Goal: Task Accomplishment & Management: Use online tool/utility

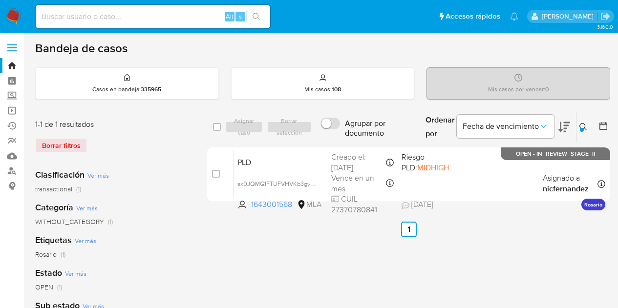
scroll to position [68, 0]
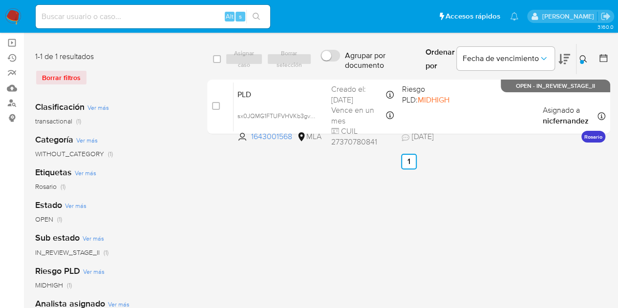
drag, startPoint x: 253, startPoint y: 195, endPoint x: 381, endPoint y: 159, distance: 133.4
click at [258, 195] on div "select-all-cases-checkbox Asignar caso Borrar selección Agrupar por documento O…" at bounding box center [408, 258] width 403 height 429
click at [586, 59] on icon at bounding box center [584, 59] width 8 height 8
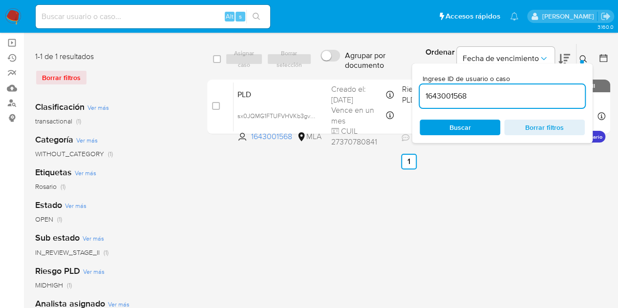
drag, startPoint x: 494, startPoint y: 97, endPoint x: 350, endPoint y: 78, distance: 146.0
click at [350, 77] on div "select-all-cases-checkbox Asignar caso Borrar selección Agrupar por documento O…" at bounding box center [408, 91] width 403 height 95
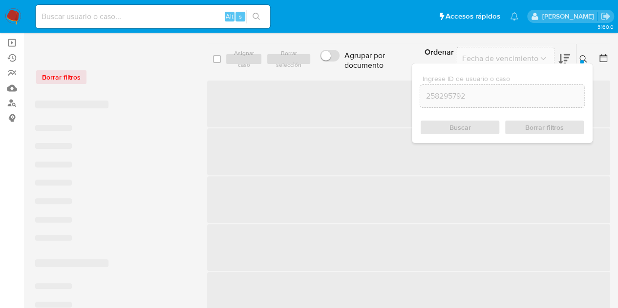
click at [583, 60] on div at bounding box center [582, 62] width 4 height 4
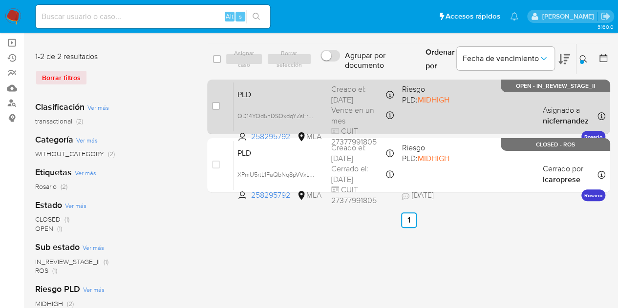
click at [273, 94] on span "PLD" at bounding box center [281, 93] width 86 height 13
click at [295, 93] on span "PLD" at bounding box center [281, 93] width 86 height 13
click at [262, 95] on span "PLD" at bounding box center [281, 93] width 86 height 13
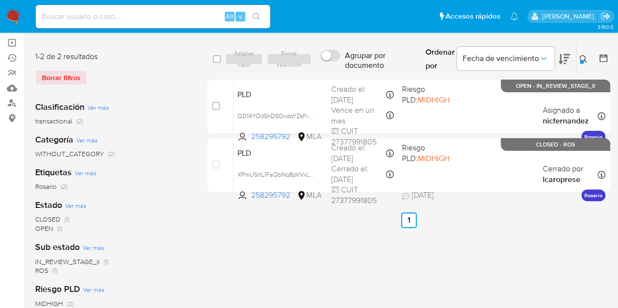
click at [586, 58] on icon at bounding box center [584, 59] width 8 height 8
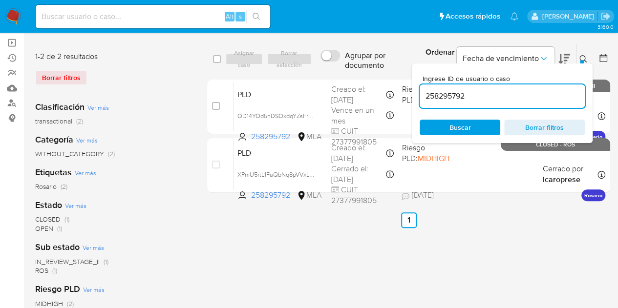
drag, startPoint x: 503, startPoint y: 95, endPoint x: 332, endPoint y: 69, distance: 172.5
click at [319, 68] on div "select-all-cases-checkbox Asignar caso Borrar selección Agrupar por documento O…" at bounding box center [408, 60] width 403 height 32
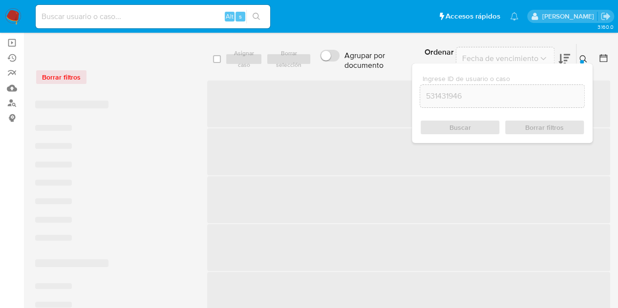
click at [579, 56] on button at bounding box center [585, 59] width 16 height 12
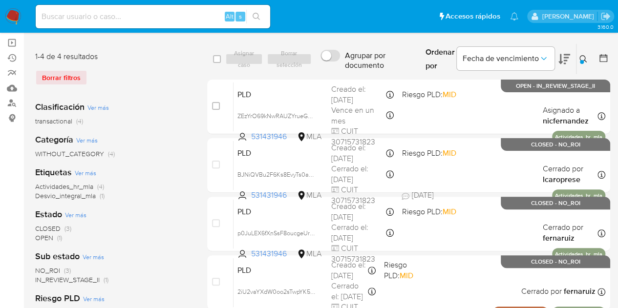
click at [584, 57] on icon at bounding box center [584, 59] width 8 height 8
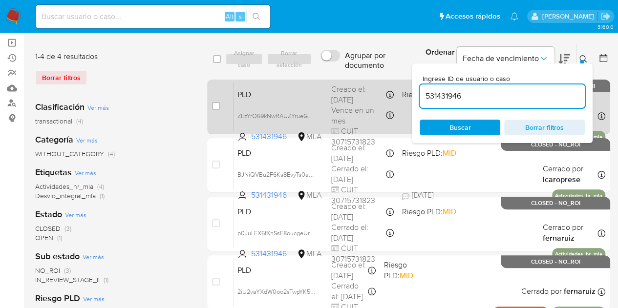
drag, startPoint x: 502, startPoint y: 91, endPoint x: 363, endPoint y: 80, distance: 138.8
click at [364, 80] on div "select-all-cases-checkbox Asignar caso Borrar selección Agrupar por documento O…" at bounding box center [408, 179] width 403 height 271
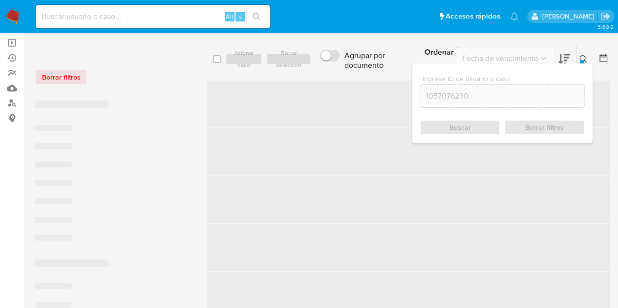
click at [587, 56] on icon at bounding box center [584, 59] width 8 height 8
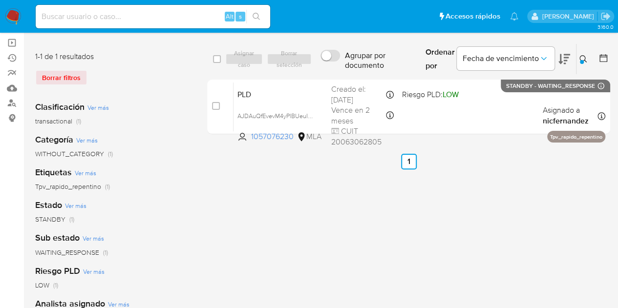
drag, startPoint x: 234, startPoint y: 189, endPoint x: 242, endPoint y: 187, distance: 8.7
click at [234, 189] on div "select-all-cases-checkbox Asignar caso Borrar selección Agrupar por documento O…" at bounding box center [408, 258] width 403 height 429
click at [581, 59] on button at bounding box center [585, 59] width 16 height 12
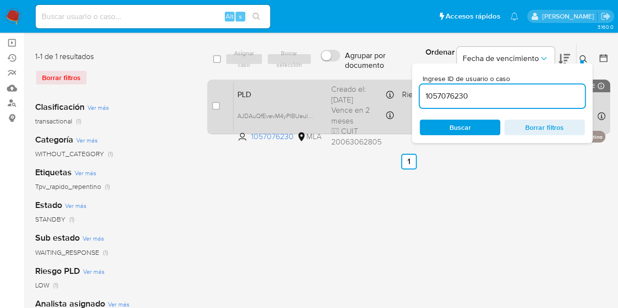
drag, startPoint x: 479, startPoint y: 97, endPoint x: 381, endPoint y: 81, distance: 99.2
click at [381, 81] on div "select-all-cases-checkbox Asignar caso Borrar selección Agrupar por documento O…" at bounding box center [408, 91] width 403 height 95
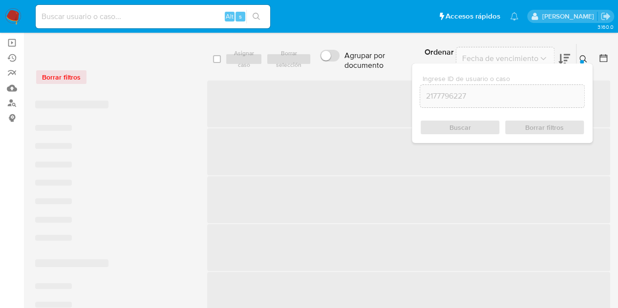
click at [584, 55] on icon at bounding box center [583, 58] width 7 height 7
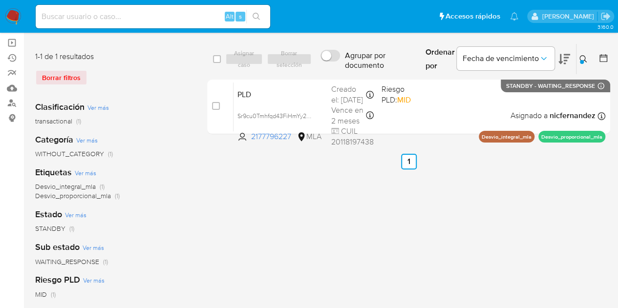
click at [587, 60] on icon at bounding box center [584, 59] width 8 height 8
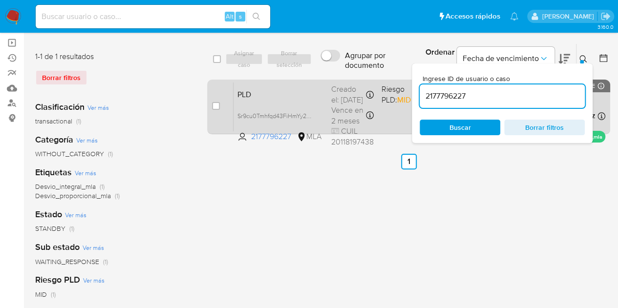
drag, startPoint x: 513, startPoint y: 93, endPoint x: 313, endPoint y: 92, distance: 199.9
click at [313, 92] on div "select-all-cases-checkbox Asignar caso Borrar selección Agrupar por documento O…" at bounding box center [408, 91] width 403 height 95
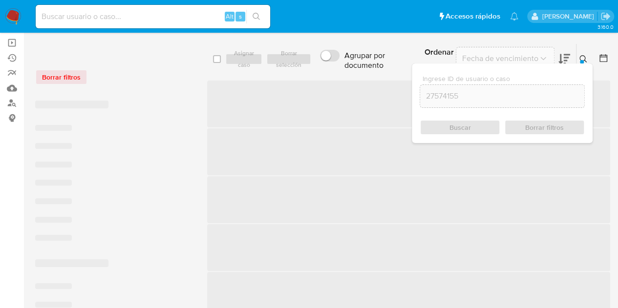
click at [586, 64] on div "Ingrese ID de usuario o caso 27574155 Buscar Borrar filtros" at bounding box center [502, 104] width 181 height 80
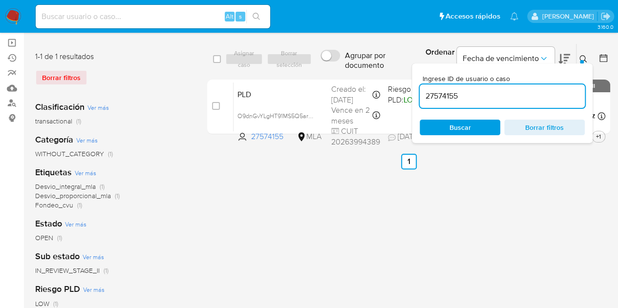
click at [585, 61] on icon at bounding box center [584, 59] width 8 height 8
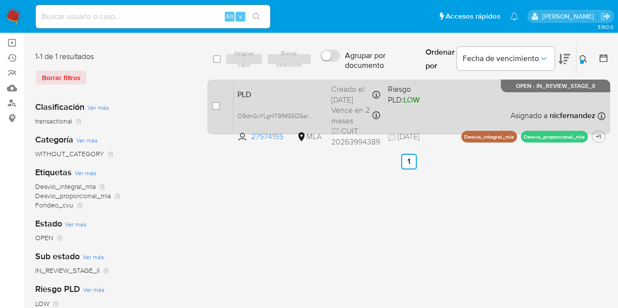
click at [267, 90] on div "PLD O9dnGvYLgHT91MS5Q5ar48X1 27574155 MLA Riesgo PLD: LOW Creado el: 12/09/2025…" at bounding box center [420, 106] width 372 height 49
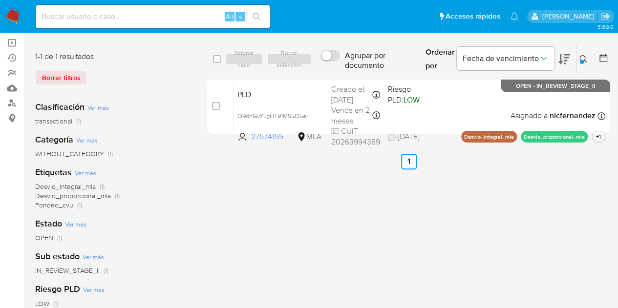
drag, startPoint x: 585, startPoint y: 57, endPoint x: 558, endPoint y: 89, distance: 42.0
click at [585, 58] on icon at bounding box center [584, 59] width 8 height 8
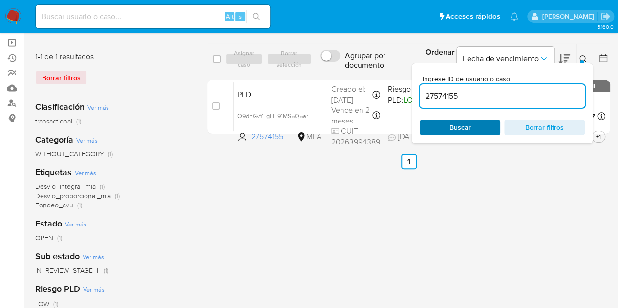
click at [489, 125] on span "Buscar" at bounding box center [460, 128] width 67 height 14
click at [585, 60] on icon at bounding box center [583, 58] width 7 height 7
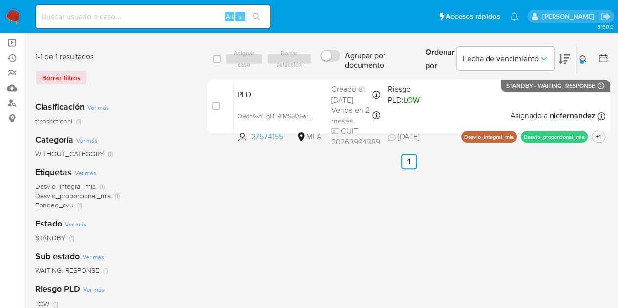
click at [583, 57] on icon at bounding box center [584, 59] width 8 height 8
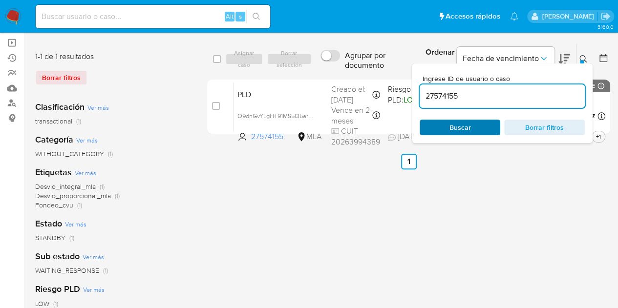
click at [453, 133] on span "Buscar" at bounding box center [461, 128] width 22 height 16
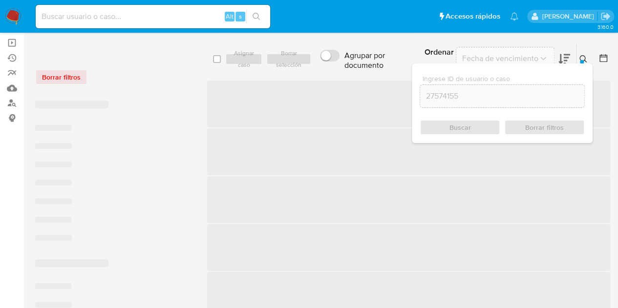
click at [458, 125] on div "Buscar Borrar filtros" at bounding box center [502, 128] width 165 height 16
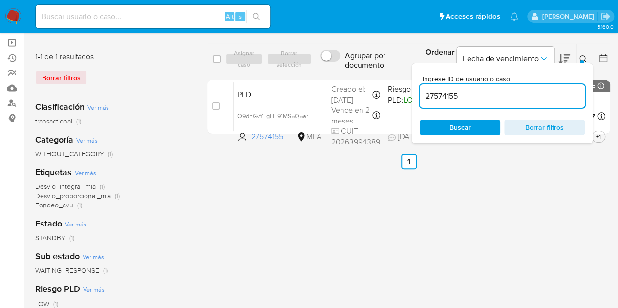
click at [582, 57] on icon at bounding box center [584, 59] width 8 height 8
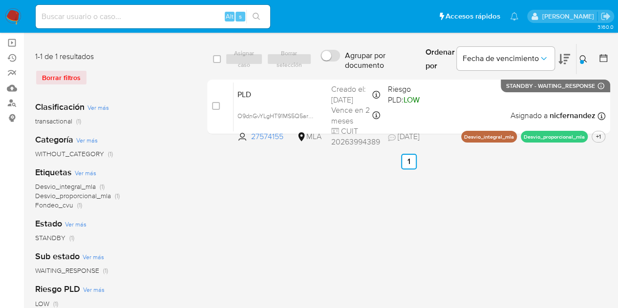
click at [583, 58] on icon at bounding box center [584, 59] width 8 height 8
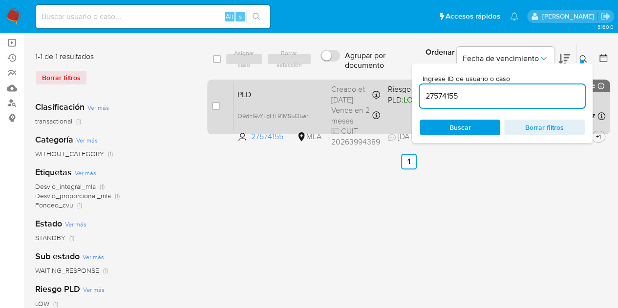
drag, startPoint x: 506, startPoint y: 97, endPoint x: 363, endPoint y: 82, distance: 144.5
click at [363, 82] on div "select-all-cases-checkbox Asignar caso Borrar selección Agrupar por documento O…" at bounding box center [408, 91] width 403 height 95
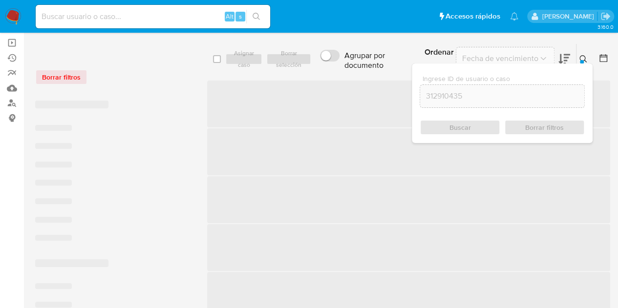
click at [584, 59] on icon at bounding box center [583, 58] width 7 height 7
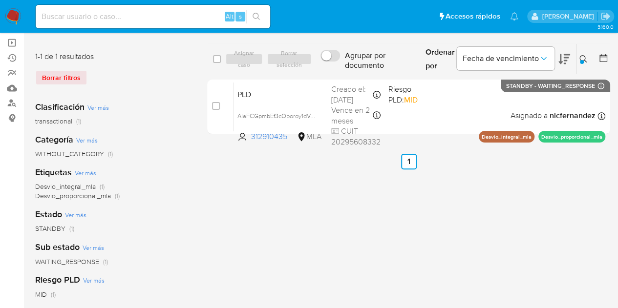
click at [583, 57] on icon at bounding box center [584, 59] width 8 height 8
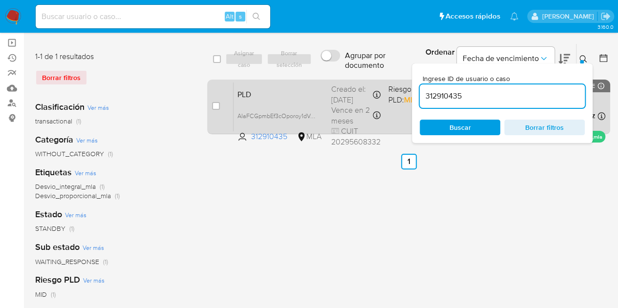
drag, startPoint x: 471, startPoint y: 91, endPoint x: 376, endPoint y: 79, distance: 95.7
click at [376, 79] on div "select-all-cases-checkbox Asignar caso Borrar selección Agrupar por documento O…" at bounding box center [408, 91] width 403 height 95
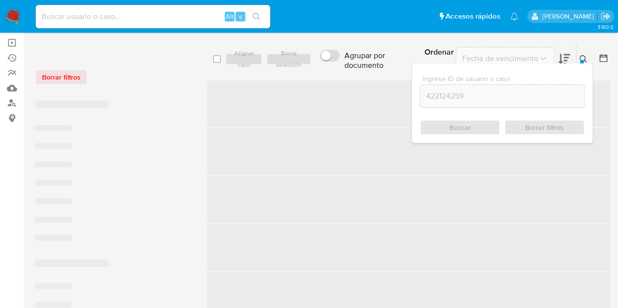
click at [583, 56] on icon at bounding box center [584, 59] width 8 height 8
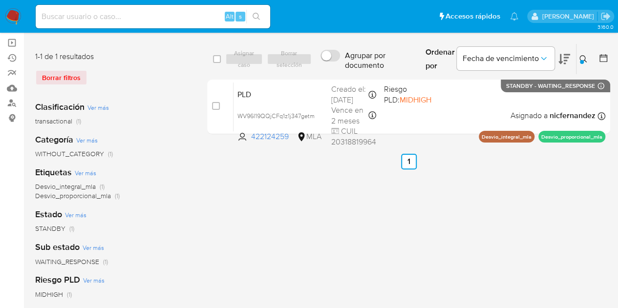
click at [587, 57] on button at bounding box center [585, 59] width 16 height 12
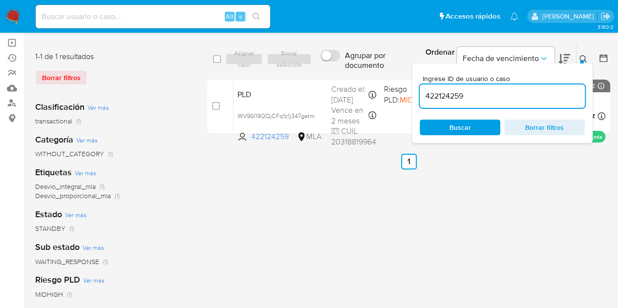
click at [510, 92] on input "422124259" at bounding box center [502, 96] width 165 height 13
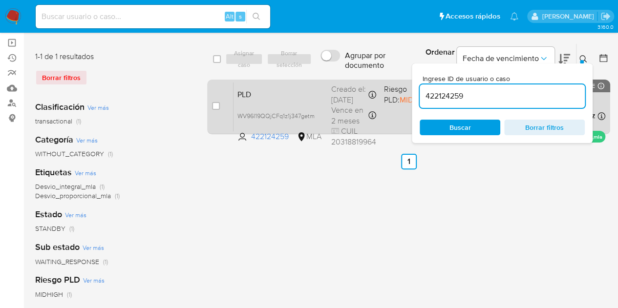
drag, startPoint x: 510, startPoint y: 93, endPoint x: 401, endPoint y: 92, distance: 109.0
click at [403, 93] on div "select-all-cases-checkbox Asignar caso Borrar selección Agrupar por documento O…" at bounding box center [408, 91] width 403 height 95
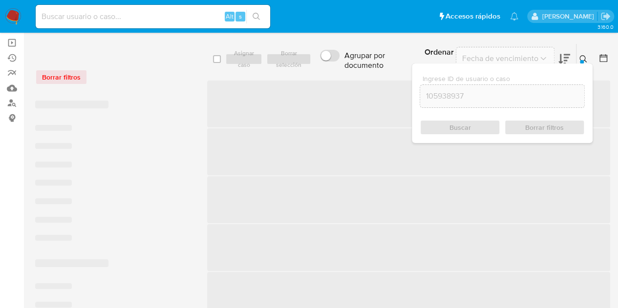
click at [585, 59] on icon at bounding box center [584, 59] width 8 height 8
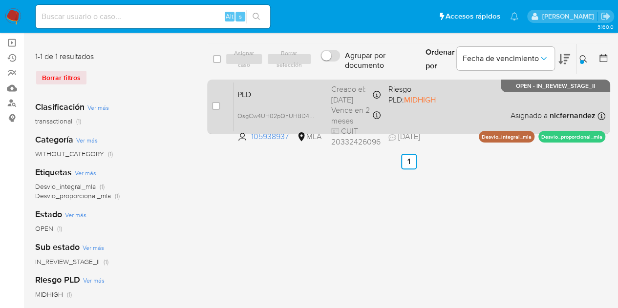
click at [309, 100] on span "PLD" at bounding box center [281, 93] width 86 height 13
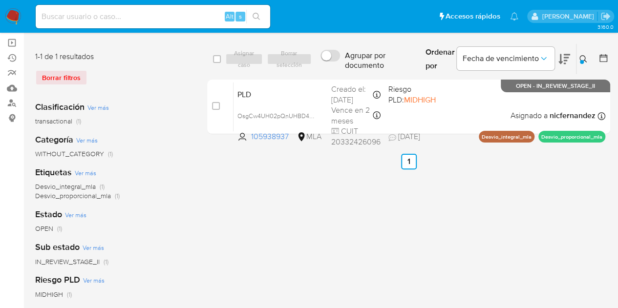
click at [580, 61] on div at bounding box center [582, 62] width 4 height 4
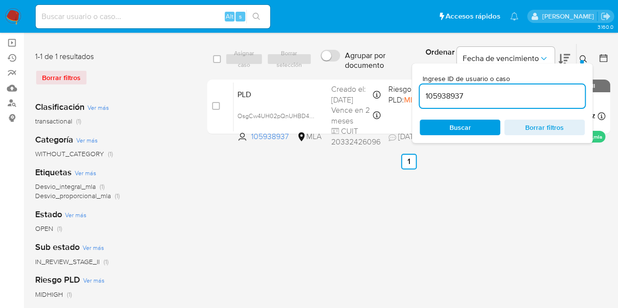
drag, startPoint x: 482, startPoint y: 92, endPoint x: 379, endPoint y: 69, distance: 105.3
click at [380, 69] on div "select-all-cases-checkbox Asignar caso Borrar selección Agrupar por documento O…" at bounding box center [408, 60] width 403 height 32
click at [582, 58] on icon at bounding box center [584, 59] width 8 height 8
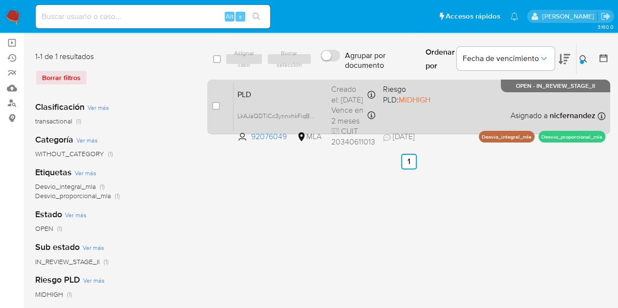
click at [280, 100] on span "PLD" at bounding box center [281, 93] width 86 height 13
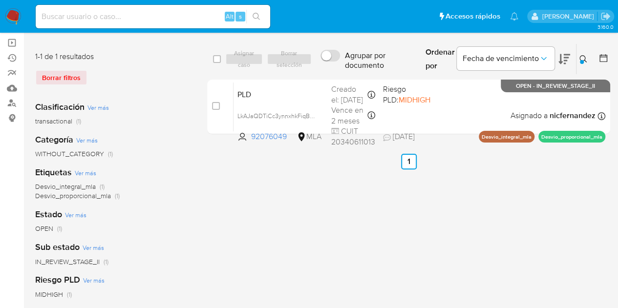
click at [581, 62] on div at bounding box center [582, 62] width 4 height 4
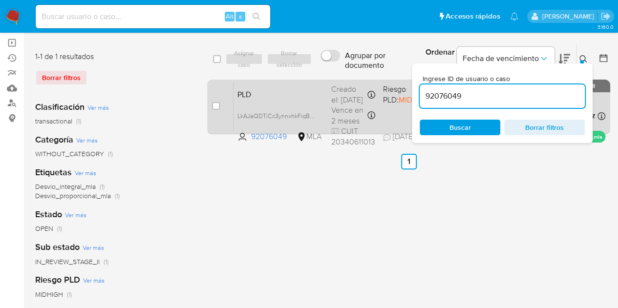
drag, startPoint x: 481, startPoint y: 97, endPoint x: 393, endPoint y: 84, distance: 89.5
click at [394, 84] on div "select-all-cases-checkbox Asignar caso Borrar selección Agrupar por documento O…" at bounding box center [408, 91] width 403 height 95
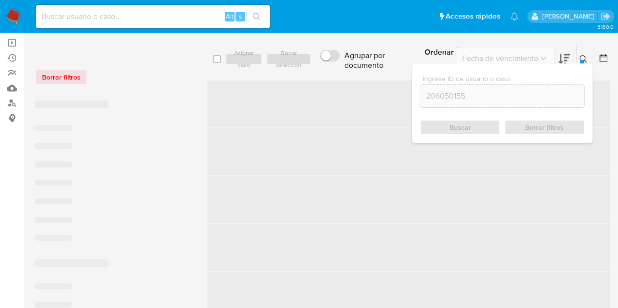
click at [584, 57] on icon at bounding box center [584, 59] width 8 height 8
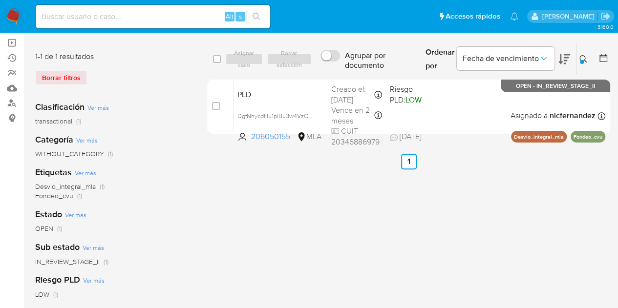
click at [260, 238] on div "select-all-cases-checkbox Asignar caso Borrar selección Agrupar por documento O…" at bounding box center [408, 258] width 403 height 429
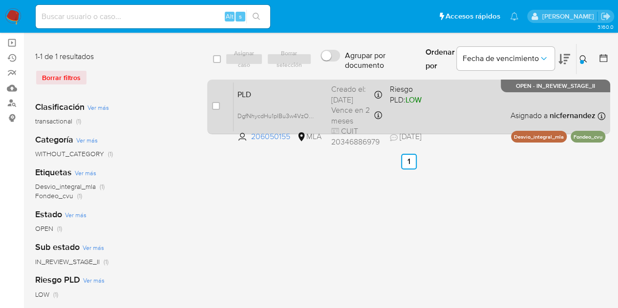
click at [289, 92] on span "PLD" at bounding box center [281, 93] width 86 height 13
click at [280, 110] on div "DgfNhycdHu1pIBu3w4VzO9RC" at bounding box center [277, 115] width 78 height 11
click at [270, 93] on span "PLD" at bounding box center [281, 93] width 86 height 13
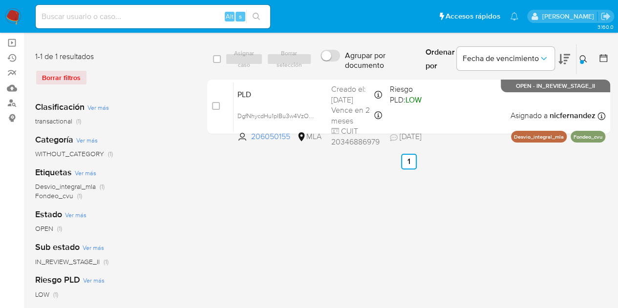
click at [588, 61] on button at bounding box center [585, 59] width 16 height 12
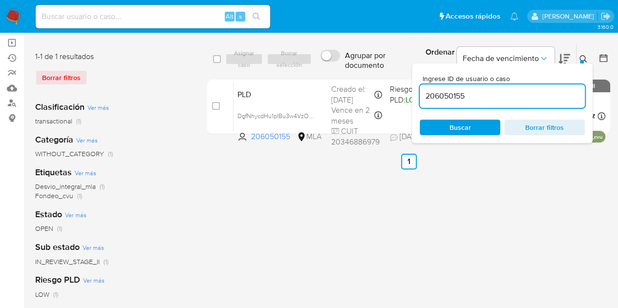
drag, startPoint x: 458, startPoint y: 129, endPoint x: 474, endPoint y: 115, distance: 21.2
click at [457, 129] on span "Buscar" at bounding box center [461, 128] width 22 height 16
click at [582, 57] on icon at bounding box center [584, 59] width 8 height 8
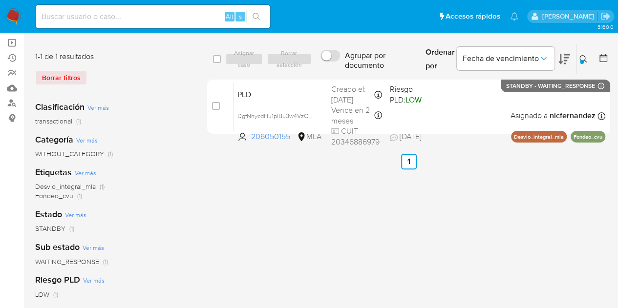
click at [257, 221] on div "select-all-cases-checkbox Asignar caso Borrar selección Agrupar por documento O…" at bounding box center [408, 258] width 403 height 429
click at [587, 56] on icon at bounding box center [584, 59] width 8 height 8
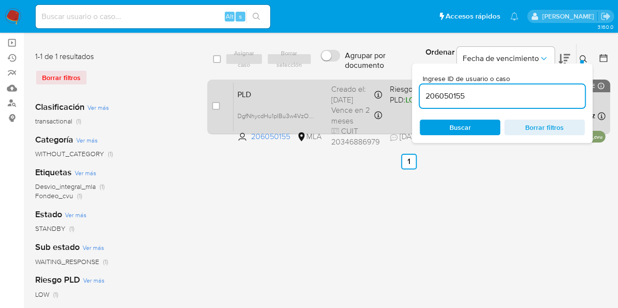
drag, startPoint x: 481, startPoint y: 92, endPoint x: 386, endPoint y: 85, distance: 95.6
click at [378, 79] on div "select-all-cases-checkbox Asignar caso Borrar selección Agrupar por documento O…" at bounding box center [408, 91] width 403 height 95
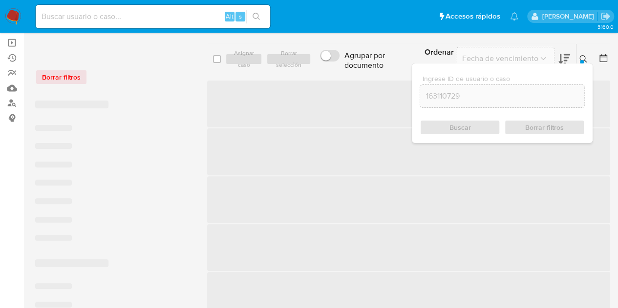
click at [586, 55] on icon at bounding box center [584, 59] width 8 height 8
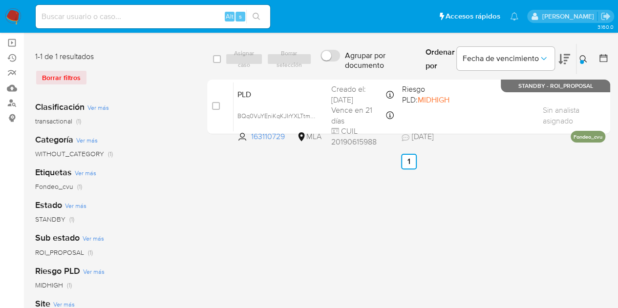
click at [202, 172] on div "1-1 de 1 resultados Borrar filtros Clasificación Ver más transactional (1) Cate…" at bounding box center [322, 258] width 575 height 429
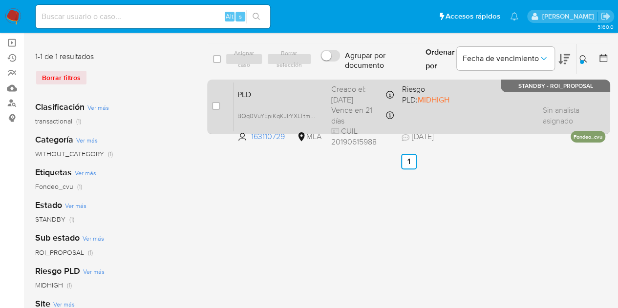
click at [298, 98] on span "PLD" at bounding box center [281, 93] width 86 height 13
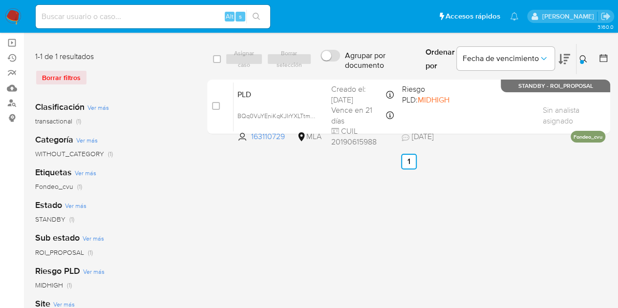
click at [583, 53] on button at bounding box center [585, 59] width 16 height 12
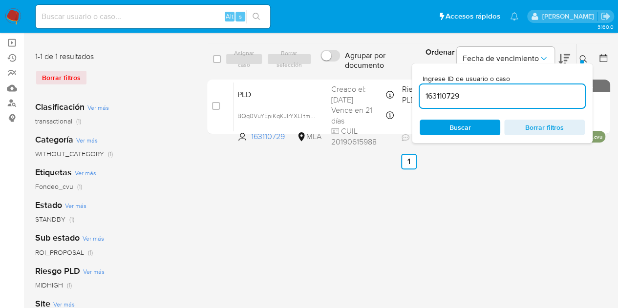
drag, startPoint x: 469, startPoint y: 88, endPoint x: 372, endPoint y: 73, distance: 98.0
click at [372, 72] on div "select-all-cases-checkbox Asignar caso Borrar selección Agrupar por documento O…" at bounding box center [408, 60] width 403 height 32
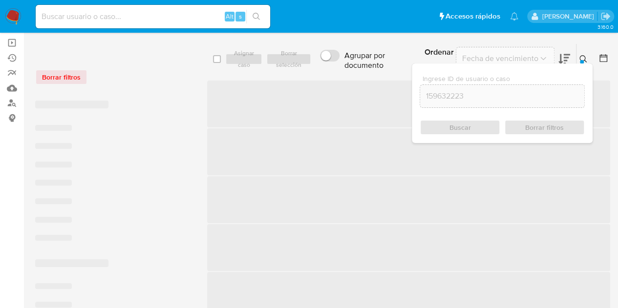
drag, startPoint x: 584, startPoint y: 55, endPoint x: 563, endPoint y: 71, distance: 26.2
click at [584, 55] on icon at bounding box center [584, 59] width 8 height 8
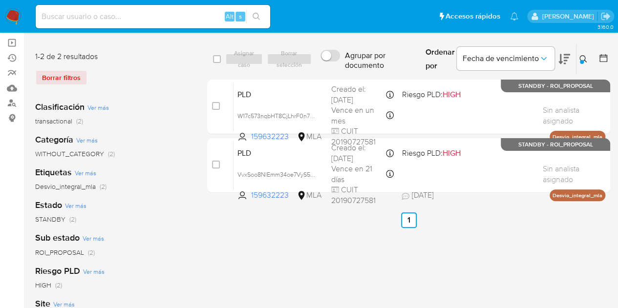
click at [169, 137] on div "Categoría Ver más WITHOUT_CATEGORY (2)" at bounding box center [113, 146] width 156 height 25
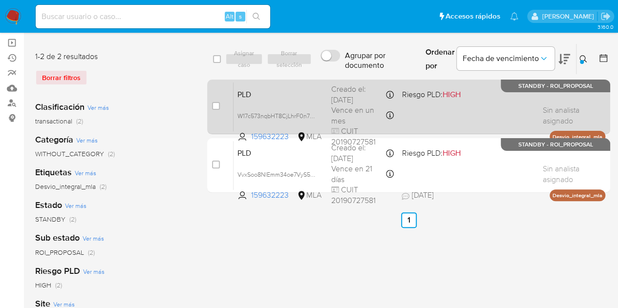
click at [312, 95] on span "PLD" at bounding box center [281, 93] width 86 height 13
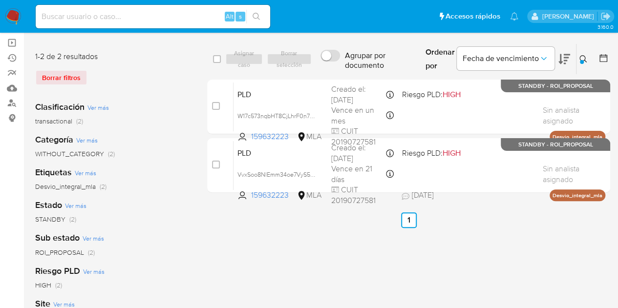
click at [583, 62] on div at bounding box center [582, 62] width 4 height 4
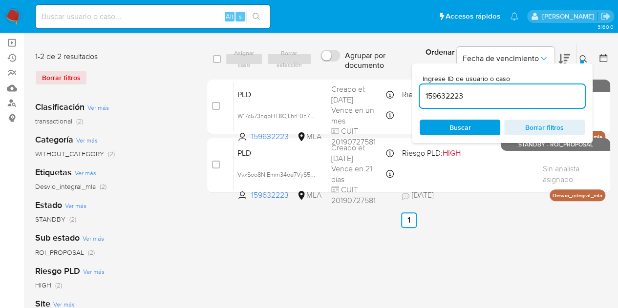
drag, startPoint x: 492, startPoint y: 97, endPoint x: 349, endPoint y: 72, distance: 144.8
click at [349, 71] on div "select-all-cases-checkbox Asignar caso Borrar selección Agrupar por documento O…" at bounding box center [408, 60] width 403 height 32
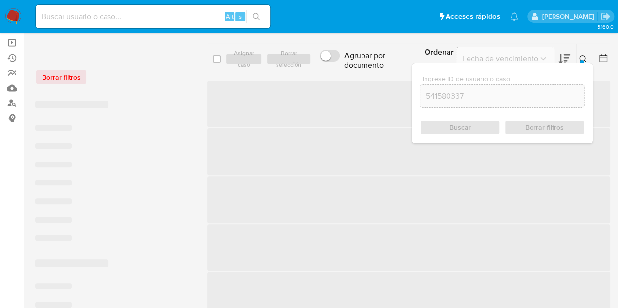
click at [581, 53] on button at bounding box center [585, 59] width 16 height 12
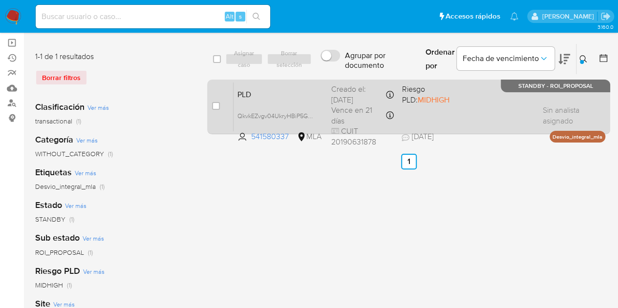
click at [270, 93] on span "PLD" at bounding box center [281, 93] width 86 height 13
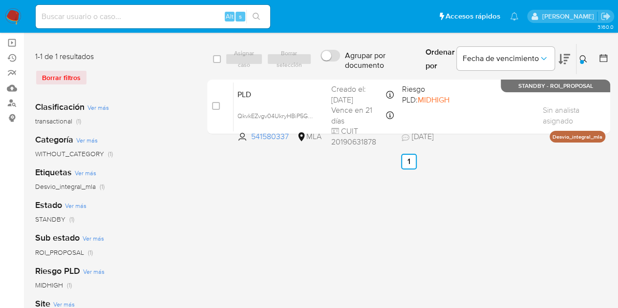
drag, startPoint x: 580, startPoint y: 57, endPoint x: 552, endPoint y: 75, distance: 32.8
click at [581, 58] on icon at bounding box center [584, 59] width 8 height 8
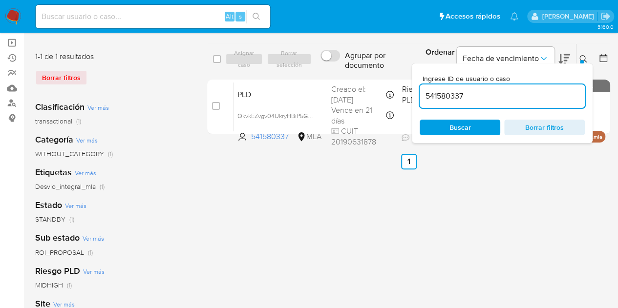
drag, startPoint x: 499, startPoint y: 102, endPoint x: 390, endPoint y: 73, distance: 113.2
click at [390, 73] on div "select-all-cases-checkbox Asignar caso Borrar selección Agrupar por documento O…" at bounding box center [408, 60] width 403 height 32
click at [443, 90] on input "541580337" at bounding box center [502, 96] width 165 height 13
paste input "243343677"
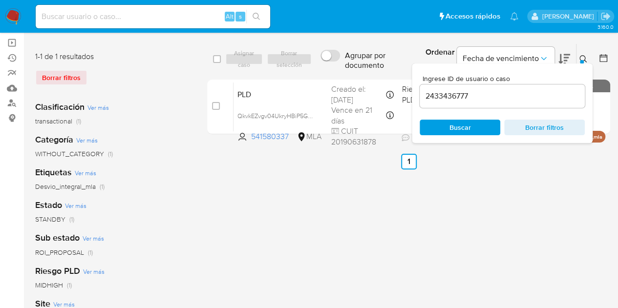
click at [583, 53] on button at bounding box center [585, 59] width 16 height 12
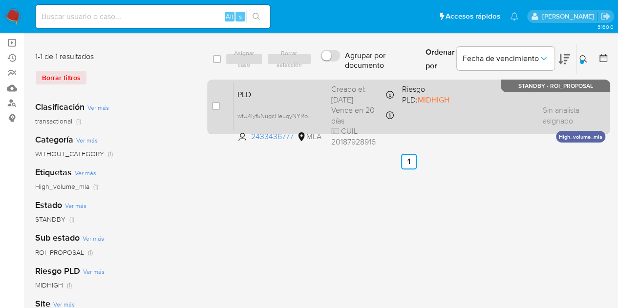
click at [284, 99] on span "PLD" at bounding box center [281, 93] width 86 height 13
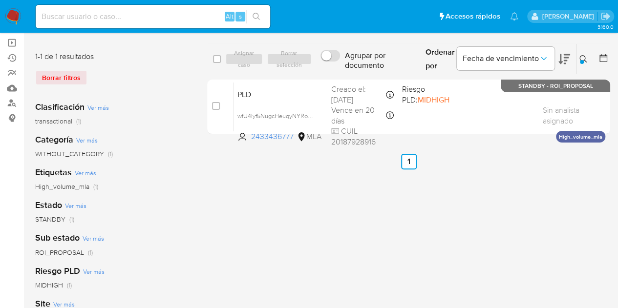
click at [581, 59] on icon at bounding box center [583, 58] width 7 height 7
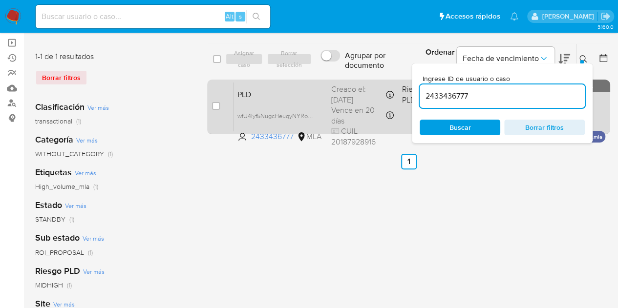
drag, startPoint x: 440, startPoint y: 87, endPoint x: 377, endPoint y: 79, distance: 63.7
click at [377, 79] on div "select-all-cases-checkbox Asignar caso Borrar selección Agrupar por documento O…" at bounding box center [408, 91] width 403 height 95
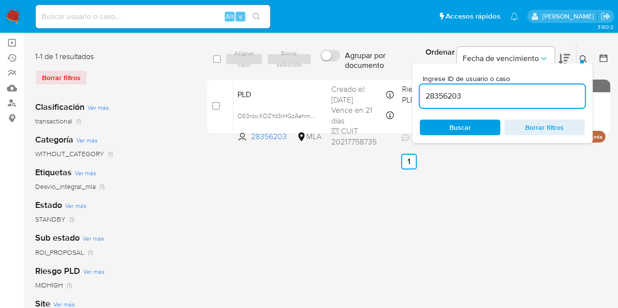
click at [587, 56] on icon at bounding box center [584, 59] width 8 height 8
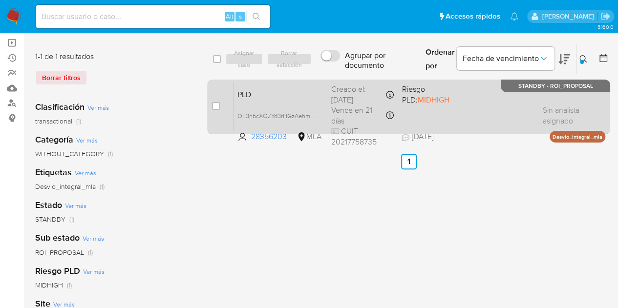
click at [294, 86] on div "PLD OE3nbcXOZYd3rHGzAehmugQA 28356203 MLA Riesgo PLD: MIDHIGH Creado el: 12/07/…" at bounding box center [420, 106] width 372 height 49
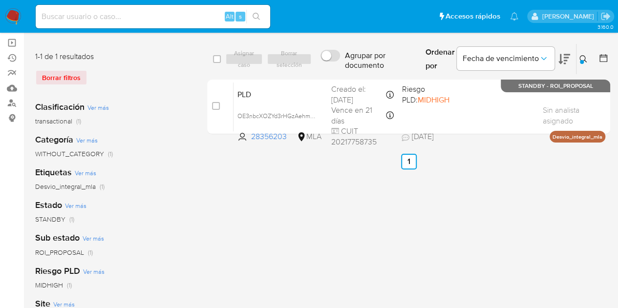
click at [580, 59] on icon at bounding box center [584, 59] width 8 height 8
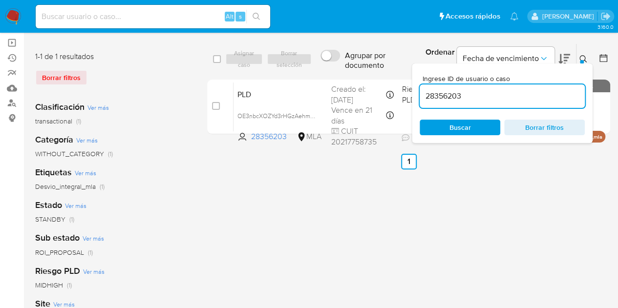
drag, startPoint x: 495, startPoint y: 95, endPoint x: 459, endPoint y: 86, distance: 37.8
click at [353, 75] on div "select-all-cases-checkbox Asignar caso Borrar selección Agrupar por documento O…" at bounding box center [408, 91] width 403 height 95
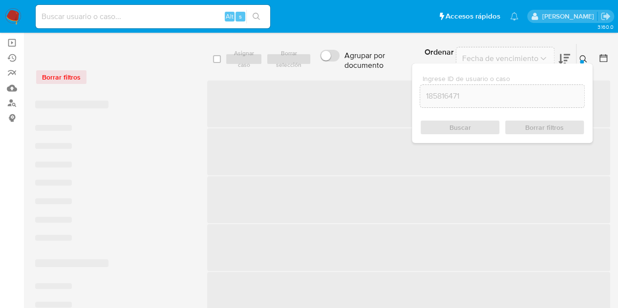
click at [588, 55] on button at bounding box center [585, 59] width 16 height 12
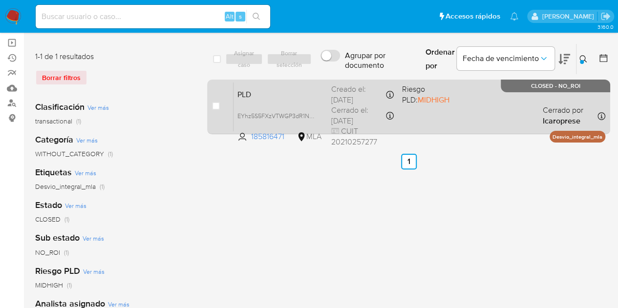
click at [328, 86] on div "PLD EYhz5S5FXzVTWGP3dR1Noiwe 185816471 MLA Riesgo PLD: MIDHIGH Creado el: 12/07…" at bounding box center [420, 106] width 372 height 49
click at [266, 87] on span "PLD" at bounding box center [281, 93] width 86 height 13
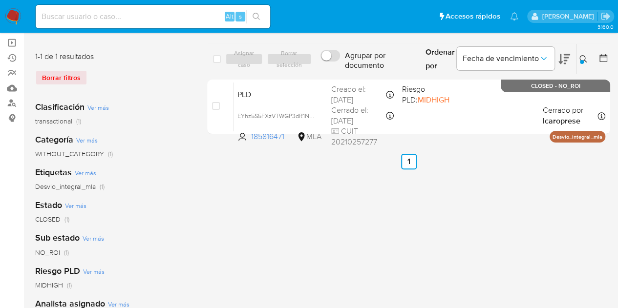
click at [585, 57] on icon at bounding box center [584, 59] width 8 height 8
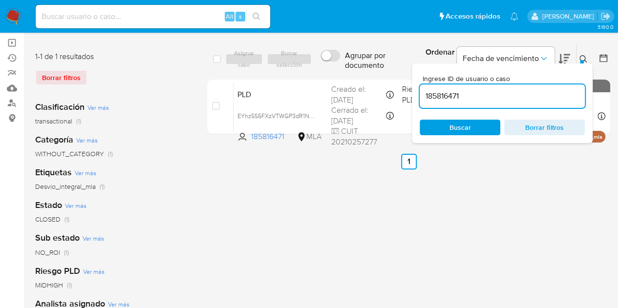
click at [313, 72] on div "select-all-cases-checkbox Asignar caso Borrar selección Agrupar por documento O…" at bounding box center [408, 60] width 403 height 32
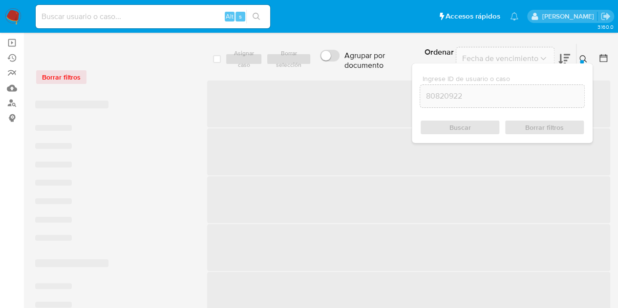
click at [583, 61] on div at bounding box center [582, 62] width 4 height 4
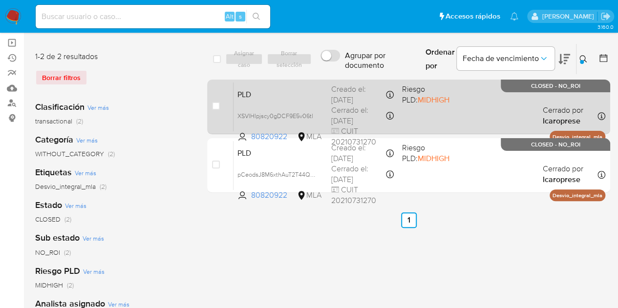
click at [279, 89] on span "PLD" at bounding box center [281, 93] width 86 height 13
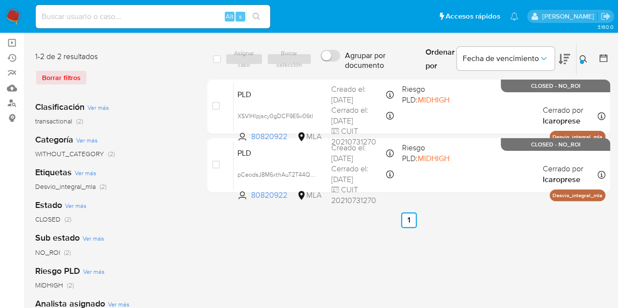
click at [584, 58] on icon at bounding box center [584, 59] width 8 height 8
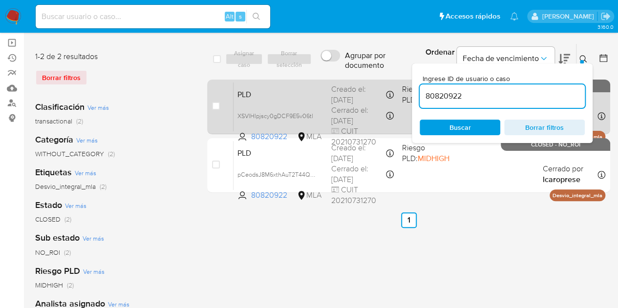
drag, startPoint x: 472, startPoint y: 96, endPoint x: 377, endPoint y: 81, distance: 96.5
click at [375, 82] on div "select-all-cases-checkbox Asignar caso Borrar selección Agrupar por documento O…" at bounding box center [408, 120] width 403 height 153
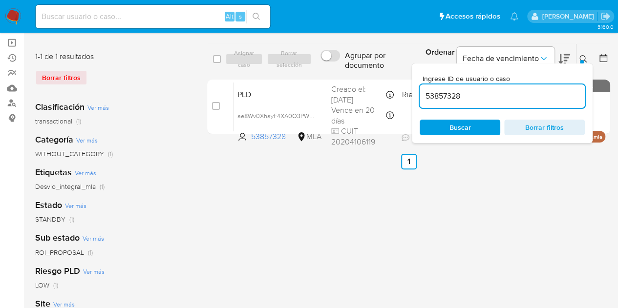
click at [584, 59] on icon at bounding box center [584, 59] width 8 height 8
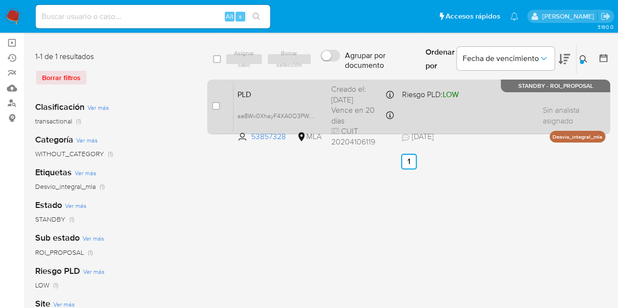
click at [254, 88] on span "PLD" at bounding box center [281, 93] width 86 height 13
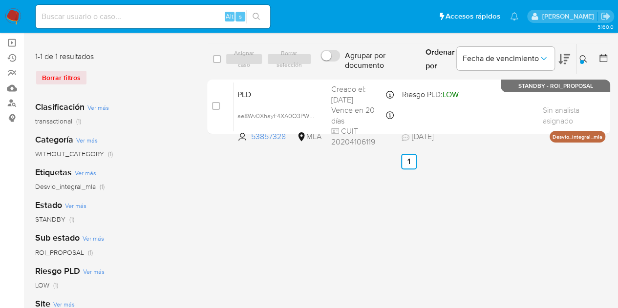
drag, startPoint x: 580, startPoint y: 62, endPoint x: 575, endPoint y: 63, distance: 4.9
click at [580, 62] on div at bounding box center [582, 62] width 4 height 4
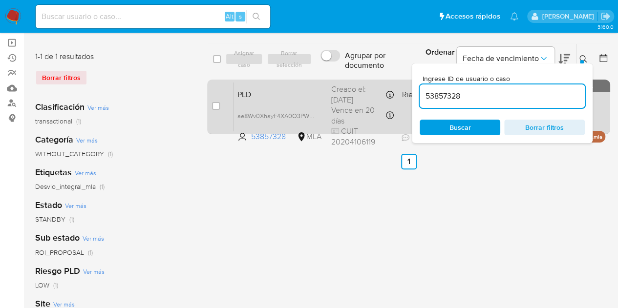
drag, startPoint x: 477, startPoint y: 94, endPoint x: 380, endPoint y: 81, distance: 98.2
click at [378, 77] on div "select-all-cases-checkbox Asignar caso Borrar selección Agrupar por documento O…" at bounding box center [408, 91] width 403 height 95
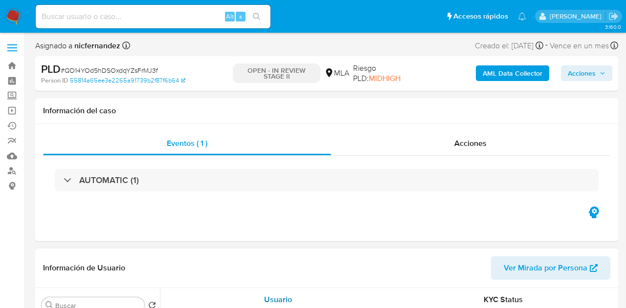
select select "10"
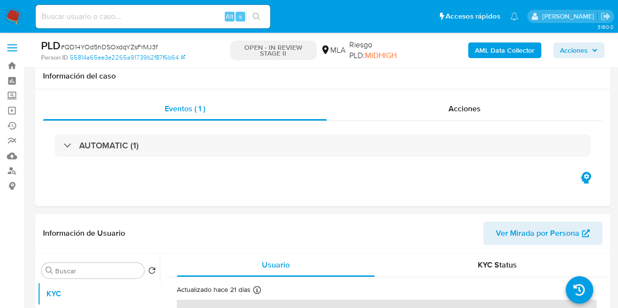
scroll to position [202, 0]
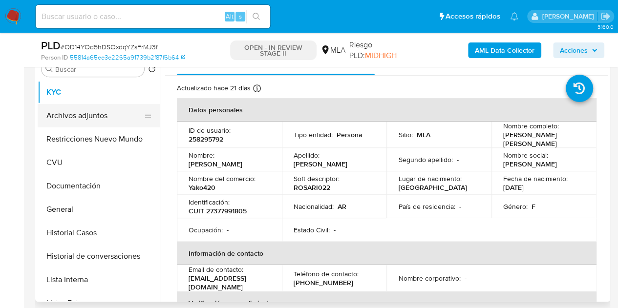
click at [83, 109] on button "Archivos adjuntos" at bounding box center [95, 115] width 114 height 23
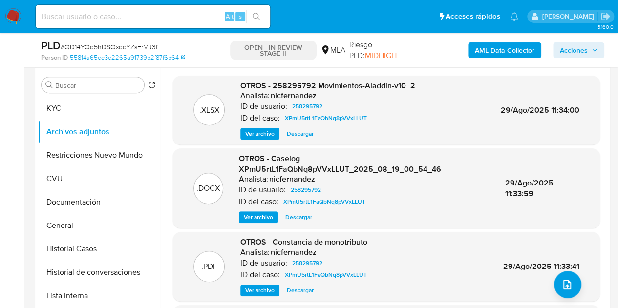
scroll to position [188, 0]
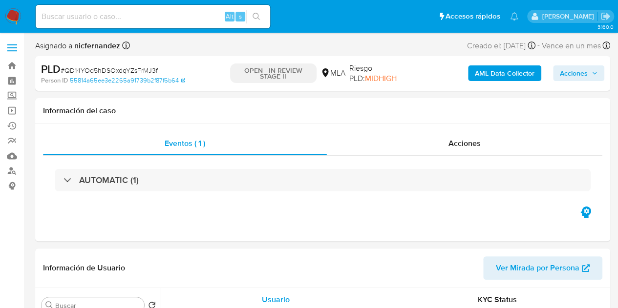
select select "10"
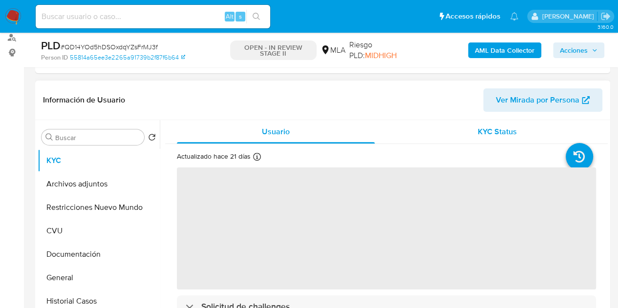
scroll to position [140, 0]
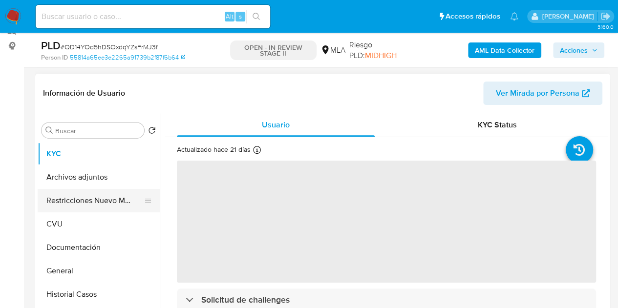
select select "10"
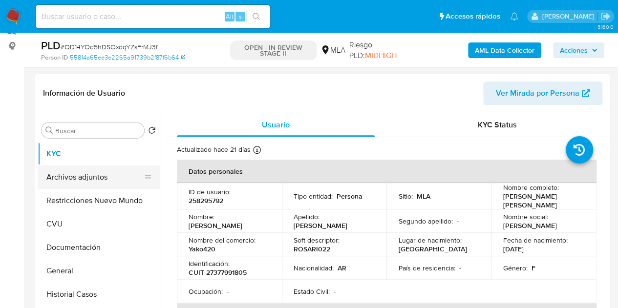
click at [64, 168] on button "Archivos adjuntos" at bounding box center [95, 177] width 114 height 23
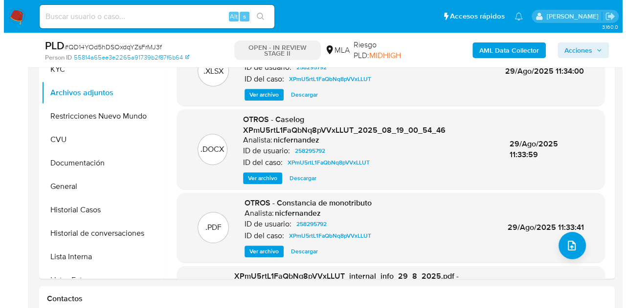
scroll to position [164, 0]
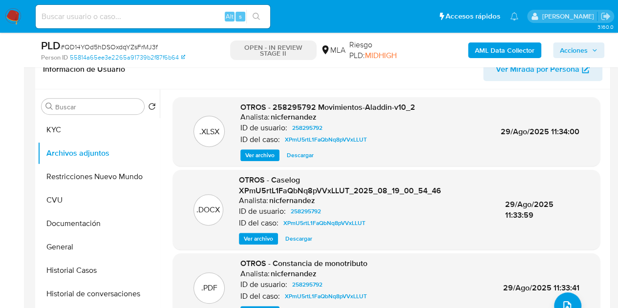
click at [253, 237] on span "Ver archivo" at bounding box center [258, 239] width 29 height 10
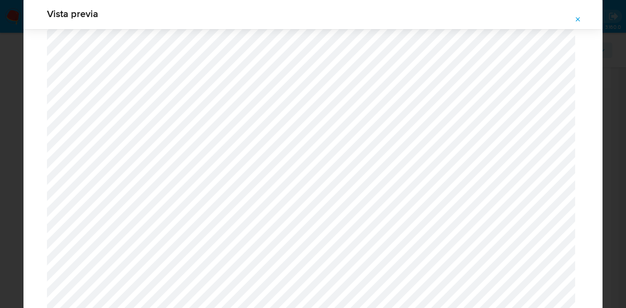
scroll to position [403, 0]
click at [580, 18] on icon "Attachment preview" at bounding box center [578, 20] width 8 height 8
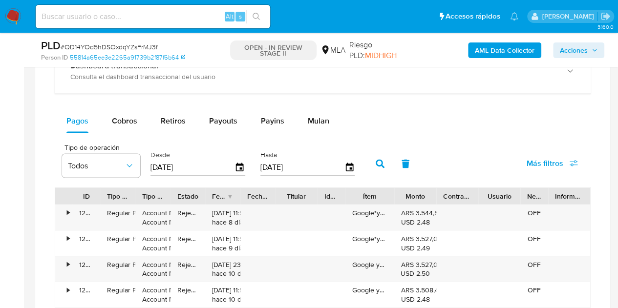
scroll to position [820, 0]
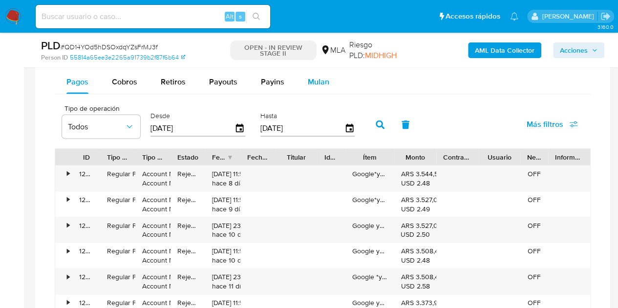
click at [324, 86] on div "Mulan" at bounding box center [319, 81] width 22 height 23
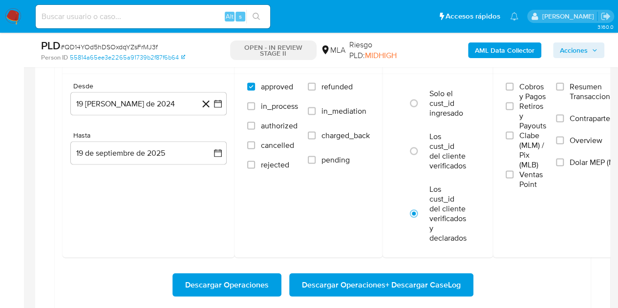
scroll to position [901, 0]
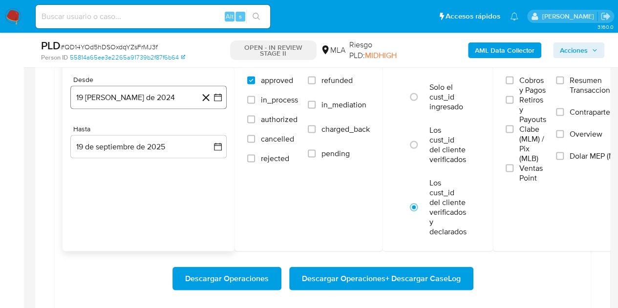
click at [125, 104] on button "19 de agosto de 2024" at bounding box center [148, 97] width 156 height 23
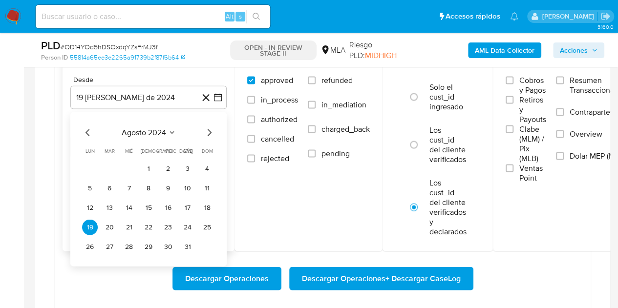
click at [208, 132] on icon "Mes siguiente" at bounding box center [209, 133] width 12 height 12
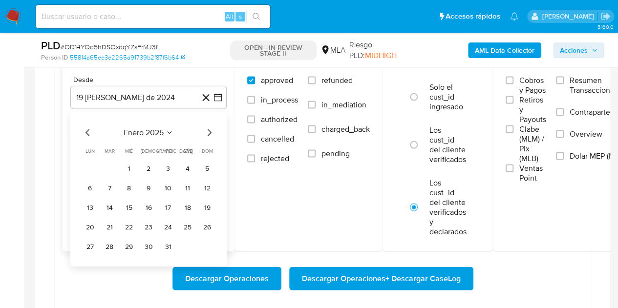
click at [208, 132] on icon "Mes siguiente" at bounding box center [209, 133] width 12 height 12
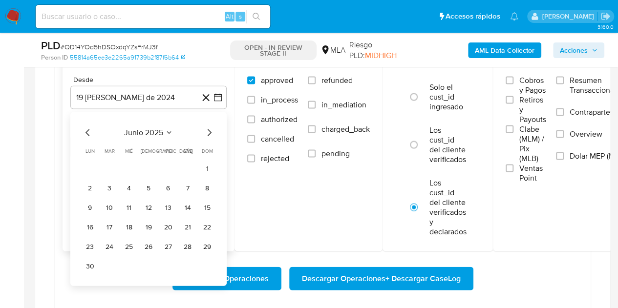
click at [208, 132] on icon "Mes siguiente" at bounding box center [209, 133] width 12 height 12
click at [165, 169] on button "1" at bounding box center [168, 169] width 16 height 16
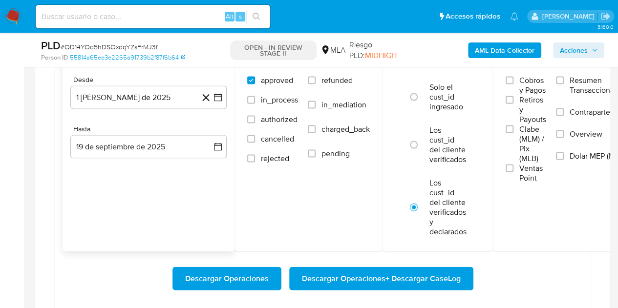
click at [169, 183] on div "Fechas Desde 1 de agosto de 2025 1-08-2025 Hasta 19 de septiembre de 2025 19-09…" at bounding box center [149, 147] width 172 height 210
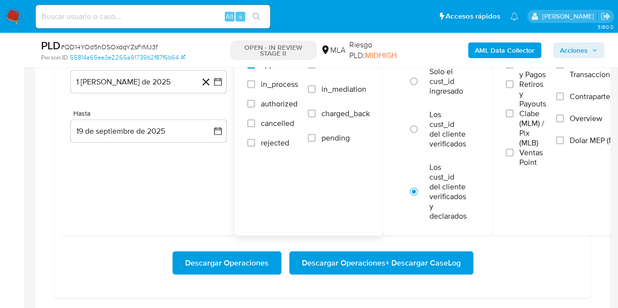
scroll to position [921, 0]
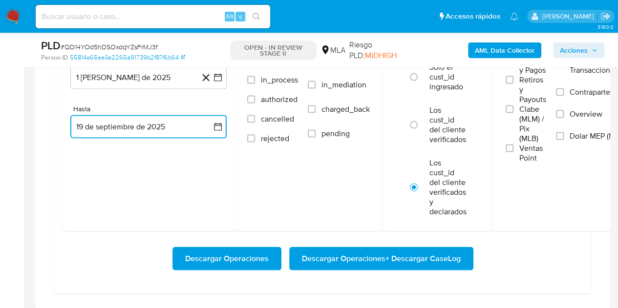
click at [170, 125] on button "19 de septiembre de 2025" at bounding box center [148, 126] width 156 height 23
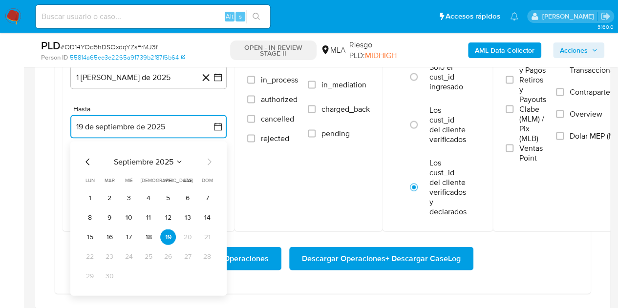
click at [86, 156] on icon "Mes anterior" at bounding box center [88, 162] width 12 height 12
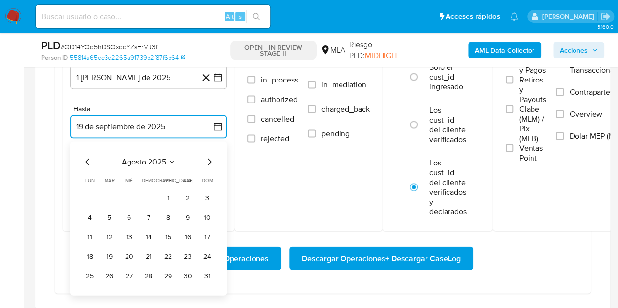
drag, startPoint x: 207, startPoint y: 277, endPoint x: 143, endPoint y: 236, distance: 76.1
click at [207, 277] on button "31" at bounding box center [207, 276] width 16 height 16
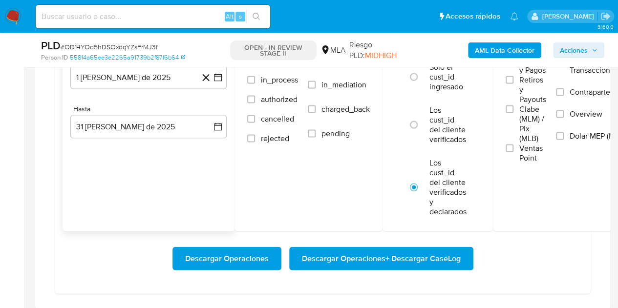
click at [109, 216] on div "Fechas Desde 1 de agosto de 2025 1-08-2025 Hasta 31 de agosto de 2025 31-08-2025" at bounding box center [149, 127] width 172 height 210
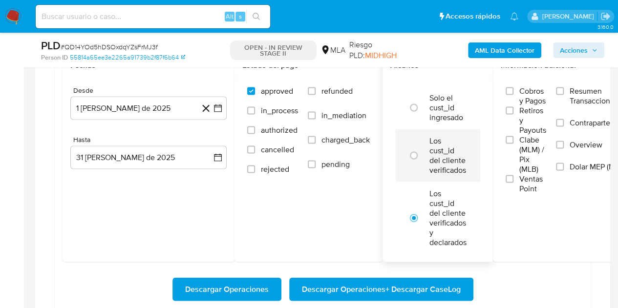
scroll to position [878, 0]
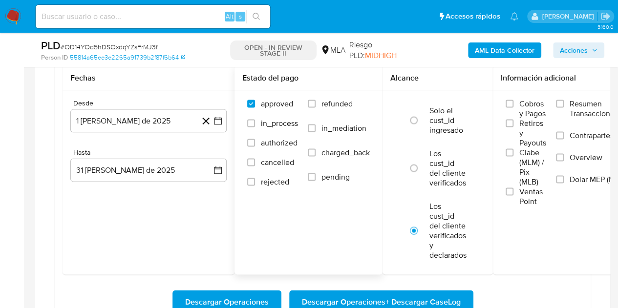
click at [337, 109] on label "refunded" at bounding box center [339, 111] width 62 height 24
click at [316, 108] on input "refunded" at bounding box center [312, 104] width 8 height 8
checkbox input "true"
click at [570, 179] on label "Dolar MEP (MLA)" at bounding box center [593, 186] width 75 height 22
click at [564, 179] on input "Dolar MEP (MLA)" at bounding box center [560, 179] width 8 height 8
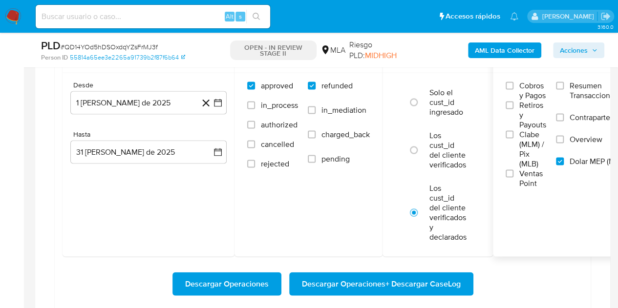
scroll to position [898, 0]
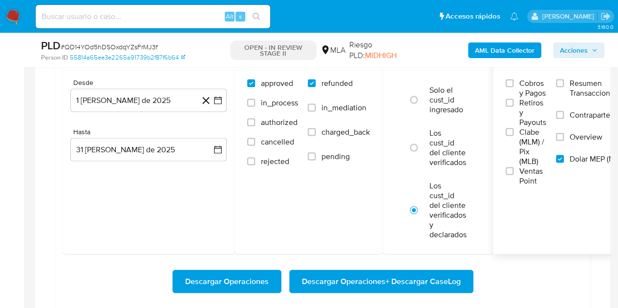
click at [343, 280] on span "Descargar Operaciones + Descargar CaseLog" at bounding box center [381, 282] width 159 height 22
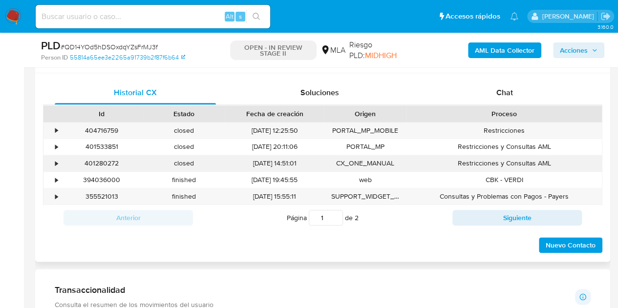
scroll to position [461, 0]
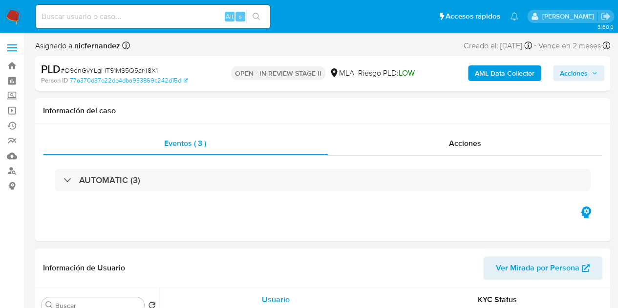
select select "10"
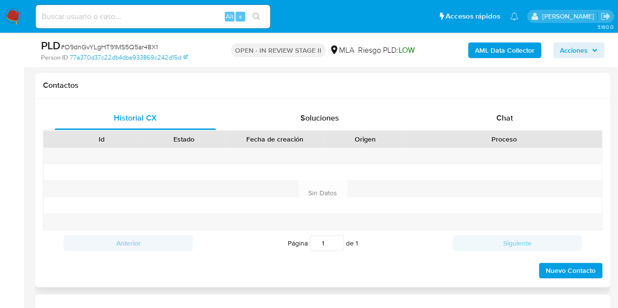
scroll to position [440, 0]
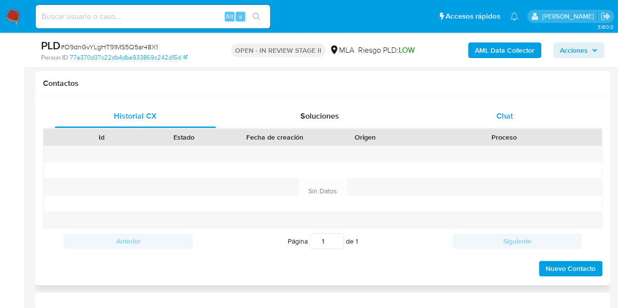
click at [520, 120] on div "Chat" at bounding box center [504, 116] width 161 height 23
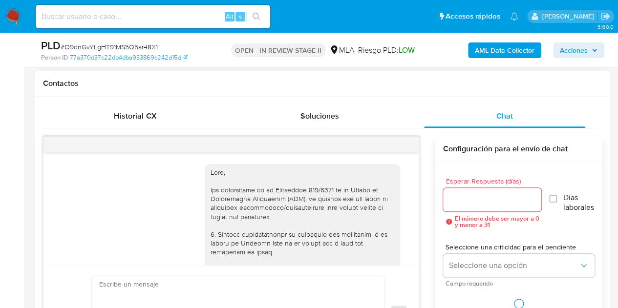
scroll to position [504, 0]
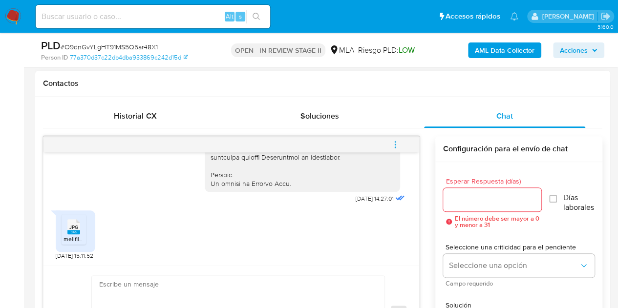
click at [79, 238] on span "melifile2376595279237479139.jpg" at bounding box center [109, 239] width 90 height 8
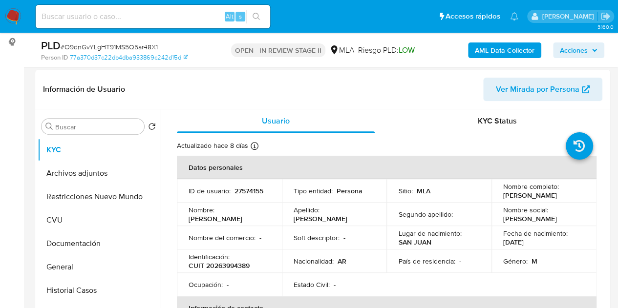
scroll to position [116, 0]
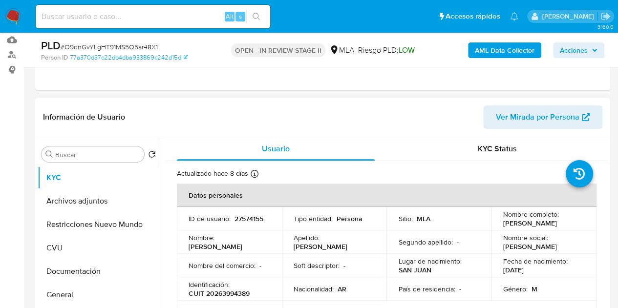
click at [511, 115] on span "Ver Mirada por Persona" at bounding box center [538, 117] width 84 height 23
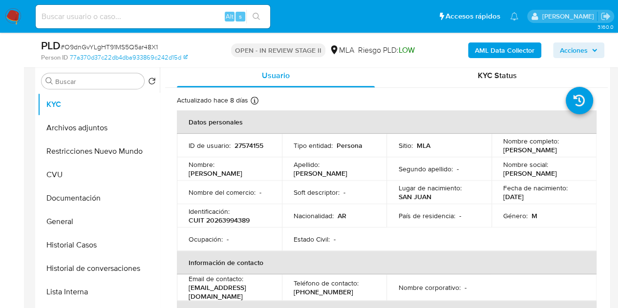
scroll to position [200, 0]
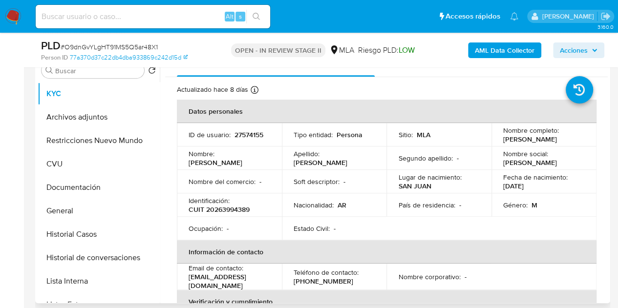
drag, startPoint x: 188, startPoint y: 164, endPoint x: 247, endPoint y: 168, distance: 58.8
click at [247, 167] on div "Nombre : Leonardo Felipe" at bounding box center [230, 159] width 82 height 18
copy p "Leonardo Felipe"
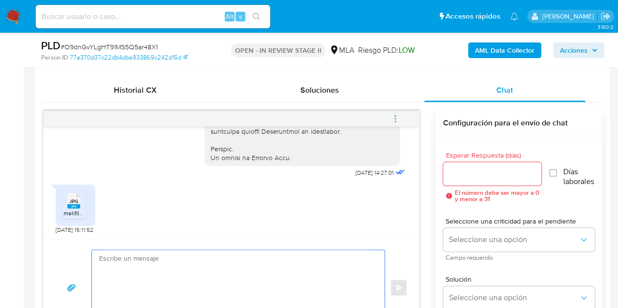
click at [311, 271] on textarea at bounding box center [235, 287] width 273 height 75
paste textarea "Hola Leonardo Felipe, Esperamos que te encuentres muy bien. Necesitamos por fav…"
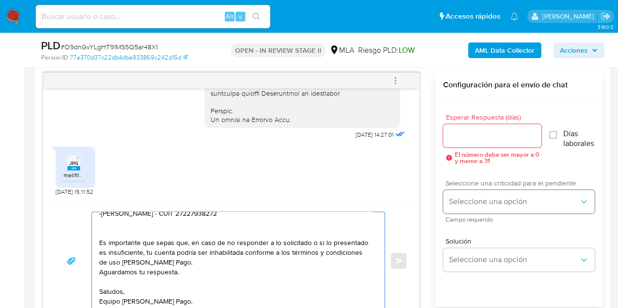
scroll to position [134, 0]
type textarea "Hola Leonardo Felipe, Esperamos que te encuentres muy bien. Necesitamos por fav…"
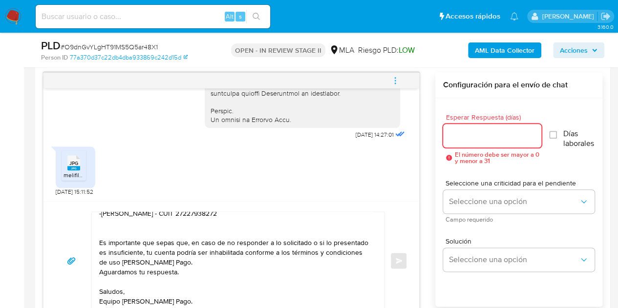
click at [494, 136] on input "Esperar Respuesta (días)" at bounding box center [492, 136] width 99 height 13
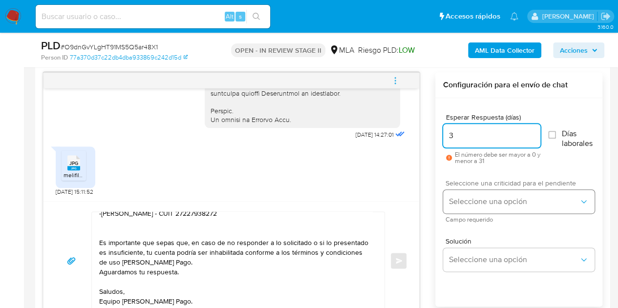
type input "3"
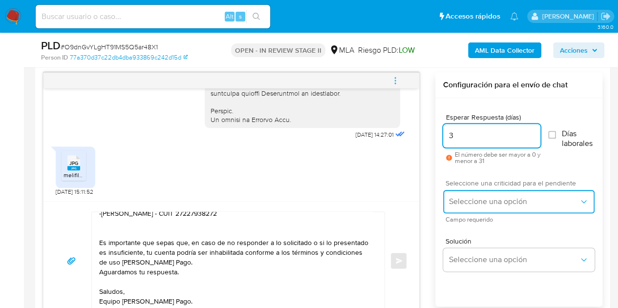
click at [482, 191] on button "Seleccione una opción" at bounding box center [519, 201] width 152 height 23
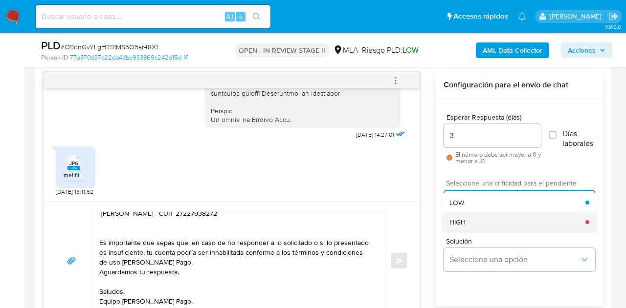
click at [492, 214] on div "HIGH" at bounding box center [517, 223] width 136 height 20
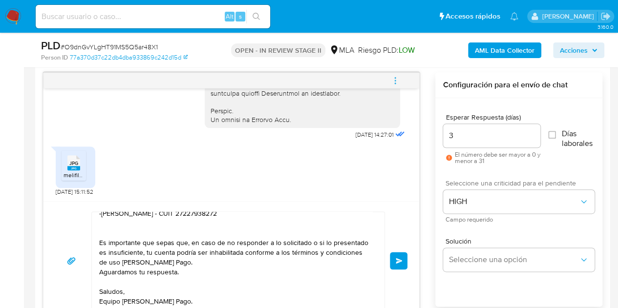
drag, startPoint x: 614, startPoint y: 123, endPoint x: 620, endPoint y: 119, distance: 7.0
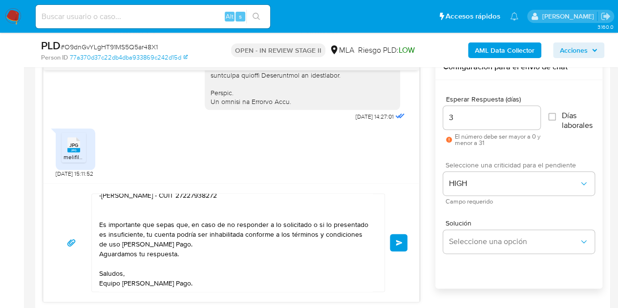
scroll to position [536, 0]
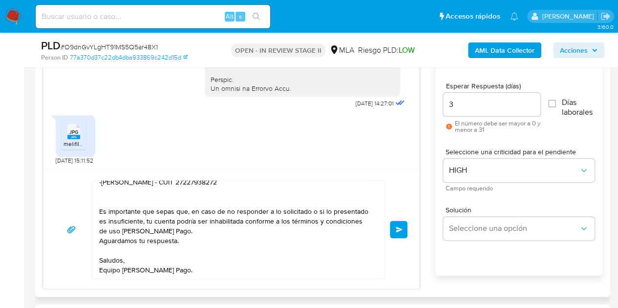
click at [429, 149] on div "17/09/2025 14:27:01 JPG JPG melifile2376595279237479139.jpg 17/09/2025 15:11:52…" at bounding box center [323, 165] width 560 height 248
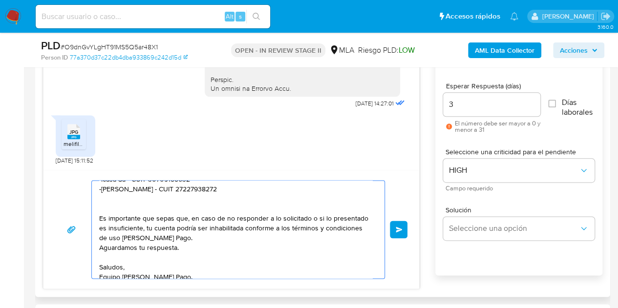
scroll to position [134, 0]
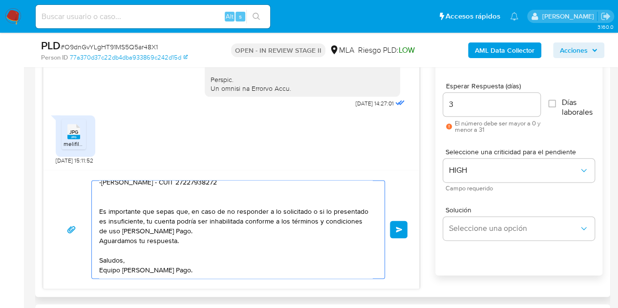
click at [390, 225] on button "Enviar" at bounding box center [399, 230] width 18 height 18
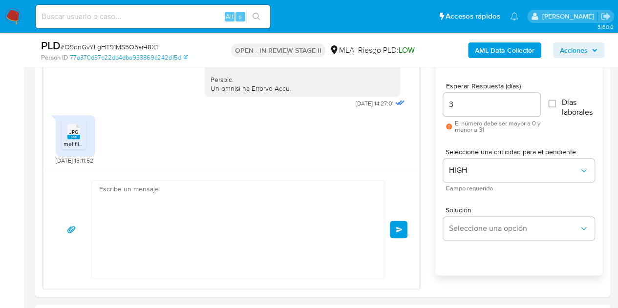
scroll to position [0, 0]
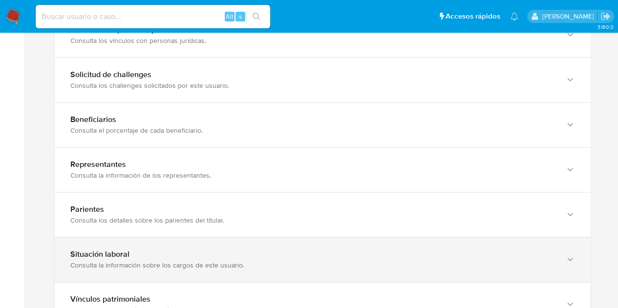
scroll to position [635, 0]
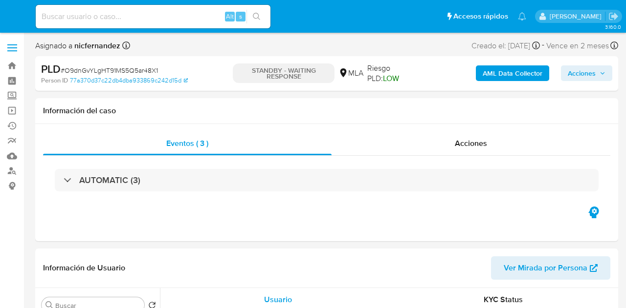
select select "10"
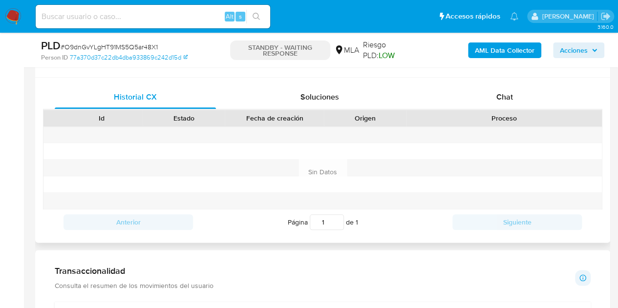
scroll to position [461, 0]
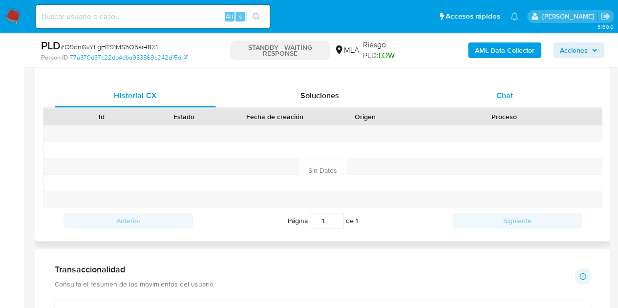
click at [516, 98] on div "Chat" at bounding box center [504, 95] width 161 height 23
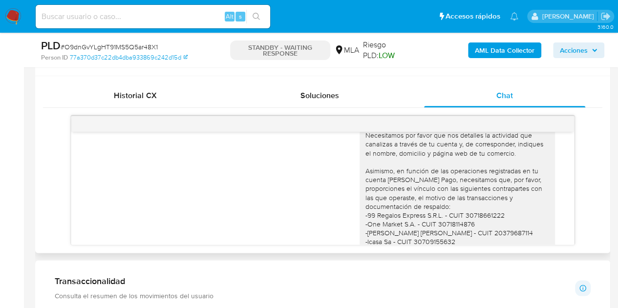
scroll to position [611, 0]
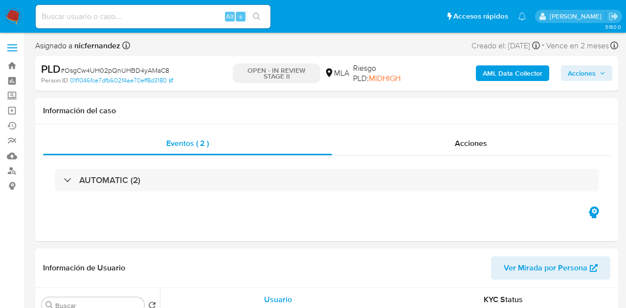
select select "10"
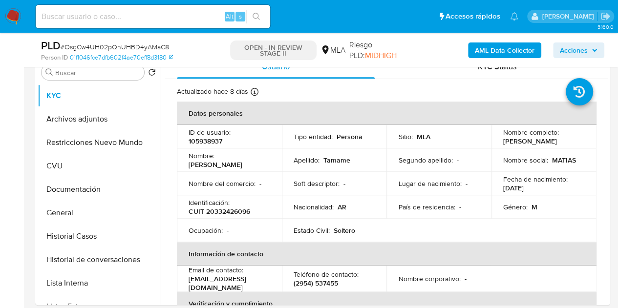
scroll to position [216, 0]
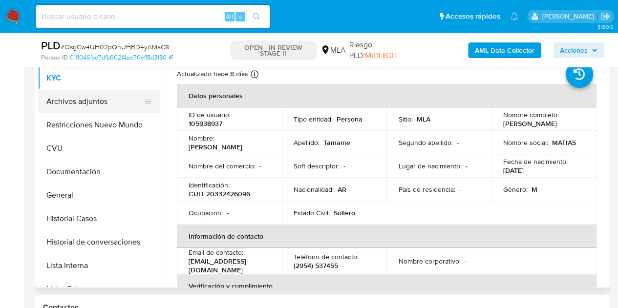
click at [89, 103] on button "Archivos adjuntos" at bounding box center [95, 101] width 114 height 23
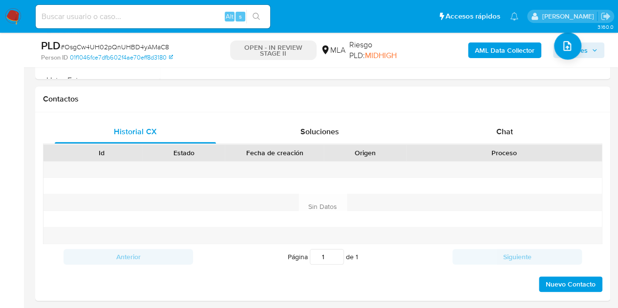
scroll to position [448, 0]
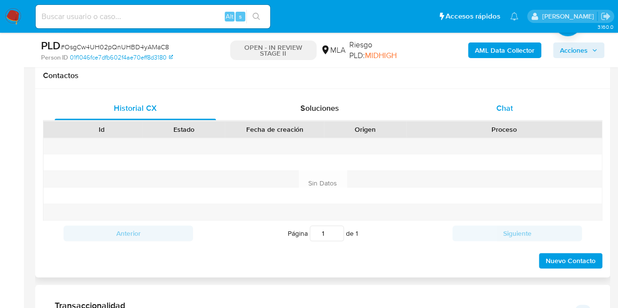
click at [530, 119] on div "Chat" at bounding box center [504, 108] width 161 height 23
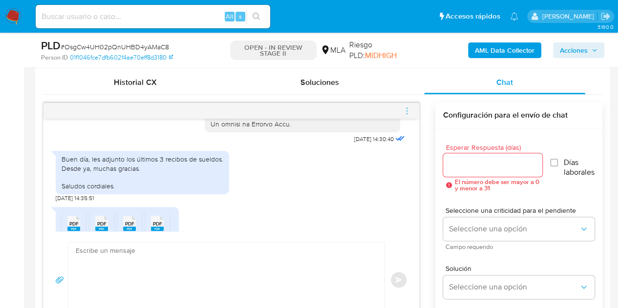
scroll to position [560, 0]
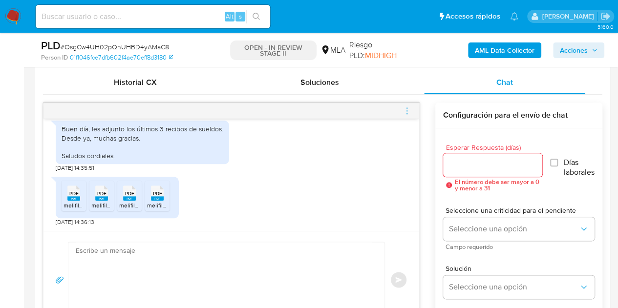
click at [66, 202] on span "melifile5897121479488636507.pdf" at bounding box center [108, 205] width 89 height 8
click at [102, 195] on span "PDF" at bounding box center [101, 194] width 9 height 6
drag, startPoint x: 130, startPoint y: 195, endPoint x: 145, endPoint y: 197, distance: 15.9
click at [130, 195] on span "PDF" at bounding box center [129, 194] width 9 height 6
click at [159, 201] on icon "PDF" at bounding box center [157, 193] width 13 height 17
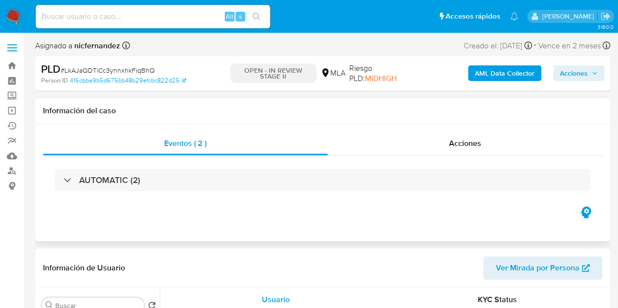
select select "10"
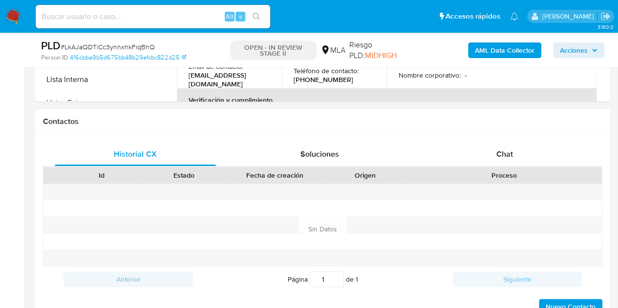
scroll to position [426, 0]
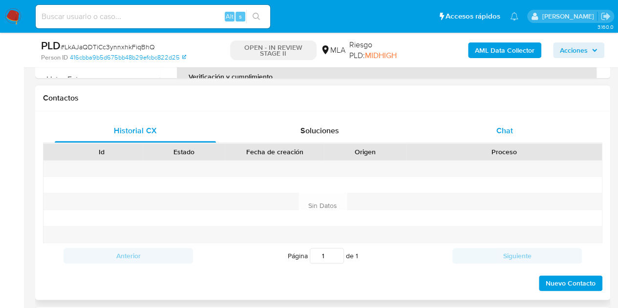
click at [511, 140] on div "Chat" at bounding box center [504, 130] width 161 height 23
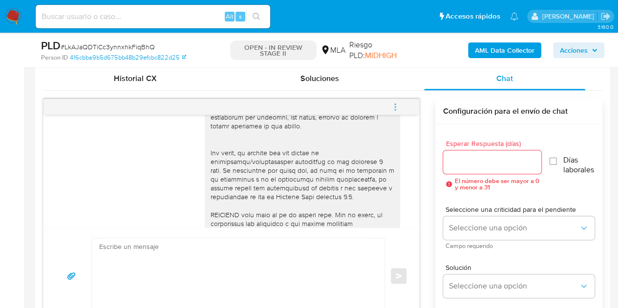
scroll to position [551, 0]
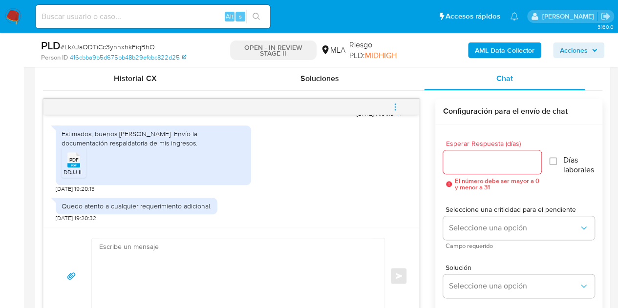
click at [70, 165] on rect at bounding box center [73, 165] width 13 height 4
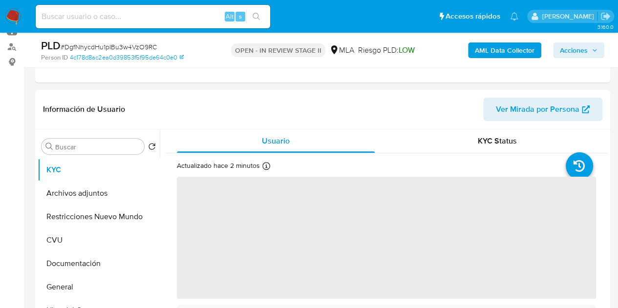
select select "10"
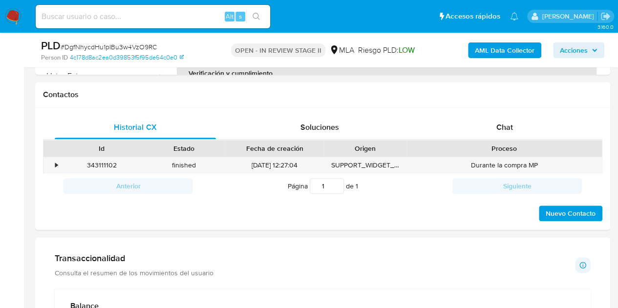
scroll to position [448, 0]
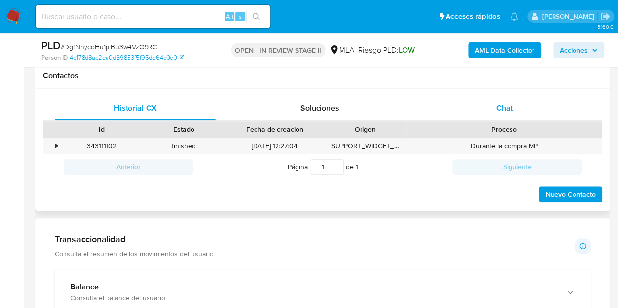
click at [537, 112] on div "Chat" at bounding box center [504, 108] width 161 height 23
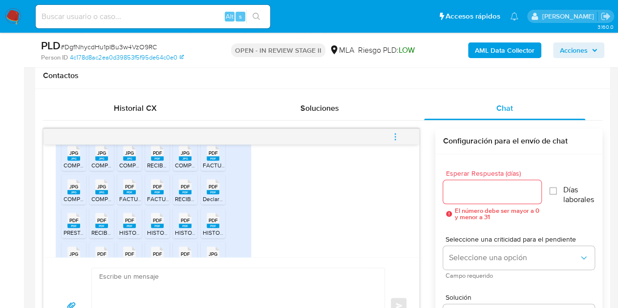
scroll to position [573, 0]
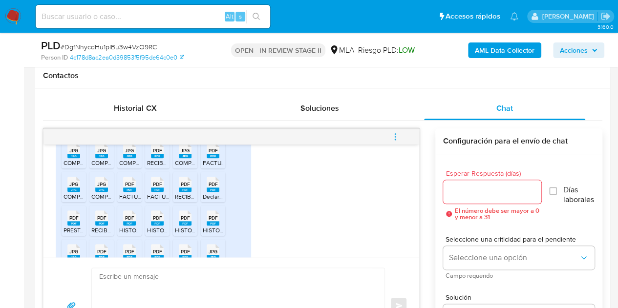
click at [69, 158] on rect at bounding box center [73, 156] width 13 height 4
click at [103, 167] on span "COMPROBANTE TRANSFERENCIA 4.jpg" at bounding box center [144, 163] width 106 height 8
click at [124, 158] on rect at bounding box center [129, 156] width 13 height 4
click at [187, 158] on rect at bounding box center [185, 156] width 13 height 4
click at [153, 158] on rect at bounding box center [157, 156] width 13 height 4
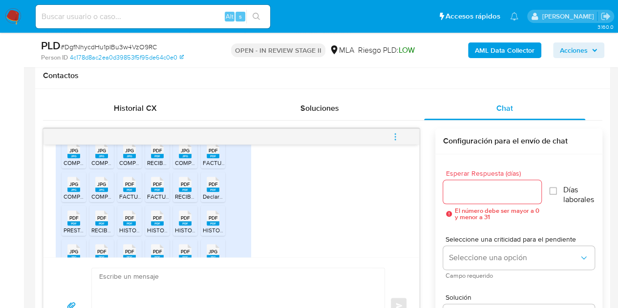
click at [207, 158] on icon at bounding box center [213, 150] width 13 height 15
click at [70, 192] on rect at bounding box center [73, 190] width 13 height 4
click at [100, 192] on rect at bounding box center [101, 190] width 13 height 4
click at [129, 192] on rect at bounding box center [129, 190] width 13 height 4
click at [157, 192] on rect at bounding box center [157, 190] width 13 height 4
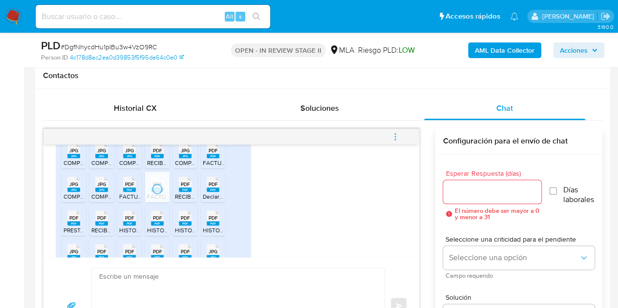
click at [188, 193] on icon "PDF" at bounding box center [185, 184] width 13 height 17
click at [216, 192] on rect at bounding box center [213, 190] width 13 height 4
drag, startPoint x: 0, startPoint y: 242, endPoint x: 37, endPoint y: 248, distance: 37.6
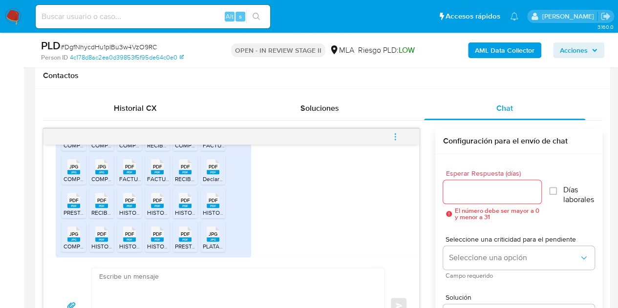
scroll to position [623, 0]
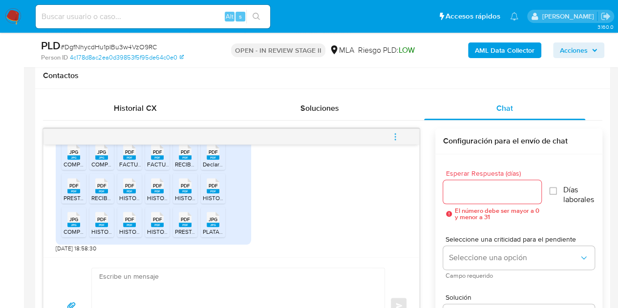
click at [70, 187] on span "PDF" at bounding box center [73, 186] width 9 height 6
click at [97, 187] on span "PDF" at bounding box center [101, 186] width 9 height 6
click at [129, 192] on rect at bounding box center [129, 191] width 13 height 4
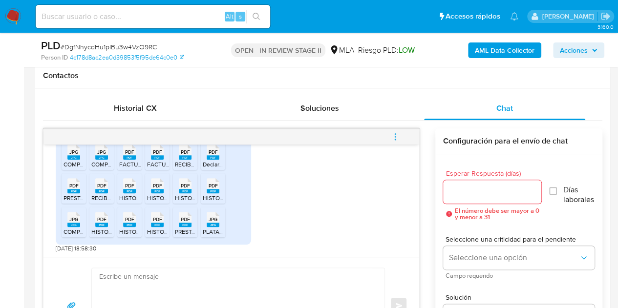
drag, startPoint x: 162, startPoint y: 192, endPoint x: 175, endPoint y: 191, distance: 12.7
click at [162, 192] on icon "PDF" at bounding box center [157, 185] width 13 height 17
click at [185, 191] on rect at bounding box center [185, 191] width 13 height 4
click at [213, 192] on rect at bounding box center [213, 191] width 13 height 4
click at [186, 224] on rect at bounding box center [185, 225] width 13 height 4
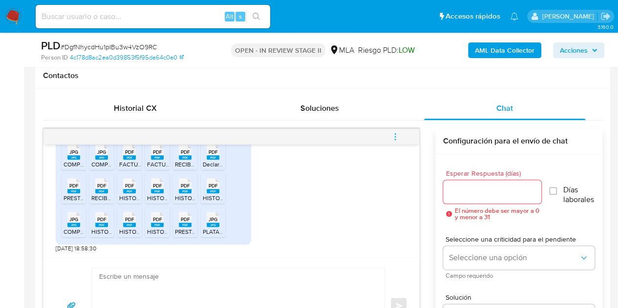
click at [210, 219] on span "JPG" at bounding box center [213, 220] width 9 height 6
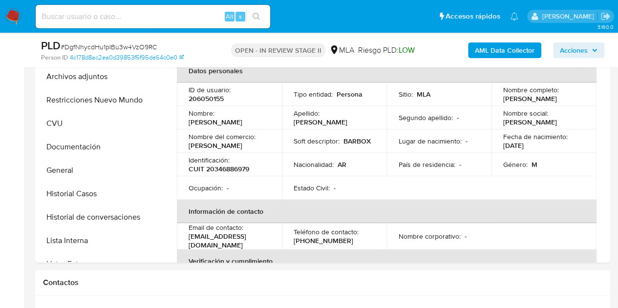
scroll to position [230, 0]
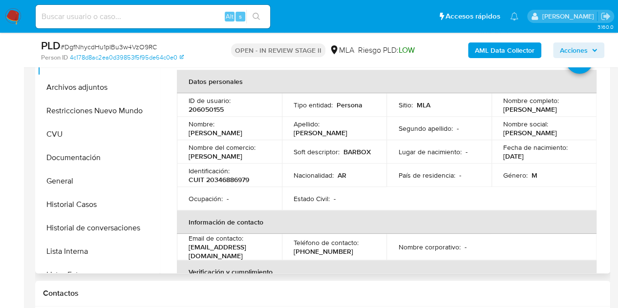
click at [220, 149] on p "Nombre del comercio :" at bounding box center [222, 147] width 67 height 9
drag, startPoint x: 190, startPoint y: 134, endPoint x: 273, endPoint y: 151, distance: 84.4
click at [260, 132] on div "Nombre : Gonzalo Emmanuel" at bounding box center [230, 129] width 82 height 18
copy p "Gonzalo Emmanuel"
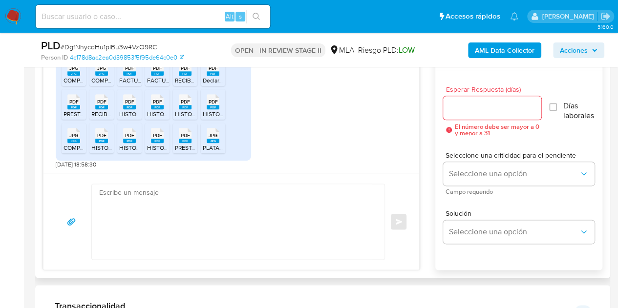
scroll to position [558, 0]
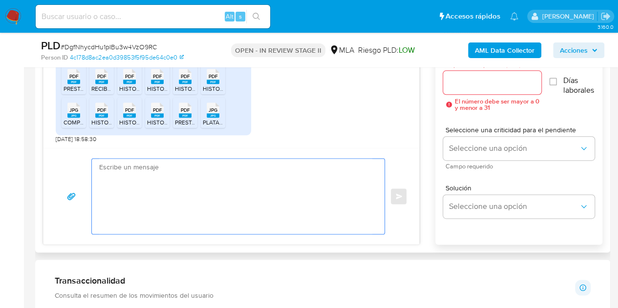
click at [260, 180] on textarea at bounding box center [235, 196] width 273 height 75
paste textarea "Hola Gonzalo Emmanuel, Muchas gracias por tu respuesta y por la documentación e…"
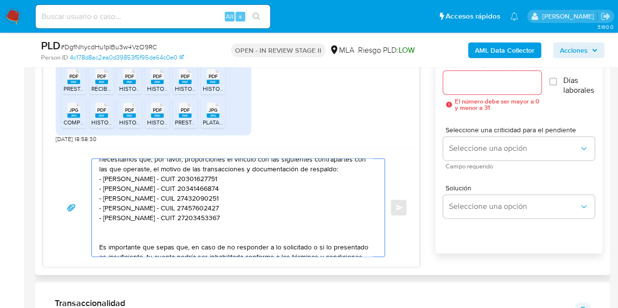
scroll to position [0, 0]
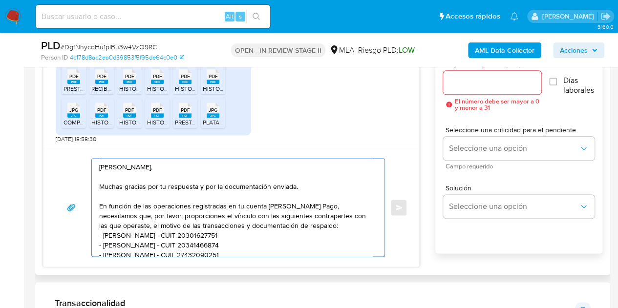
type textarea "Hola Gonzalo Emmanuel, Muchas gracias por tu respuesta y por la documentación e…"
click at [472, 82] on input "Esperar Respuesta (días)" at bounding box center [492, 82] width 99 height 13
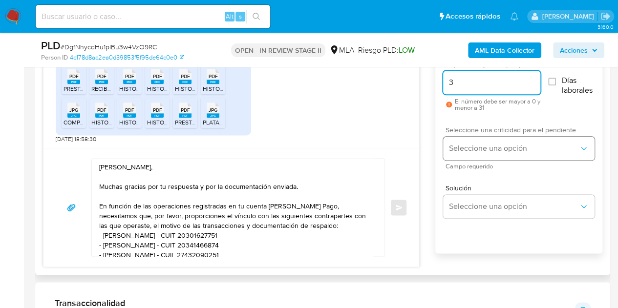
type input "3"
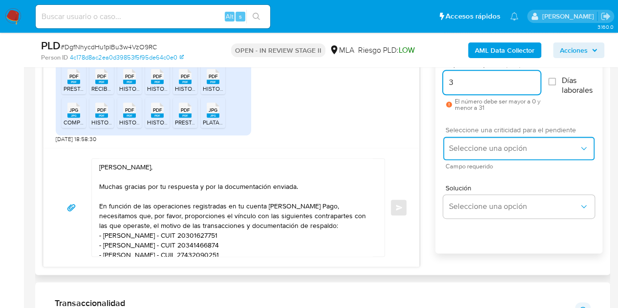
click at [487, 139] on button "Seleccione una opción" at bounding box center [519, 148] width 152 height 23
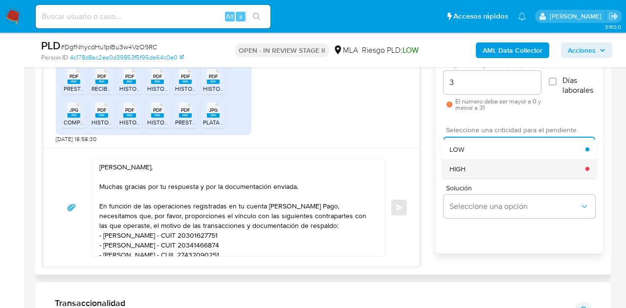
click at [475, 171] on div "HIGH" at bounding box center [517, 169] width 136 height 20
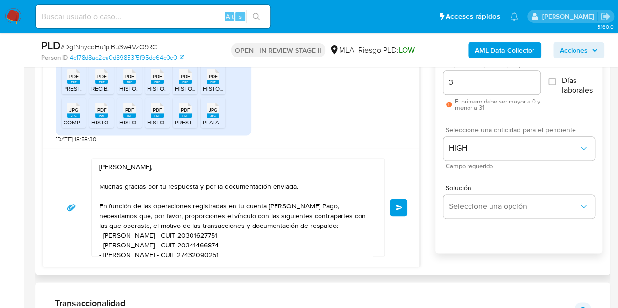
click at [413, 166] on div "Hola Gonzalo Emmanuel, Muchas gracias por tu respuesta y por la documentación e…" at bounding box center [232, 207] width 376 height 119
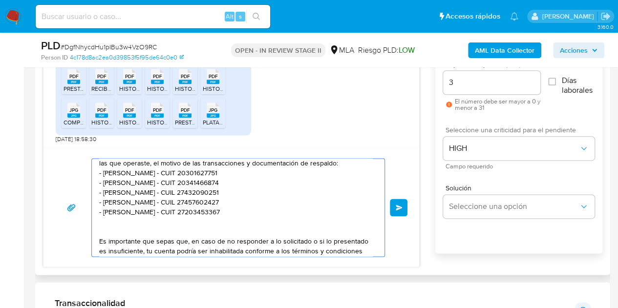
scroll to position [68, 0]
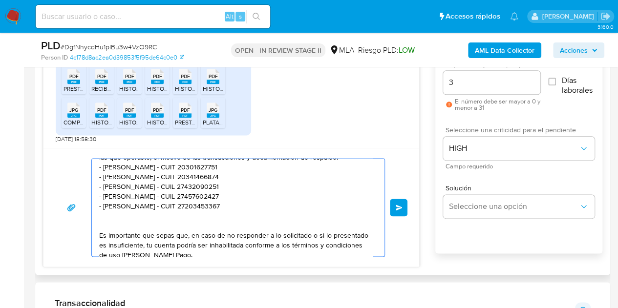
click at [217, 218] on textarea "Hola Gonzalo Emmanuel, Muchas gracias por tu respuesta y por la documentación e…" at bounding box center [235, 208] width 273 height 98
click at [206, 227] on textarea "Hola Gonzalo Emmanuel, Muchas gracias por tu respuesta y por la documentación e…" at bounding box center [235, 208] width 273 height 98
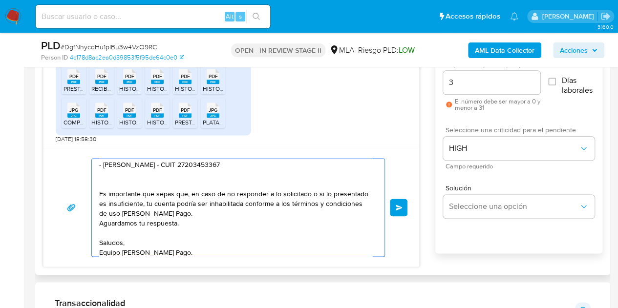
scroll to position [114, 0]
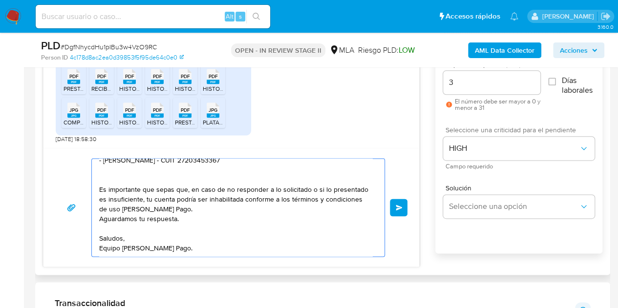
click at [400, 209] on button "Enviar" at bounding box center [399, 208] width 18 height 18
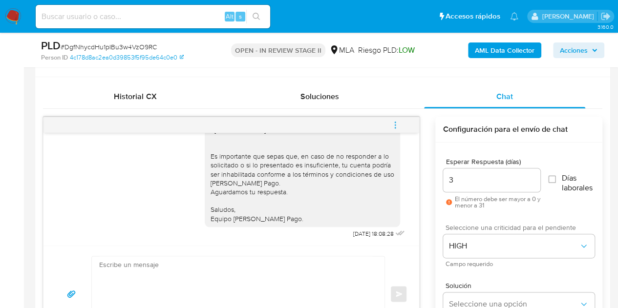
scroll to position [808, 0]
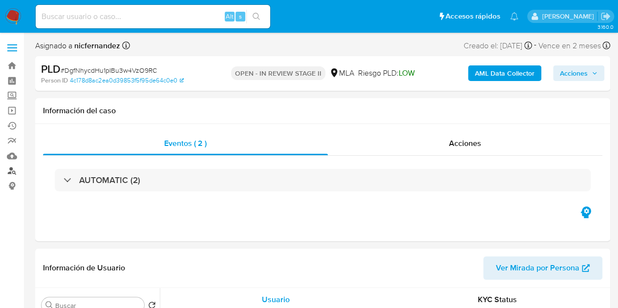
click at [12, 175] on link "Buscador de personas" at bounding box center [58, 171] width 116 height 15
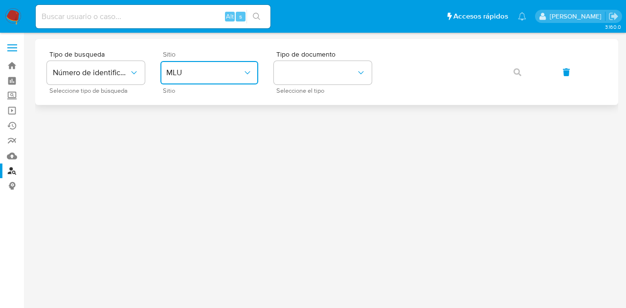
click at [218, 75] on span "MLU" at bounding box center [204, 73] width 76 height 10
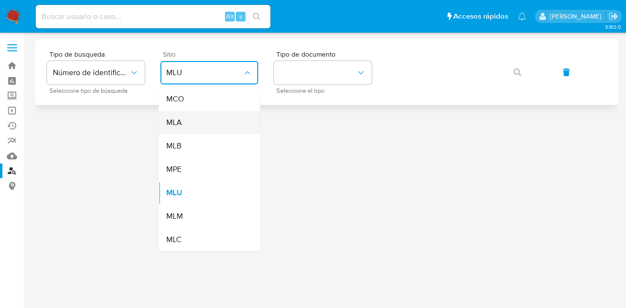
click at [217, 123] on div "MLA" at bounding box center [206, 122] width 80 height 23
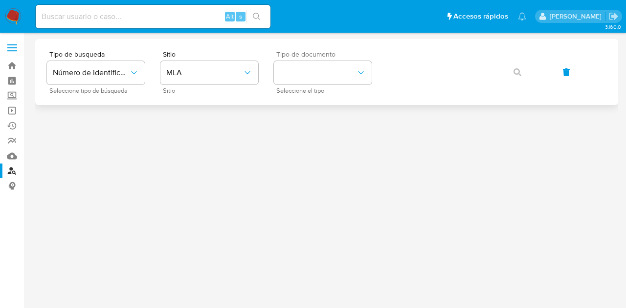
click at [289, 88] on span "Seleccione el tipo" at bounding box center [325, 90] width 98 height 5
click at [302, 79] on button "identificationType" at bounding box center [323, 72] width 98 height 23
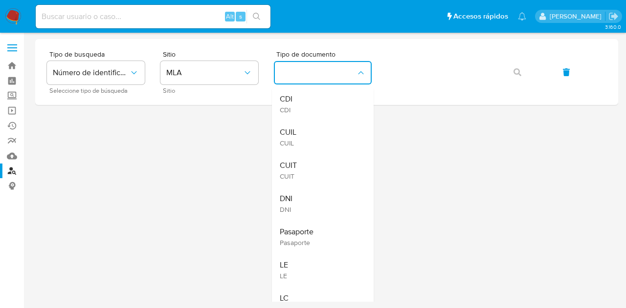
drag, startPoint x: 315, startPoint y: 131, endPoint x: 342, endPoint y: 112, distance: 33.2
click at [315, 131] on div "CUIL CUIL" at bounding box center [320, 137] width 80 height 33
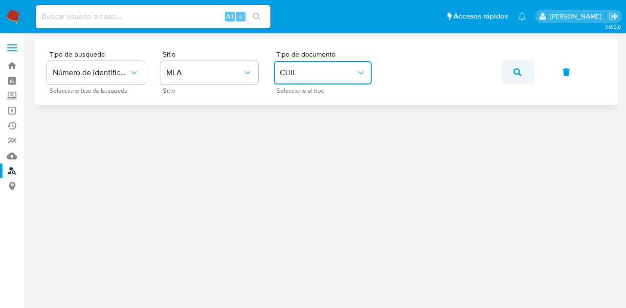
click at [523, 67] on button "button" at bounding box center [517, 72] width 33 height 23
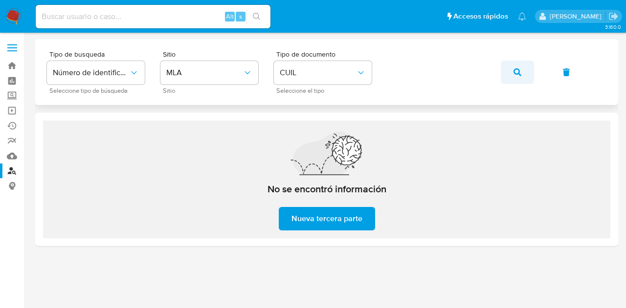
click at [516, 71] on icon "button" at bounding box center [517, 72] width 8 height 8
click at [351, 62] on div "Tipo de busqueda Número de identificación Seleccione tipo de búsqueda Sitio MLA…" at bounding box center [326, 72] width 559 height 43
click at [517, 70] on icon "button" at bounding box center [517, 72] width 8 height 8
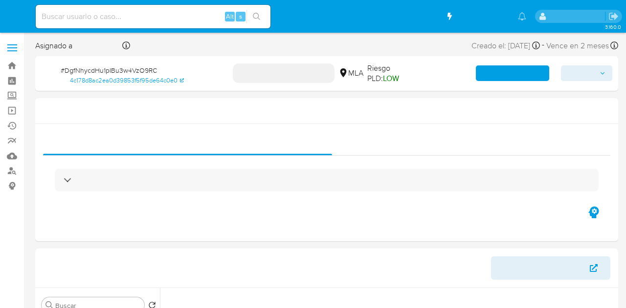
select select "10"
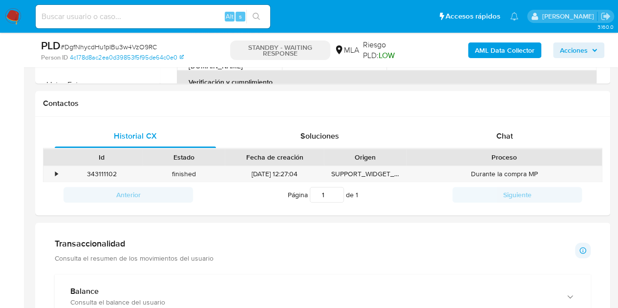
scroll to position [435, 0]
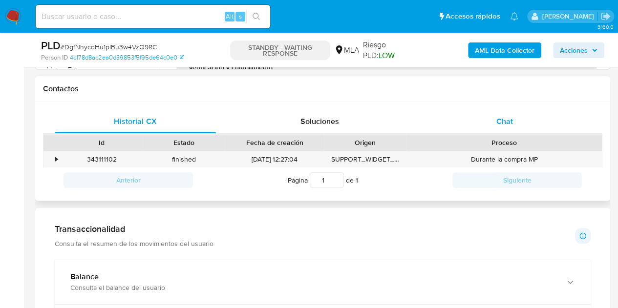
click at [519, 121] on div "Chat" at bounding box center [504, 121] width 161 height 23
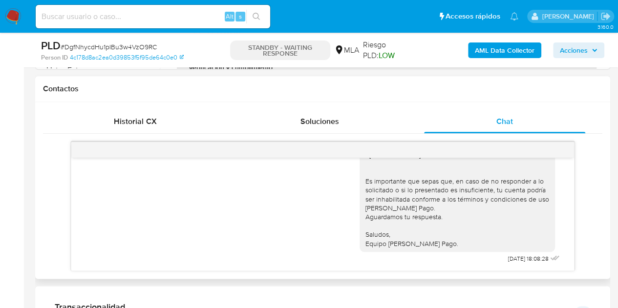
scroll to position [865, 0]
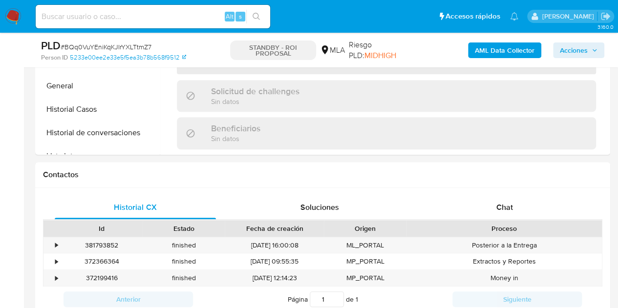
select select "10"
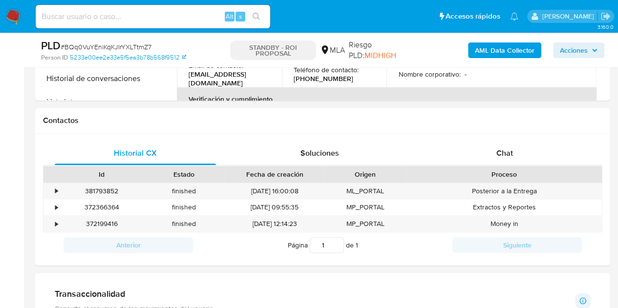
scroll to position [417, 0]
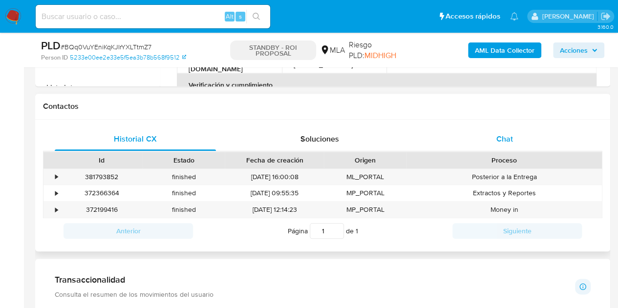
click at [512, 137] on span "Chat" at bounding box center [505, 138] width 17 height 11
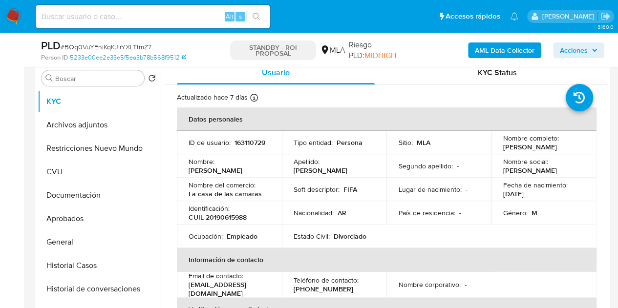
scroll to position [179, 0]
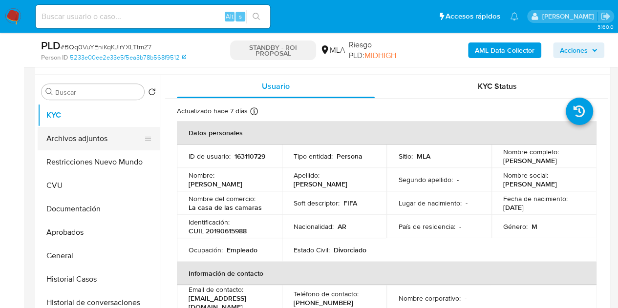
click at [78, 133] on button "Archivos adjuntos" at bounding box center [95, 138] width 114 height 23
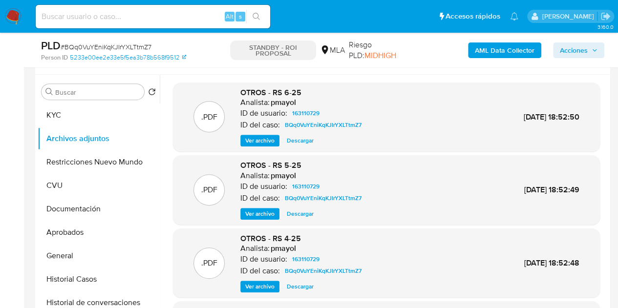
drag, startPoint x: 191, startPoint y: 143, endPoint x: 216, endPoint y: 139, distance: 25.7
click at [191, 143] on div ".PDF OTROS - RS 6-25 Analista: pmayol ID de usuario: 163110729 ID del caso: BQq…" at bounding box center [386, 117] width 417 height 60
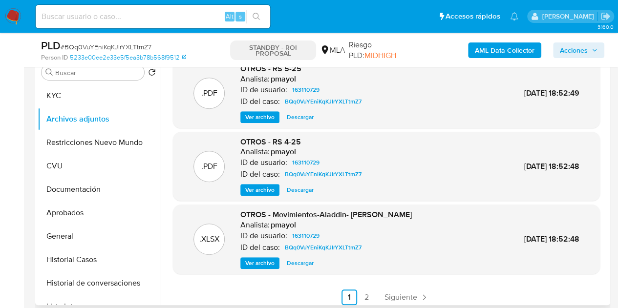
scroll to position [82, 0]
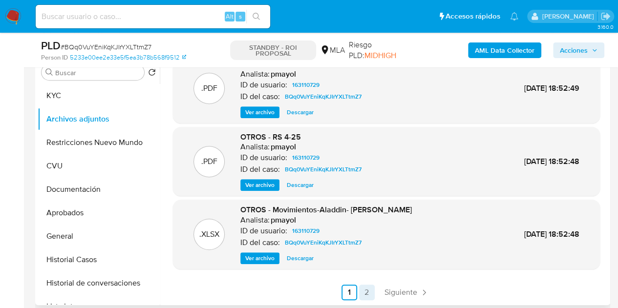
click at [367, 295] on link "2" at bounding box center [367, 293] width 16 height 16
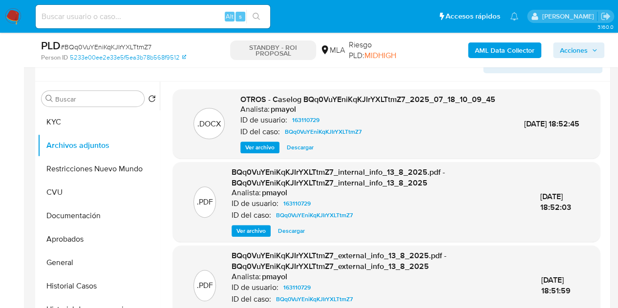
scroll to position [174, 0]
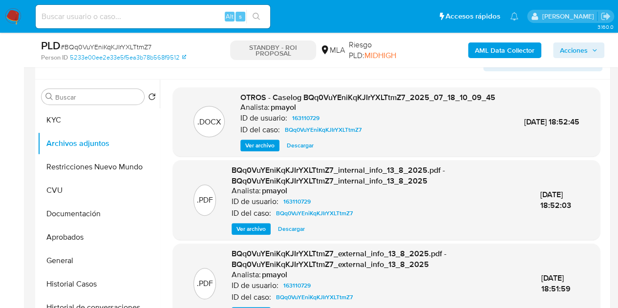
click at [298, 151] on span "Descargar" at bounding box center [300, 146] width 27 height 10
click at [80, 167] on button "Restricciones Nuevo Mundo" at bounding box center [95, 166] width 114 height 23
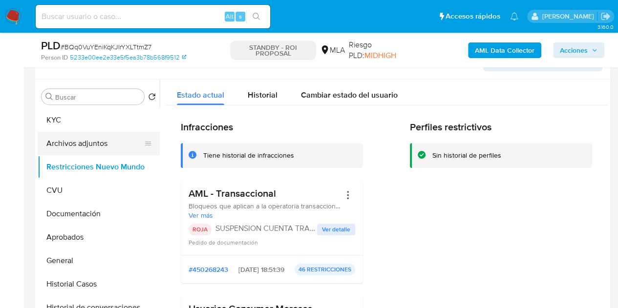
click at [72, 144] on button "Archivos adjuntos" at bounding box center [95, 143] width 114 height 23
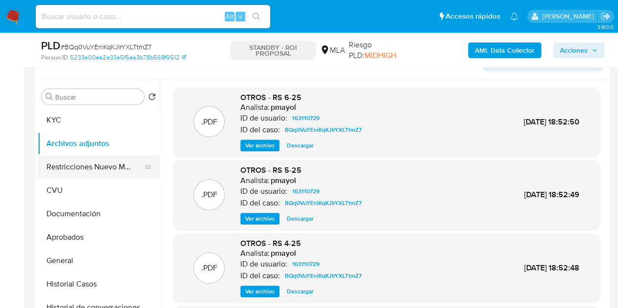
click at [81, 169] on button "Restricciones Nuevo Mundo" at bounding box center [95, 166] width 114 height 23
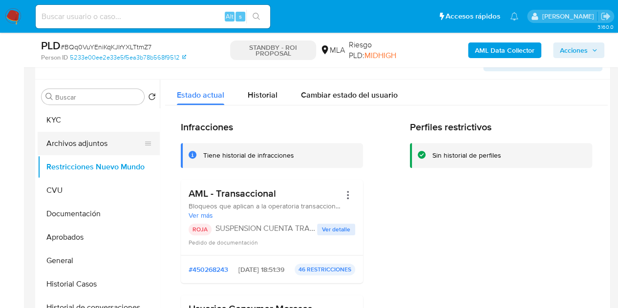
click at [73, 145] on button "Archivos adjuntos" at bounding box center [95, 143] width 114 height 23
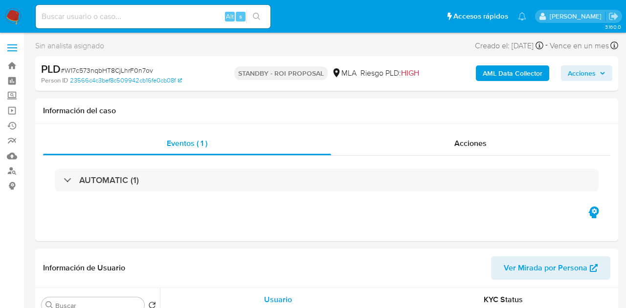
select select "10"
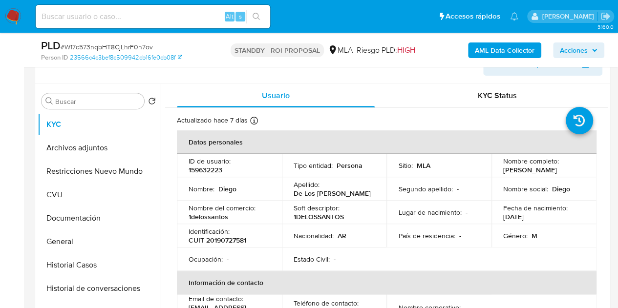
scroll to position [200, 0]
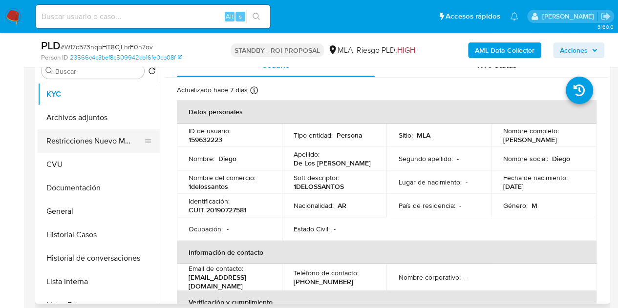
click at [82, 139] on button "Restricciones Nuevo Mundo" at bounding box center [95, 141] width 114 height 23
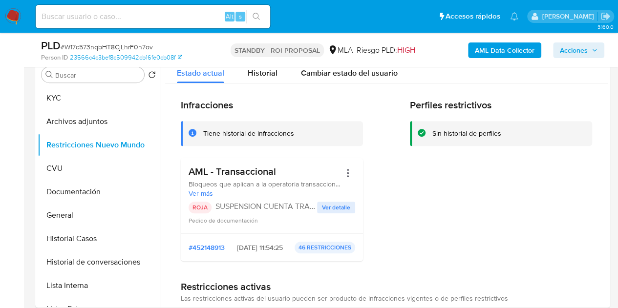
scroll to position [170, 0]
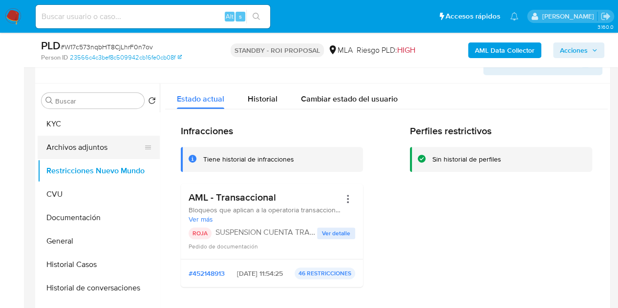
click at [80, 142] on button "Archivos adjuntos" at bounding box center [95, 147] width 114 height 23
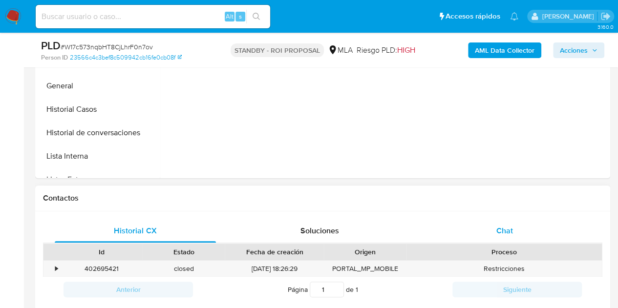
click at [491, 222] on div "Chat" at bounding box center [504, 230] width 161 height 23
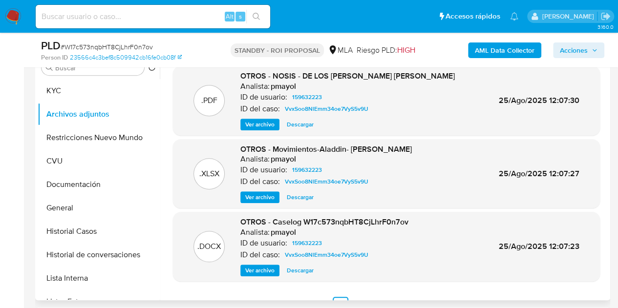
scroll to position [74, 0]
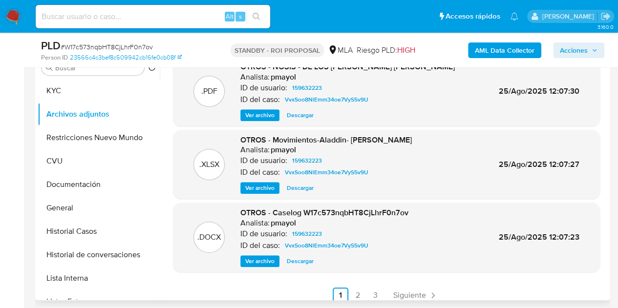
click at [304, 258] on span "Descargar" at bounding box center [300, 262] width 27 height 10
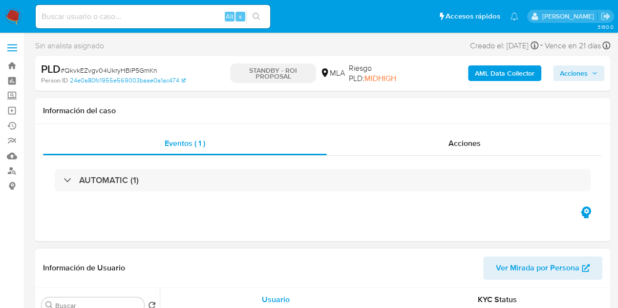
select select "10"
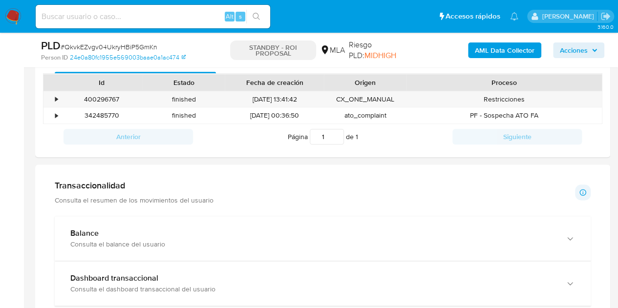
scroll to position [401, 0]
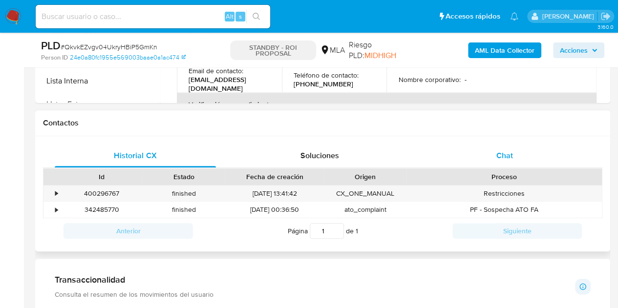
click at [509, 158] on span "Chat" at bounding box center [505, 155] width 17 height 11
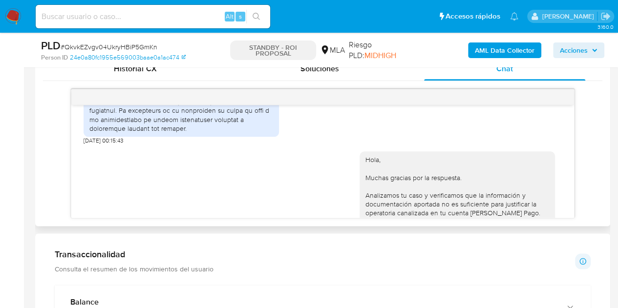
scroll to position [1227, 0]
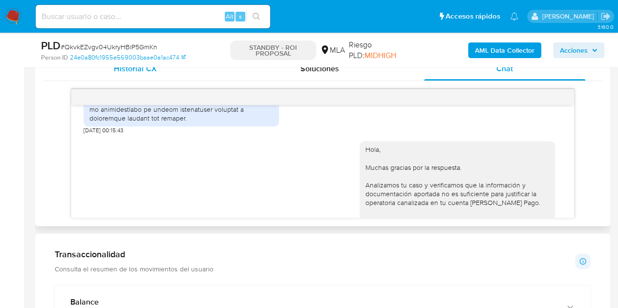
click at [134, 75] on div "Historial CX" at bounding box center [135, 68] width 161 height 23
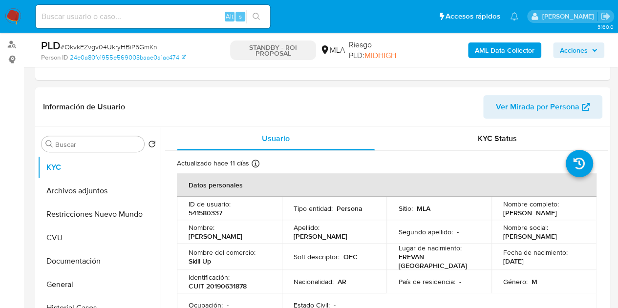
scroll to position [136, 0]
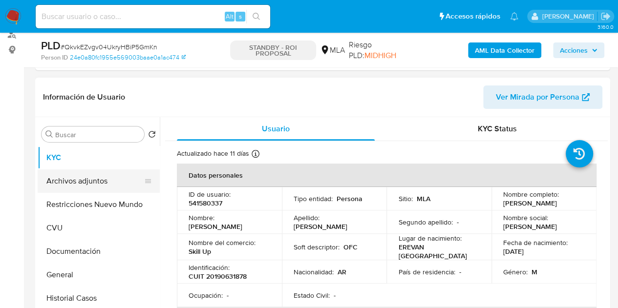
click at [84, 178] on button "Archivos adjuntos" at bounding box center [95, 181] width 114 height 23
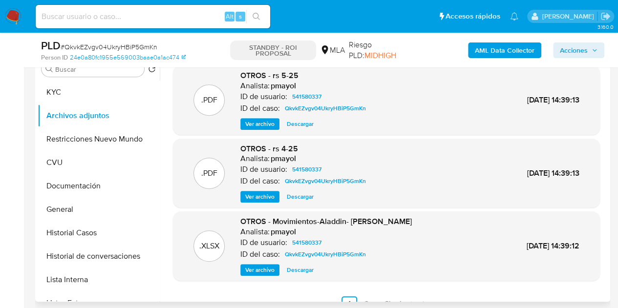
scroll to position [82, 0]
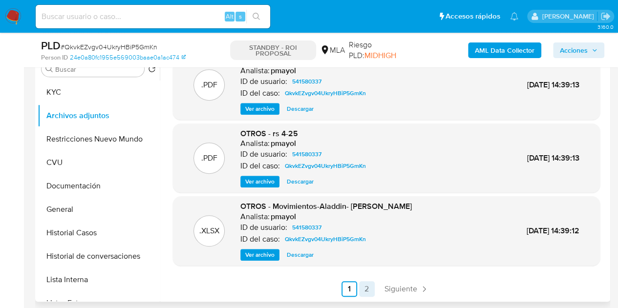
click at [366, 287] on link "2" at bounding box center [367, 290] width 16 height 16
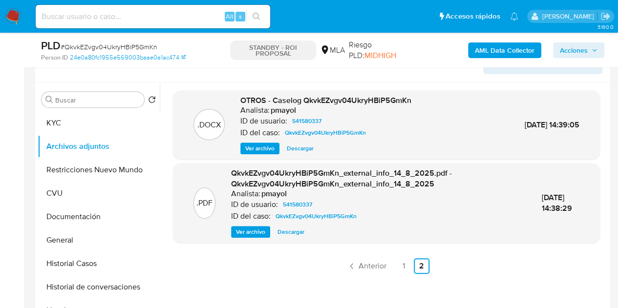
scroll to position [161, 0]
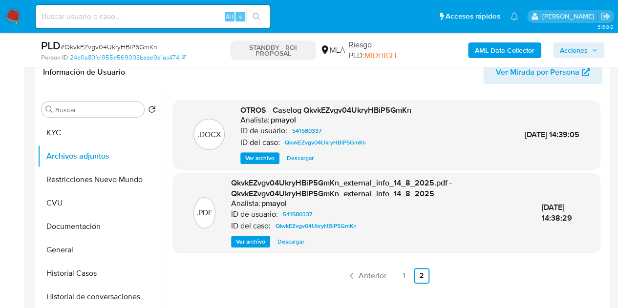
click at [298, 160] on span "Descargar" at bounding box center [300, 158] width 27 height 10
click at [76, 175] on button "Restricciones Nuevo Mundo" at bounding box center [95, 179] width 114 height 23
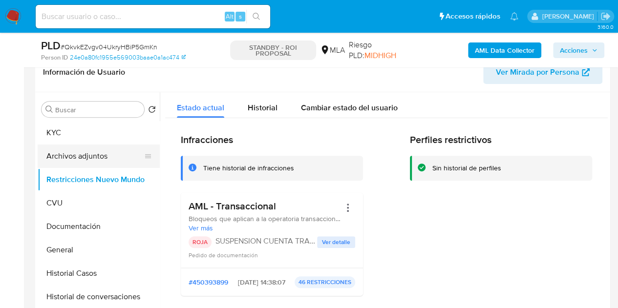
click at [80, 156] on button "Archivos adjuntos" at bounding box center [95, 156] width 114 height 23
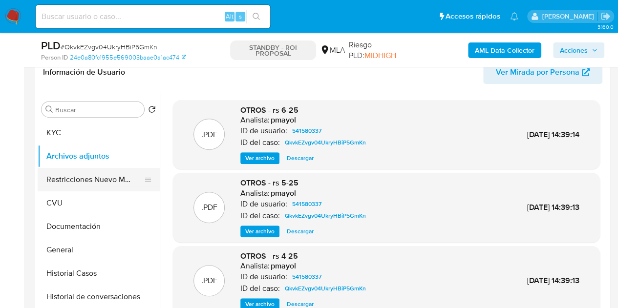
click at [64, 178] on button "Restricciones Nuevo Mundo" at bounding box center [95, 179] width 114 height 23
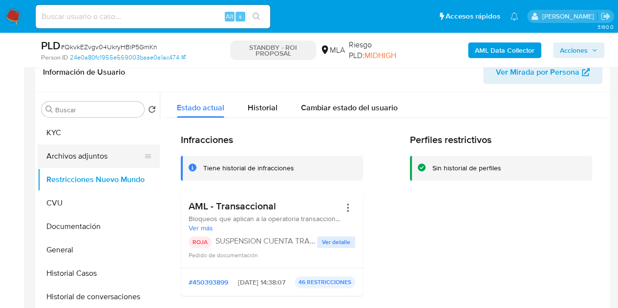
click at [60, 156] on button "Archivos adjuntos" at bounding box center [95, 156] width 114 height 23
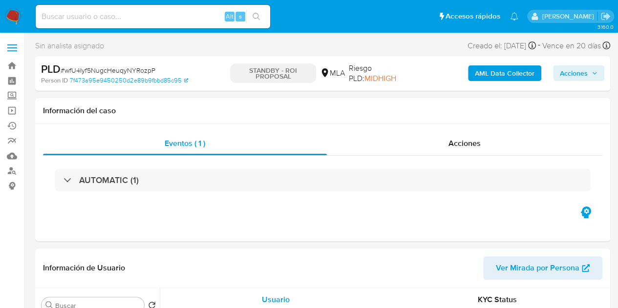
select select "10"
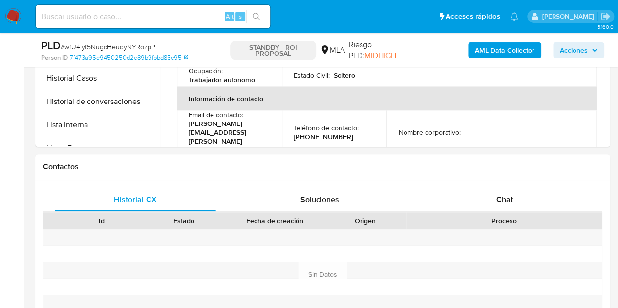
scroll to position [408, 0]
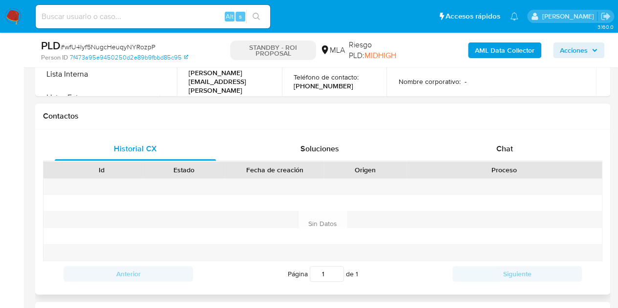
click at [525, 160] on div "Chat" at bounding box center [504, 148] width 161 height 23
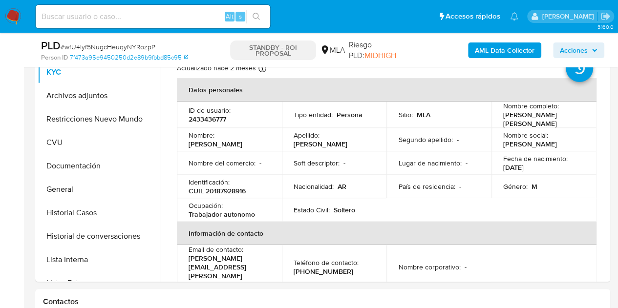
scroll to position [214, 0]
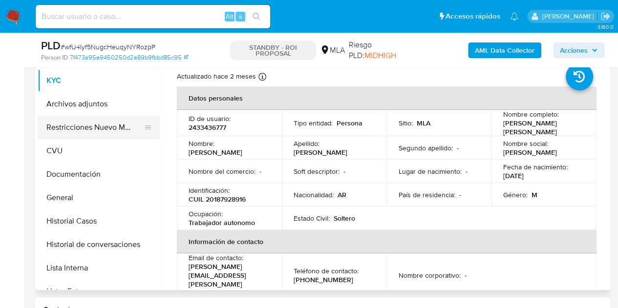
click at [60, 130] on button "Restricciones Nuevo Mundo" at bounding box center [95, 127] width 114 height 23
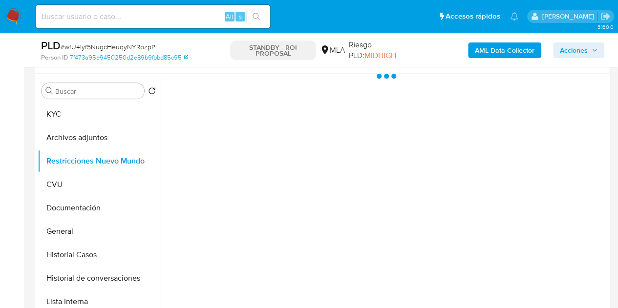
scroll to position [172, 0]
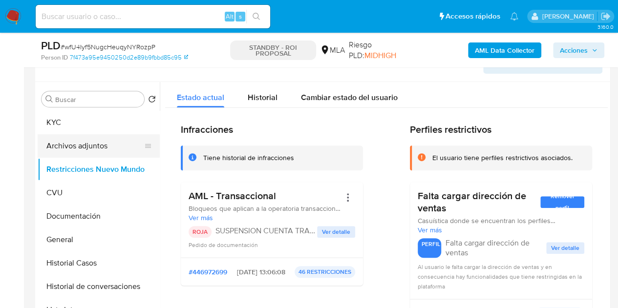
click at [68, 152] on button "Archivos adjuntos" at bounding box center [95, 145] width 114 height 23
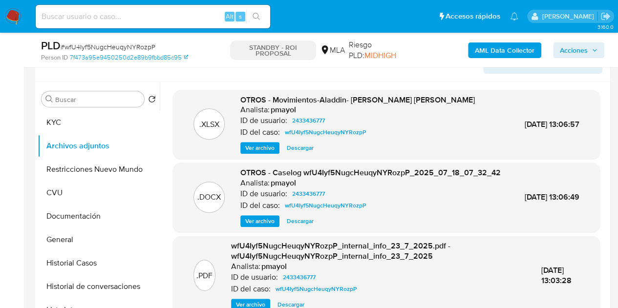
click at [308, 226] on span "Descargar" at bounding box center [300, 222] width 27 height 10
click at [80, 214] on button "Documentación" at bounding box center [95, 216] width 114 height 23
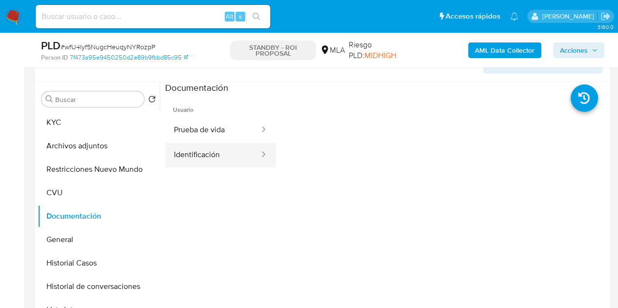
click at [222, 152] on button "Identificación" at bounding box center [212, 155] width 95 height 25
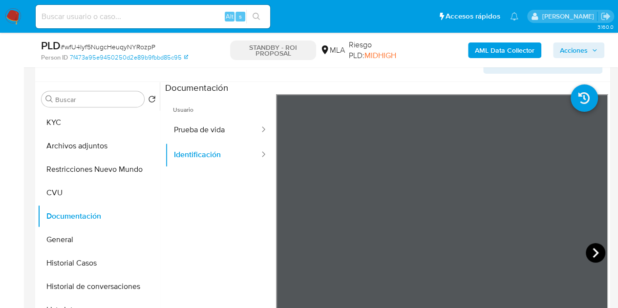
click at [594, 248] on icon at bounding box center [596, 253] width 20 height 20
click at [77, 167] on button "Restricciones Nuevo Mundo" at bounding box center [95, 169] width 114 height 23
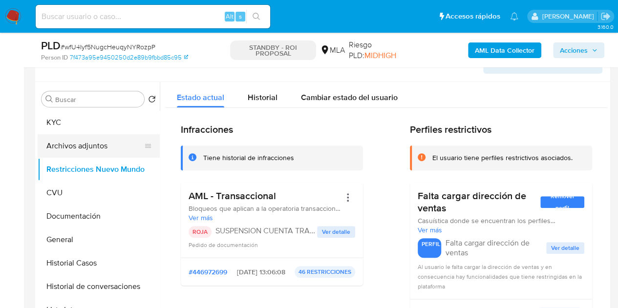
click at [71, 142] on button "Archivos adjuntos" at bounding box center [95, 145] width 114 height 23
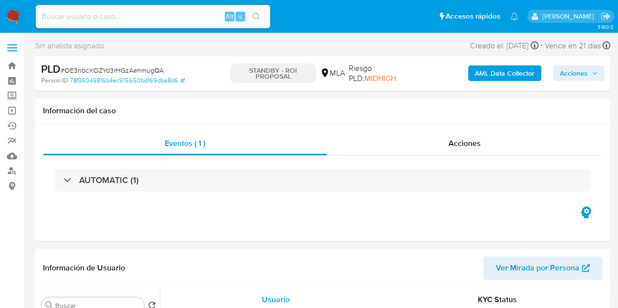
select select "10"
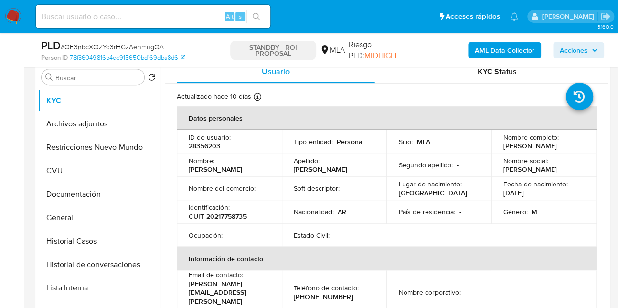
scroll to position [199, 0]
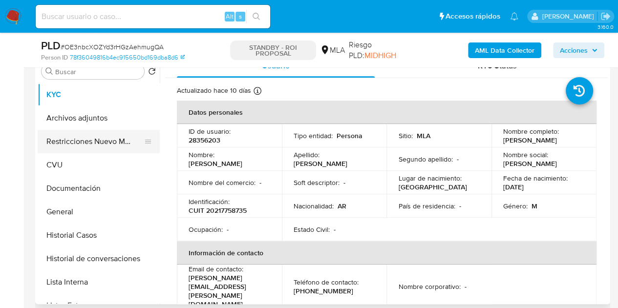
click at [92, 142] on button "Restricciones Nuevo Mundo" at bounding box center [95, 141] width 114 height 23
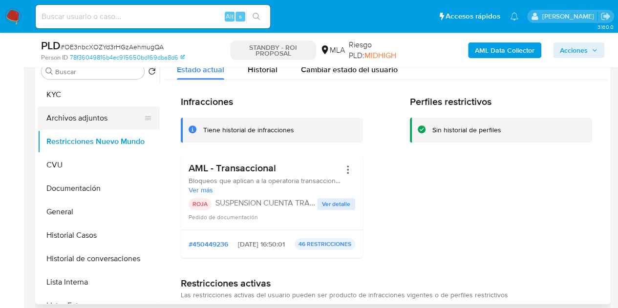
click at [68, 118] on button "Archivos adjuntos" at bounding box center [95, 118] width 114 height 23
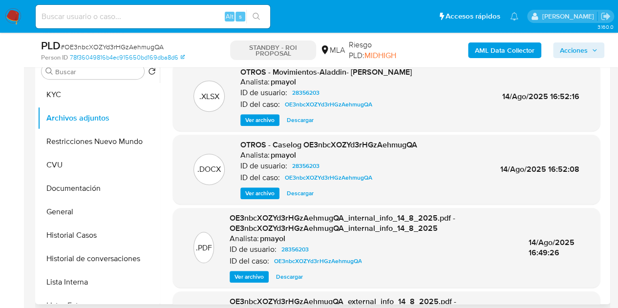
click at [301, 191] on span "Descargar" at bounding box center [300, 194] width 27 height 10
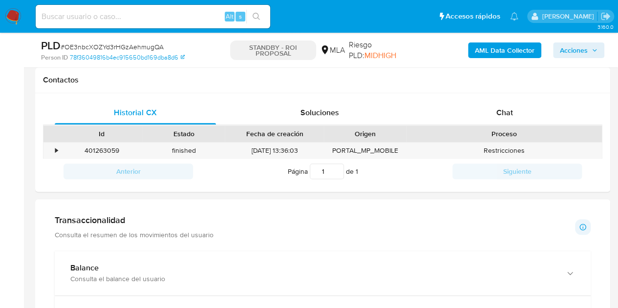
scroll to position [432, 0]
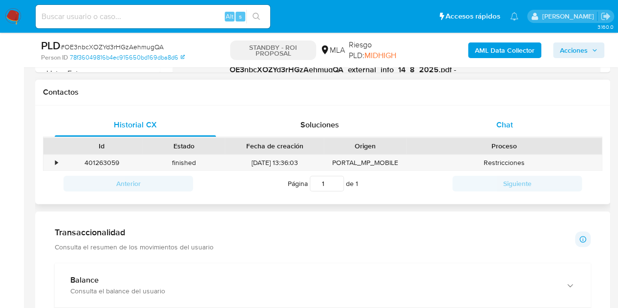
click at [503, 121] on span "Chat" at bounding box center [505, 124] width 17 height 11
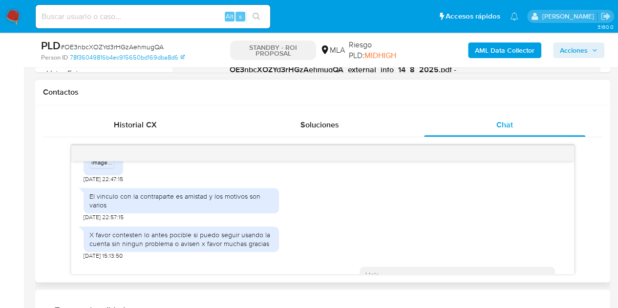
scroll to position [1102, 0]
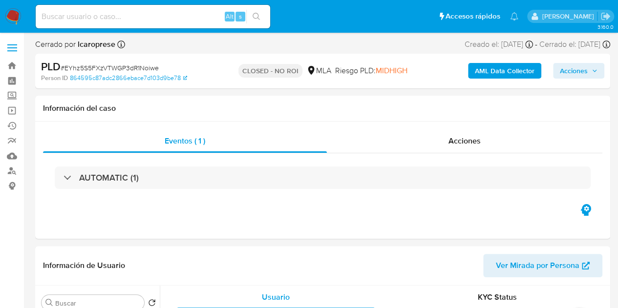
select select "10"
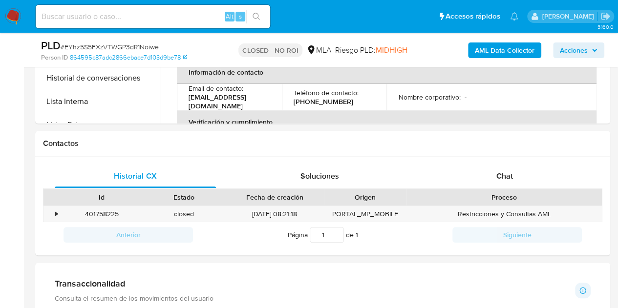
scroll to position [416, 0]
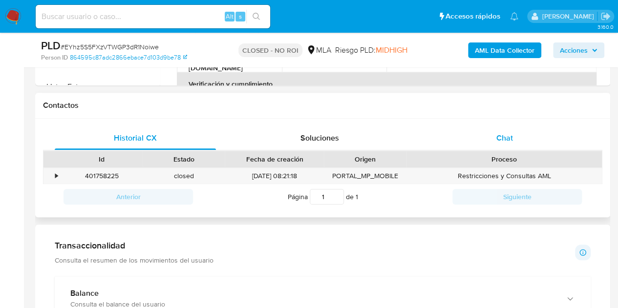
click at [522, 144] on div "Chat" at bounding box center [504, 138] width 161 height 23
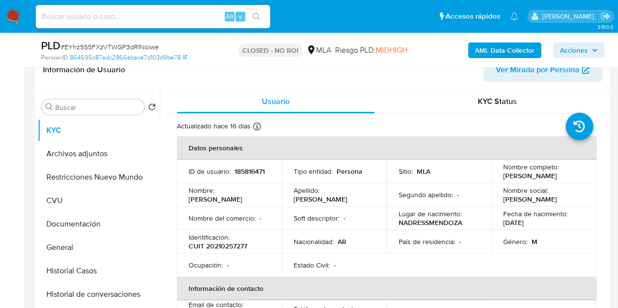
scroll to position [150, 0]
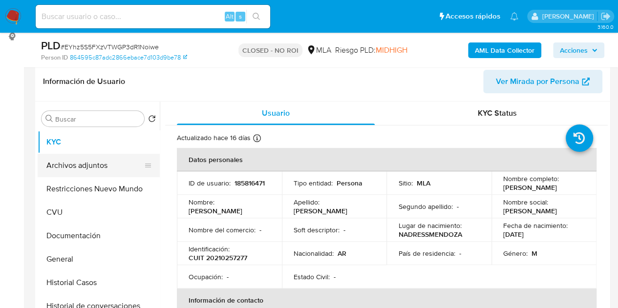
click at [98, 166] on button "Archivos adjuntos" at bounding box center [95, 165] width 114 height 23
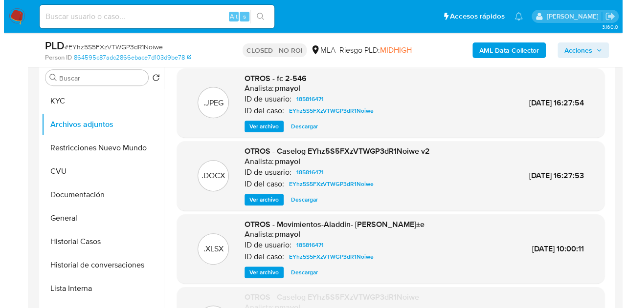
scroll to position [210, 0]
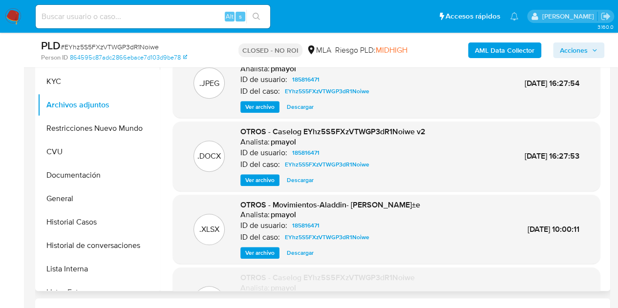
click at [246, 181] on span "Ver archivo" at bounding box center [259, 180] width 29 height 10
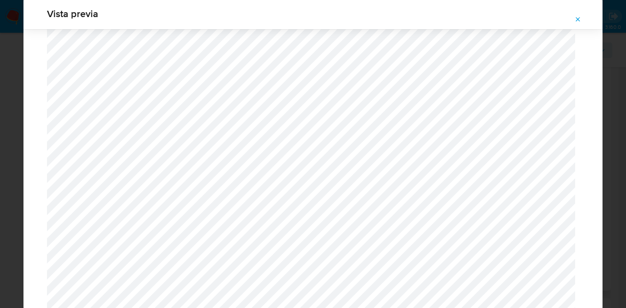
scroll to position [924, 0]
click at [581, 19] on icon "Attachment preview" at bounding box center [578, 20] width 8 height 8
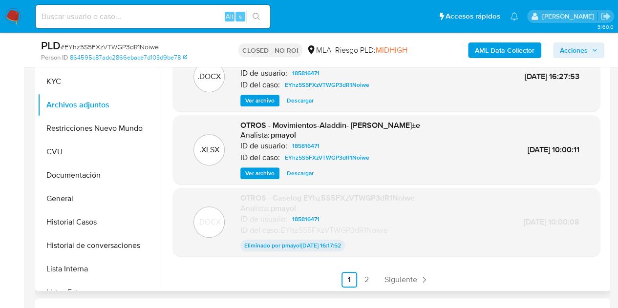
scroll to position [81, 0]
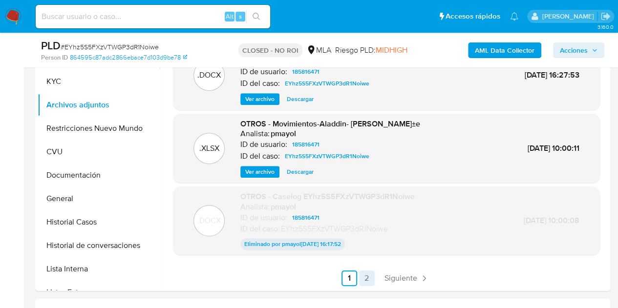
click at [366, 277] on link "2" at bounding box center [367, 279] width 16 height 16
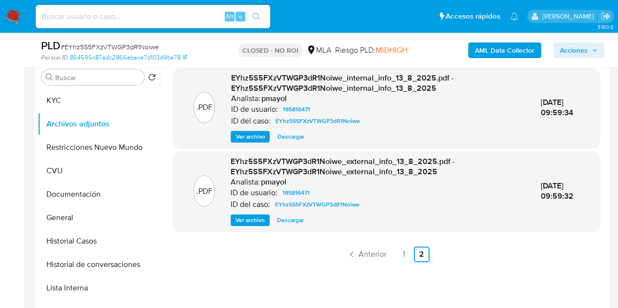
scroll to position [186, 0]
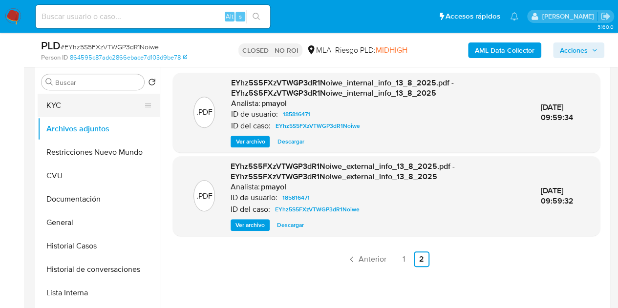
click at [93, 109] on button "KYC" at bounding box center [95, 105] width 114 height 23
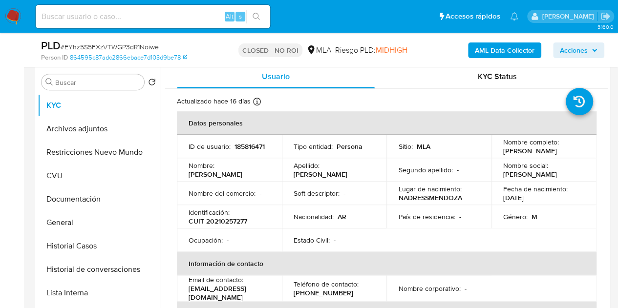
click at [235, 151] on p "185816471" at bounding box center [250, 146] width 30 height 9
copy p "185816471"
click at [94, 129] on button "Archivos adjuntos" at bounding box center [95, 128] width 114 height 23
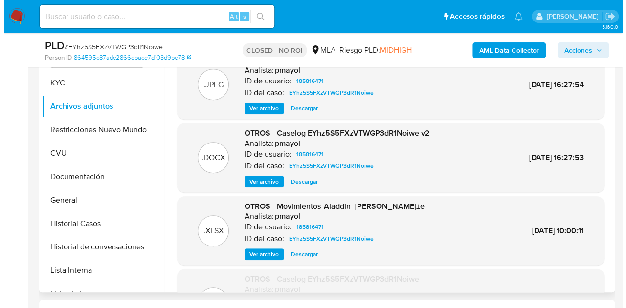
scroll to position [200, 0]
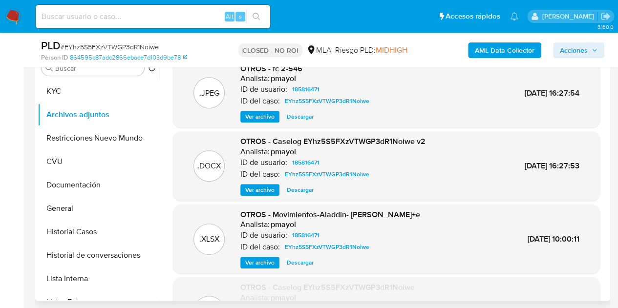
click at [256, 188] on span "Ver archivo" at bounding box center [259, 190] width 29 height 10
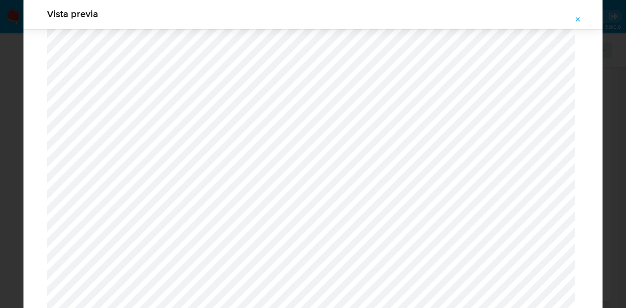
scroll to position [0, 0]
click at [578, 21] on icon "Attachment preview" at bounding box center [578, 20] width 8 height 8
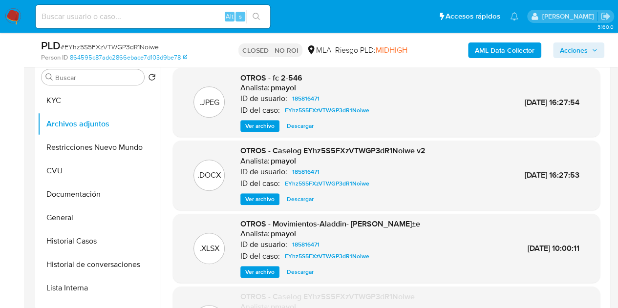
scroll to position [206, 0]
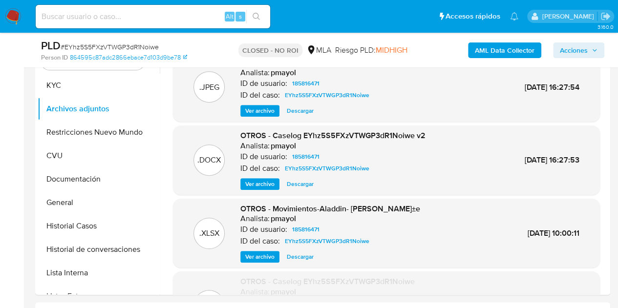
click at [274, 108] on span "Ver archivo" at bounding box center [259, 111] width 29 height 10
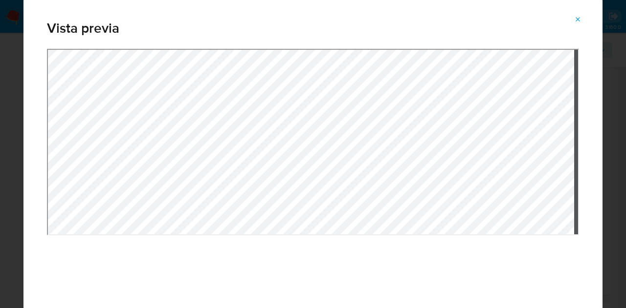
click at [400, 304] on div "Attachment preview" at bounding box center [313, 186] width 532 height 274
click at [468, 264] on div "Attachment preview" at bounding box center [313, 186] width 532 height 274
click at [575, 20] on icon "Attachment preview" at bounding box center [578, 20] width 8 height 8
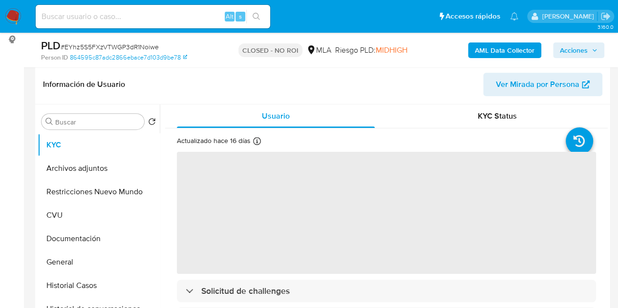
select select "10"
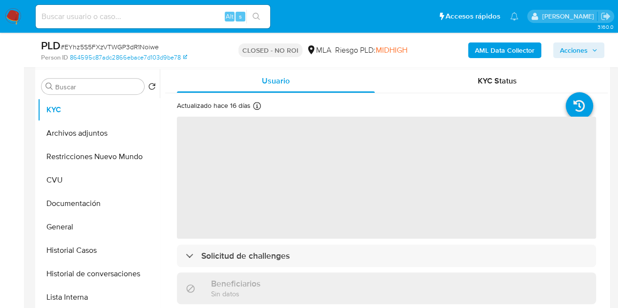
scroll to position [164, 0]
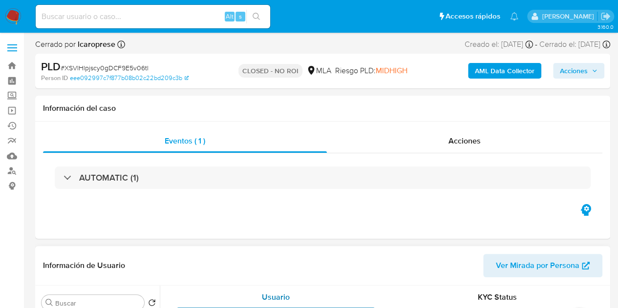
select select "10"
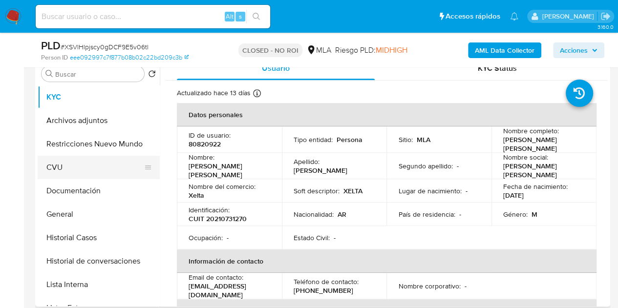
scroll to position [201, 0]
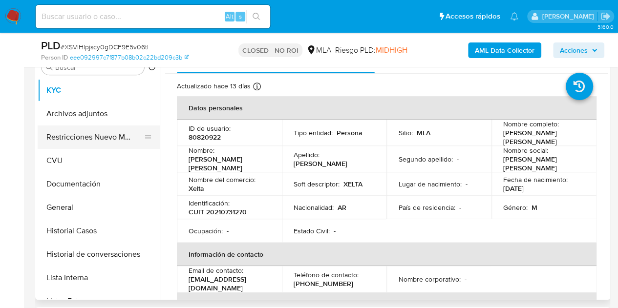
click at [85, 139] on button "Restricciones Nuevo Mundo" at bounding box center [95, 137] width 114 height 23
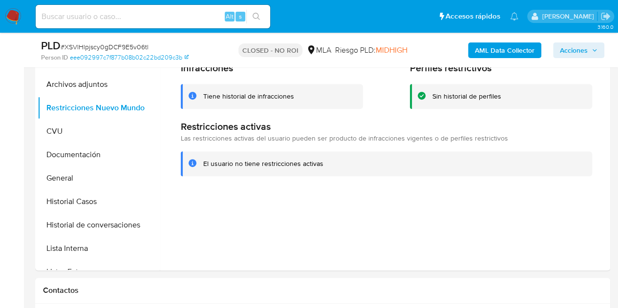
scroll to position [247, 0]
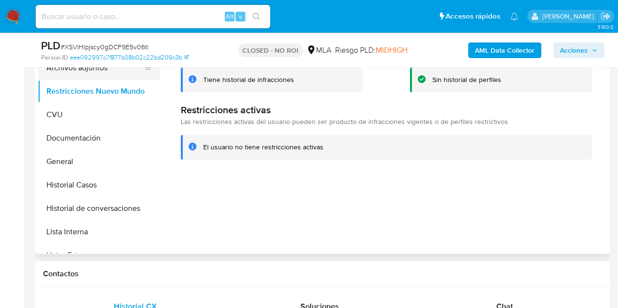
click at [69, 72] on button "Archivos adjuntos" at bounding box center [95, 67] width 114 height 23
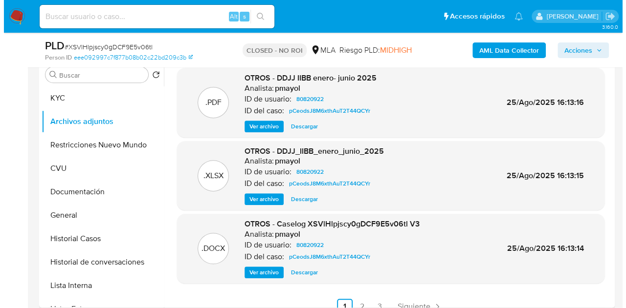
scroll to position [77, 0]
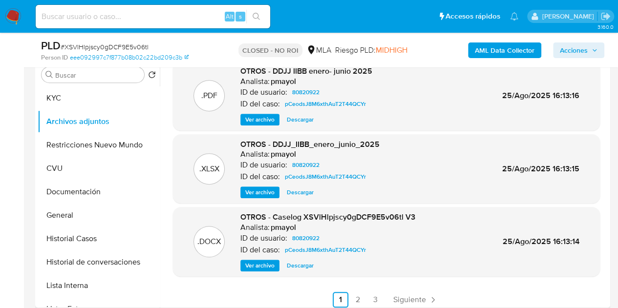
click at [246, 263] on span "Ver archivo" at bounding box center [259, 266] width 29 height 10
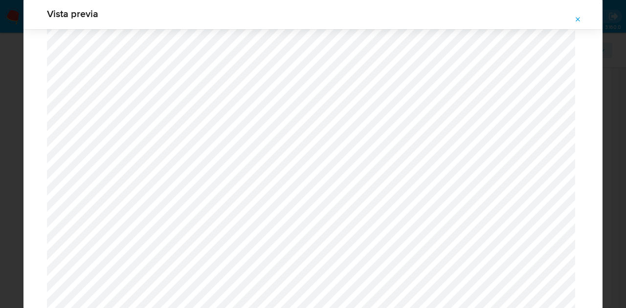
scroll to position [1976, 0]
click at [581, 18] on icon "Attachment preview" at bounding box center [578, 20] width 8 height 8
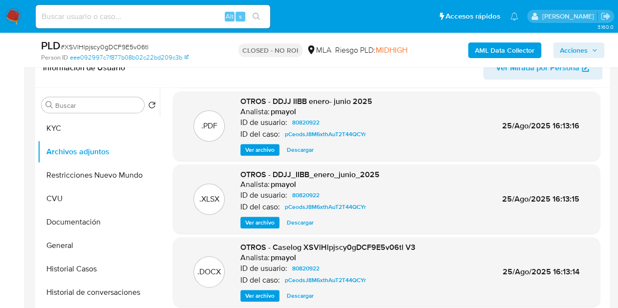
scroll to position [160, 0]
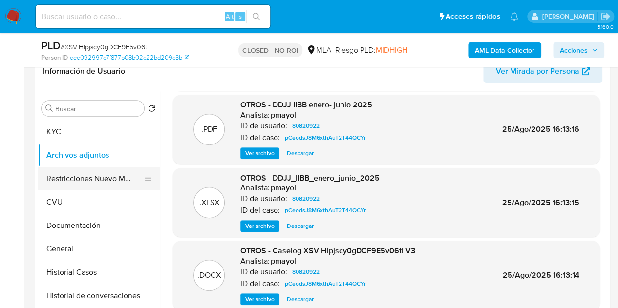
click at [66, 182] on button "Restricciones Nuevo Mundo" at bounding box center [95, 178] width 114 height 23
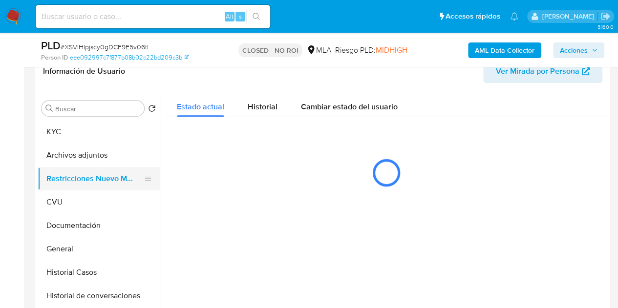
scroll to position [0, 0]
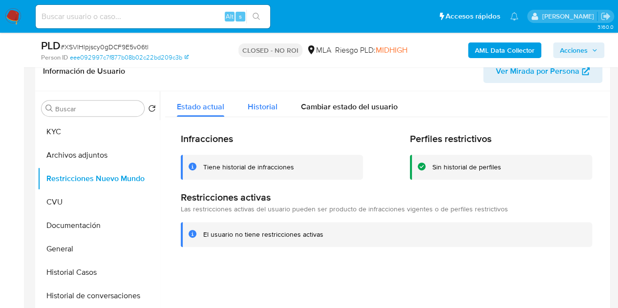
click at [270, 102] on span "Historial" at bounding box center [263, 106] width 30 height 11
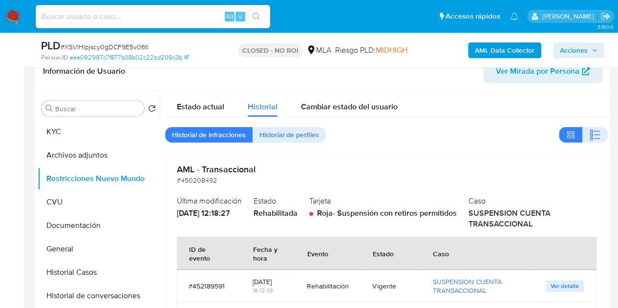
scroll to position [202, 0]
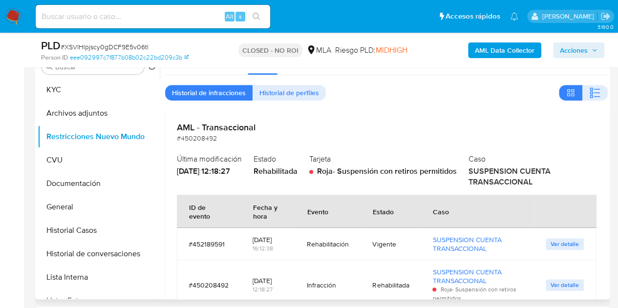
drag, startPoint x: 604, startPoint y: 84, endPoint x: 605, endPoint y: 119, distance: 34.7
click at [605, 119] on div at bounding box center [384, 174] width 448 height 250
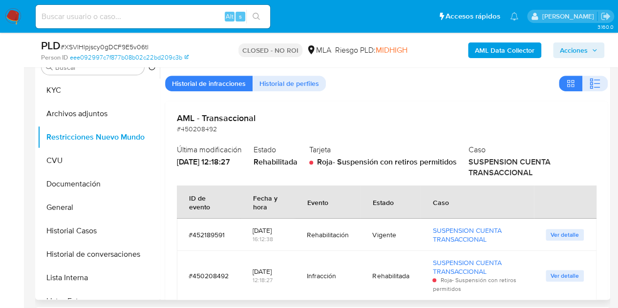
scroll to position [0, 0]
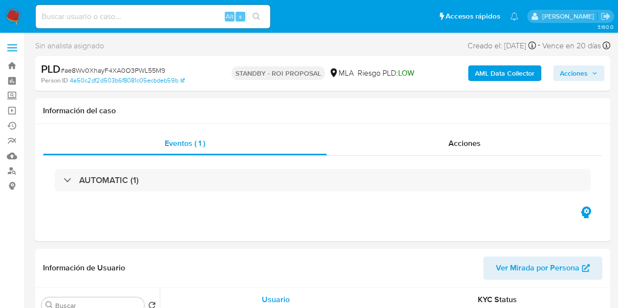
select select "10"
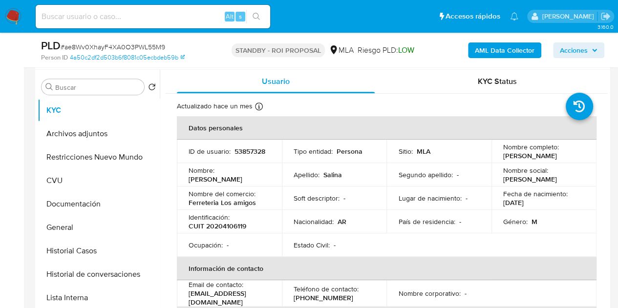
scroll to position [189, 0]
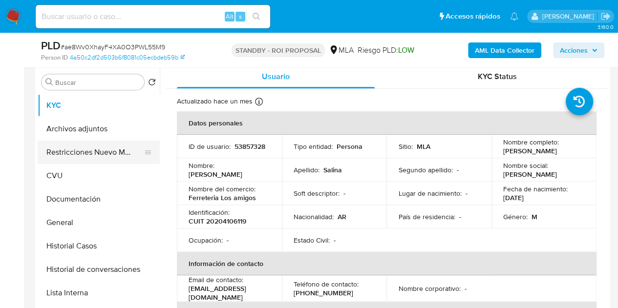
click at [88, 150] on button "Restricciones Nuevo Mundo" at bounding box center [95, 152] width 114 height 23
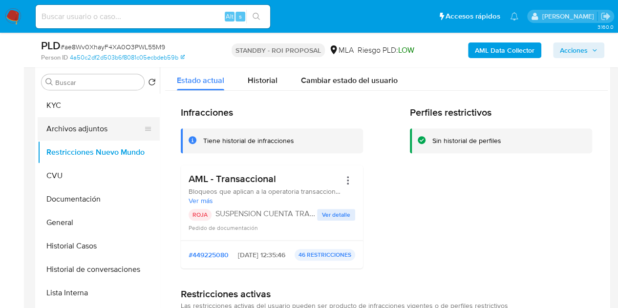
click at [74, 131] on button "Archivos adjuntos" at bounding box center [95, 128] width 114 height 23
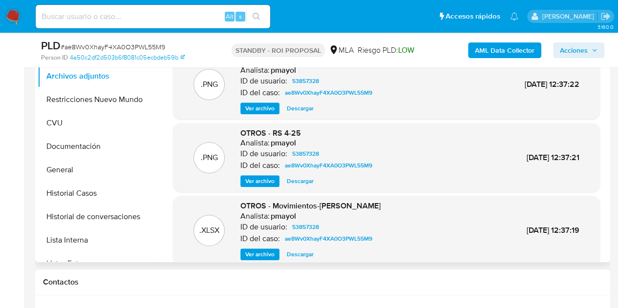
scroll to position [82, 0]
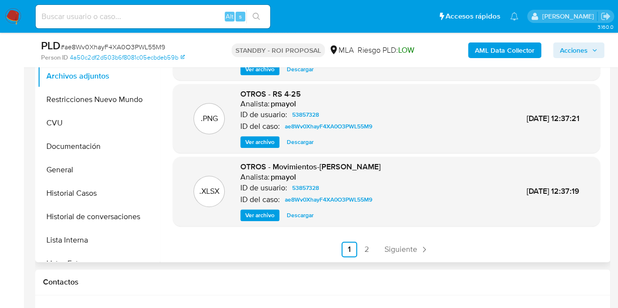
click at [364, 249] on link "2" at bounding box center [367, 250] width 16 height 16
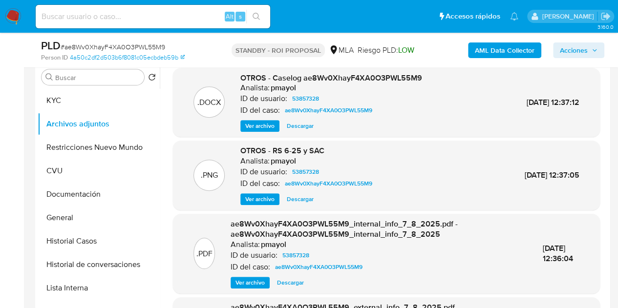
scroll to position [192, 0]
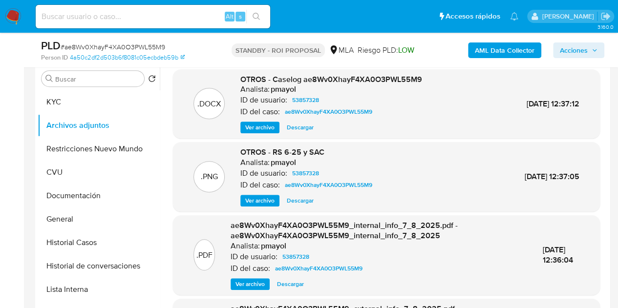
click at [294, 131] on span "Descargar" at bounding box center [300, 128] width 27 height 10
click at [70, 105] on button "KYC" at bounding box center [95, 101] width 114 height 23
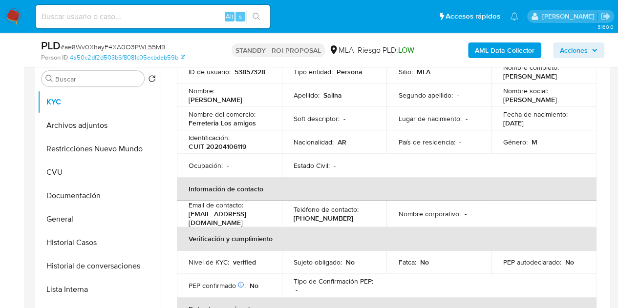
scroll to position [83, 0]
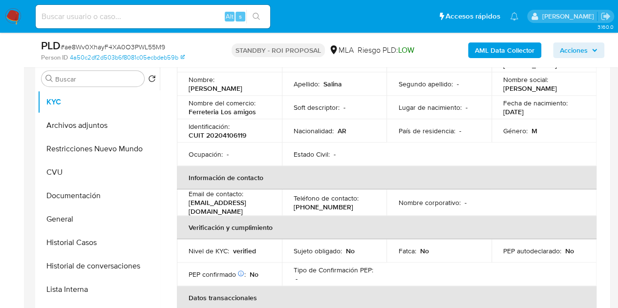
click at [324, 209] on p "(11) 30472192" at bounding box center [324, 207] width 60 height 9
copy p "30472192"
click at [97, 131] on button "Archivos adjuntos" at bounding box center [95, 125] width 114 height 23
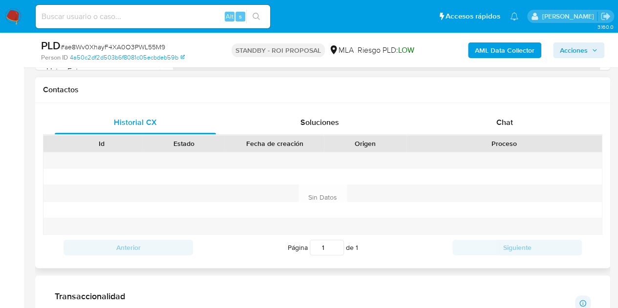
scroll to position [431, 0]
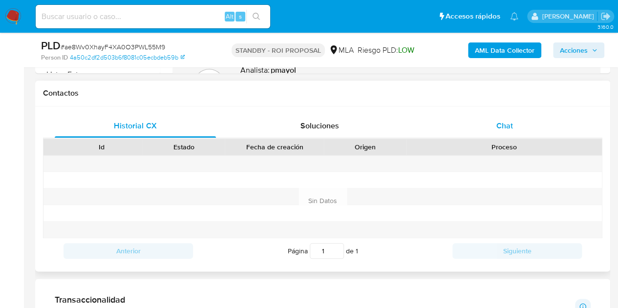
click at [512, 131] on div "Chat" at bounding box center [504, 125] width 161 height 23
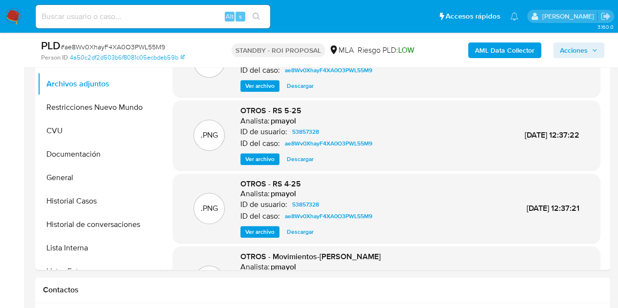
scroll to position [203, 0]
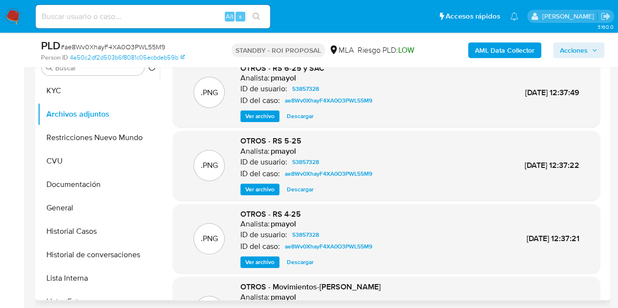
click at [265, 111] on span "Ver archivo" at bounding box center [259, 116] width 29 height 10
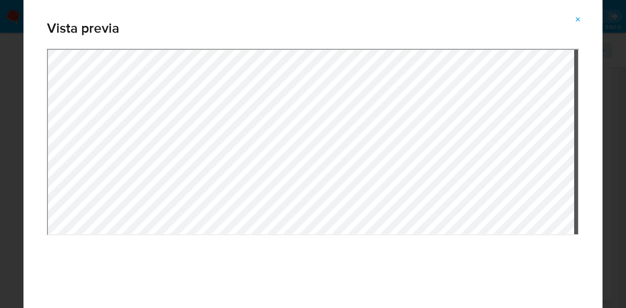
click at [576, 17] on icon "Attachment preview" at bounding box center [578, 20] width 8 height 8
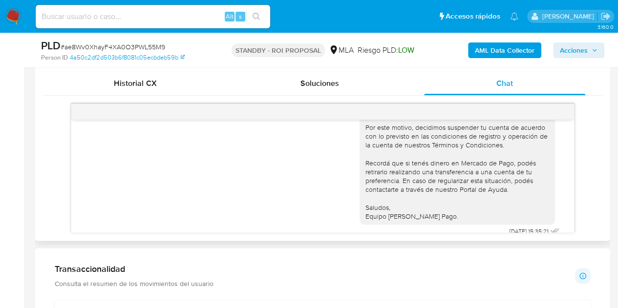
scroll to position [769, 0]
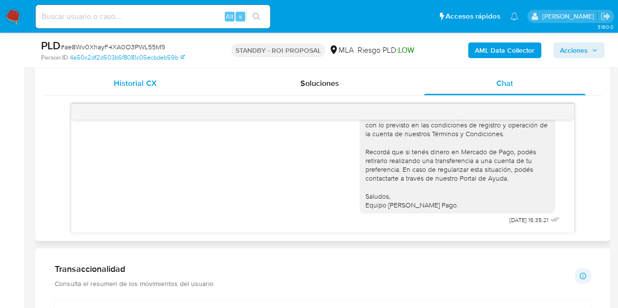
click at [147, 92] on div "Historial CX" at bounding box center [135, 83] width 161 height 23
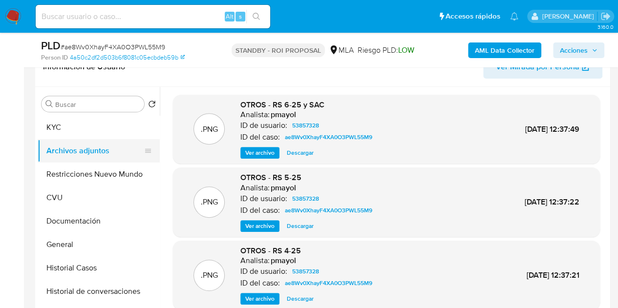
scroll to position [165, 0]
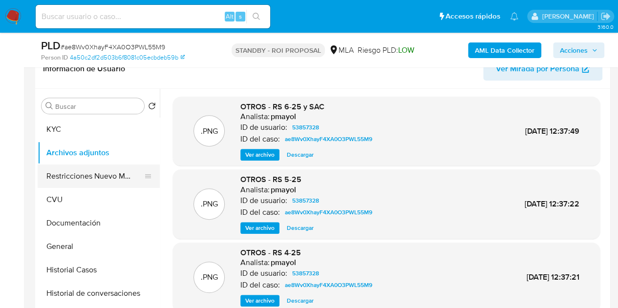
click at [58, 174] on button "Restricciones Nuevo Mundo" at bounding box center [95, 176] width 114 height 23
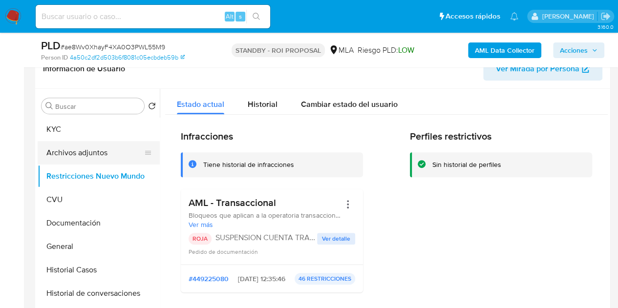
click at [64, 153] on button "Archivos adjuntos" at bounding box center [95, 152] width 114 height 23
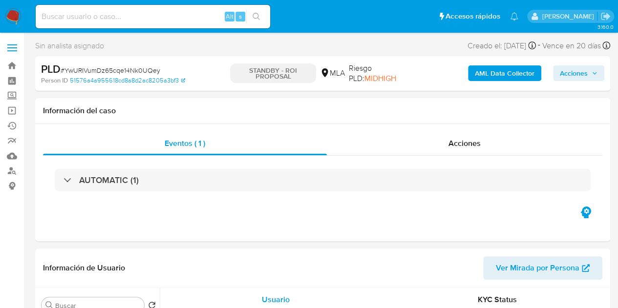
select select "10"
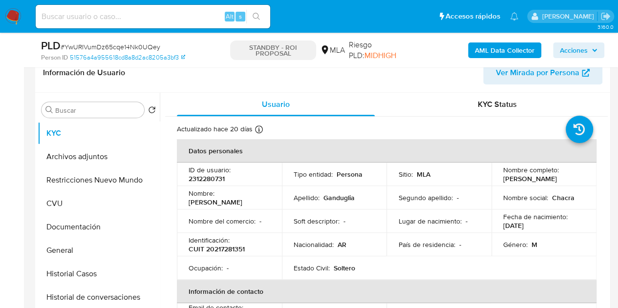
scroll to position [179, 0]
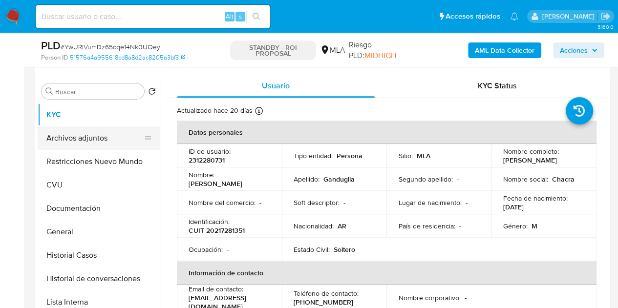
click at [69, 137] on button "Archivos adjuntos" at bounding box center [95, 138] width 114 height 23
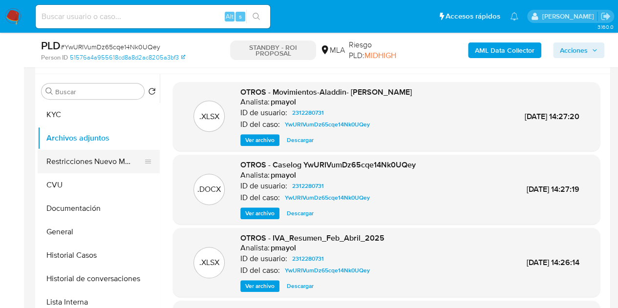
click at [91, 165] on button "Restricciones Nuevo Mundo" at bounding box center [95, 161] width 114 height 23
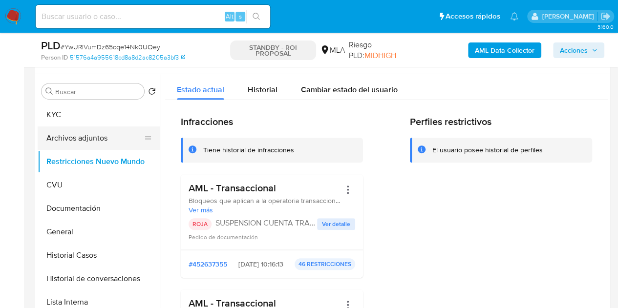
click at [90, 138] on button "Archivos adjuntos" at bounding box center [95, 138] width 114 height 23
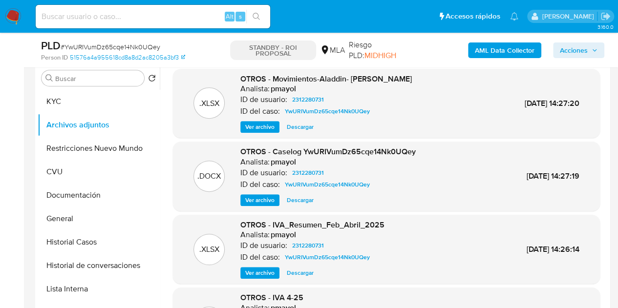
scroll to position [215, 0]
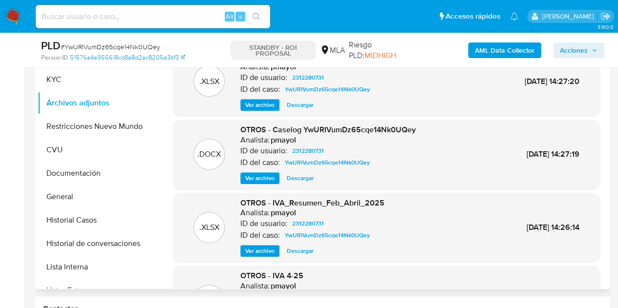
click at [298, 175] on span "Descargar" at bounding box center [300, 179] width 27 height 10
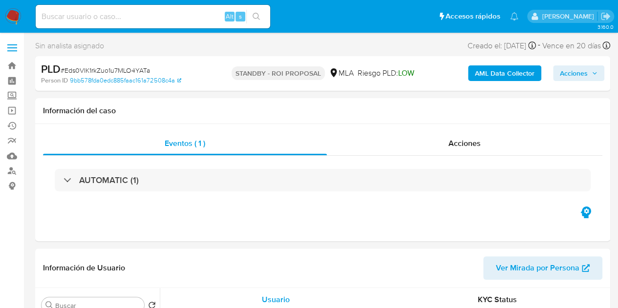
select select "10"
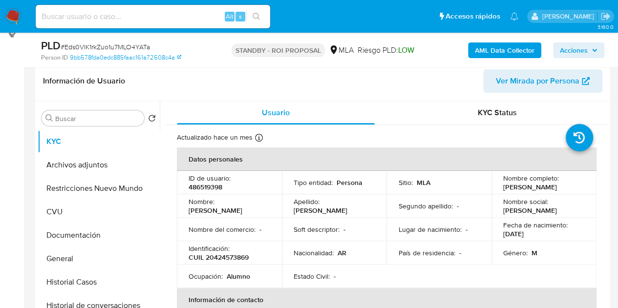
scroll to position [178, 0]
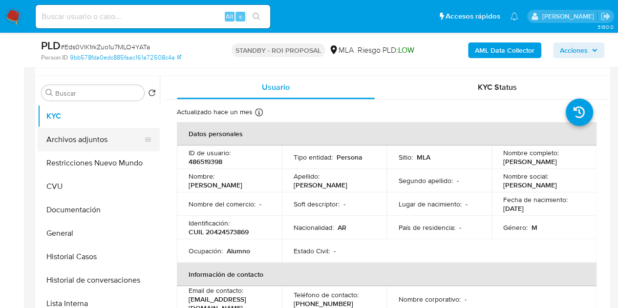
click at [64, 145] on button "Archivos adjuntos" at bounding box center [95, 139] width 114 height 23
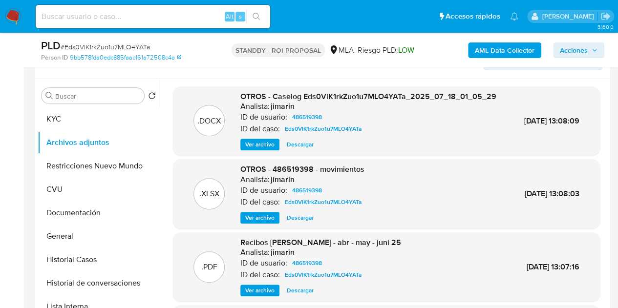
scroll to position [178, 0]
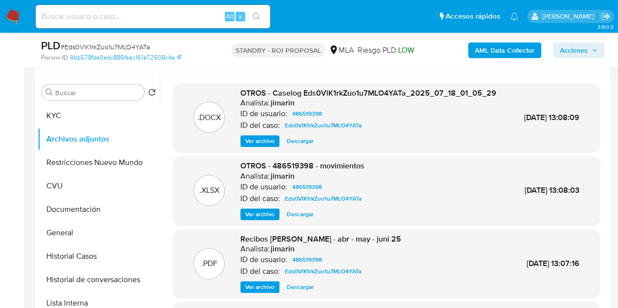
click at [305, 146] on span "Descargar" at bounding box center [300, 141] width 27 height 10
click at [57, 158] on button "Restricciones Nuevo Mundo" at bounding box center [95, 162] width 114 height 23
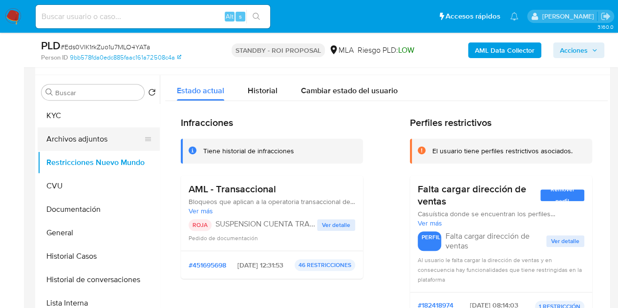
click at [70, 135] on button "Archivos adjuntos" at bounding box center [95, 139] width 114 height 23
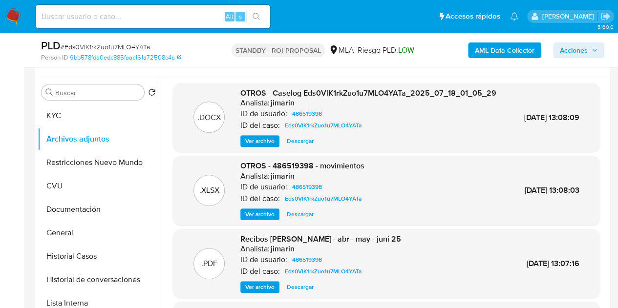
click at [254, 292] on span "Ver archivo" at bounding box center [259, 288] width 29 height 10
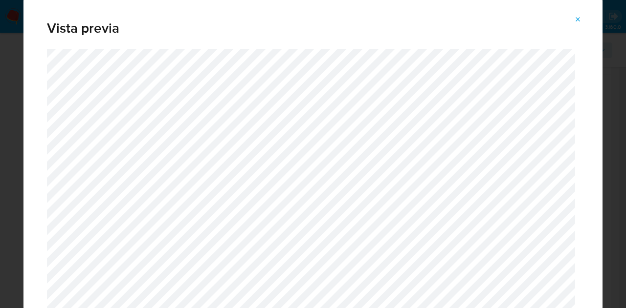
drag, startPoint x: 582, startPoint y: 18, endPoint x: 531, endPoint y: 104, distance: 99.7
click at [582, 19] on button "Attachment preview" at bounding box center [578, 20] width 22 height 16
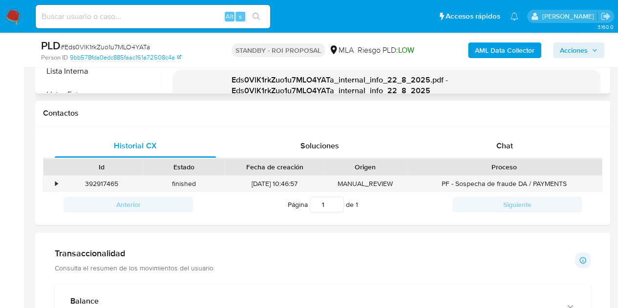
scroll to position [418, 0]
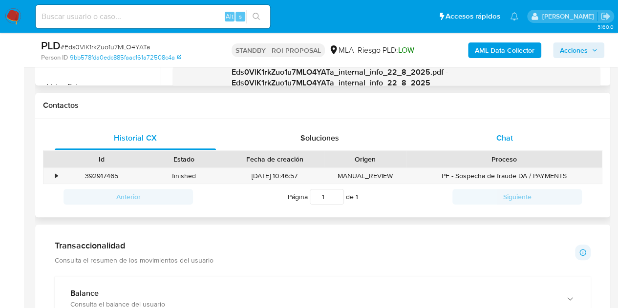
click at [529, 134] on div "Chat" at bounding box center [504, 138] width 161 height 23
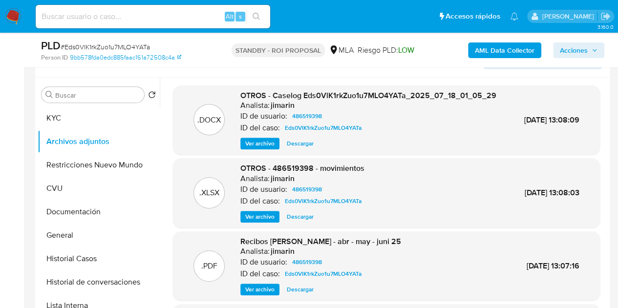
scroll to position [140, 0]
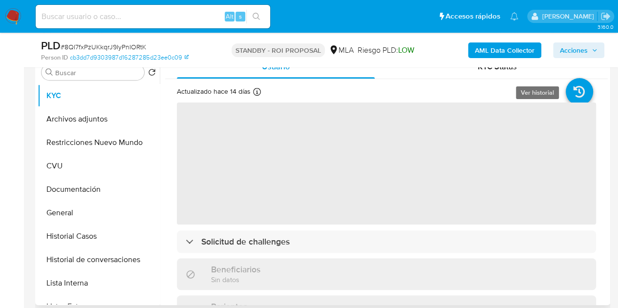
select select "10"
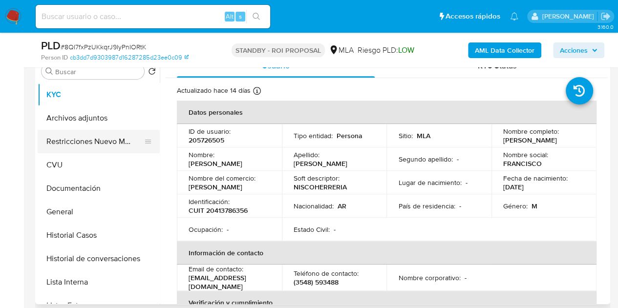
click at [88, 139] on button "Restricciones Nuevo Mundo" at bounding box center [95, 141] width 114 height 23
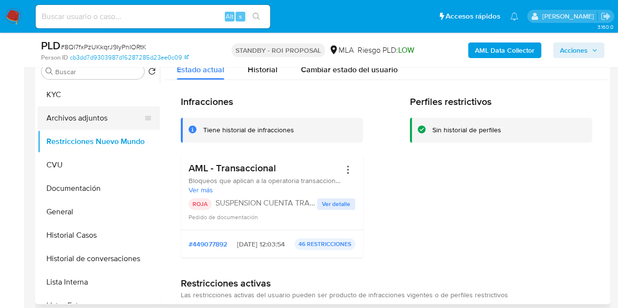
click at [93, 115] on button "Archivos adjuntos" at bounding box center [95, 118] width 114 height 23
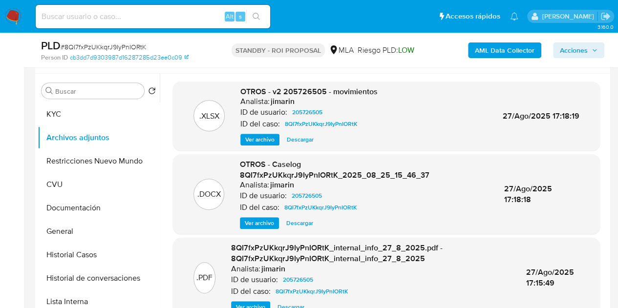
scroll to position [174, 0]
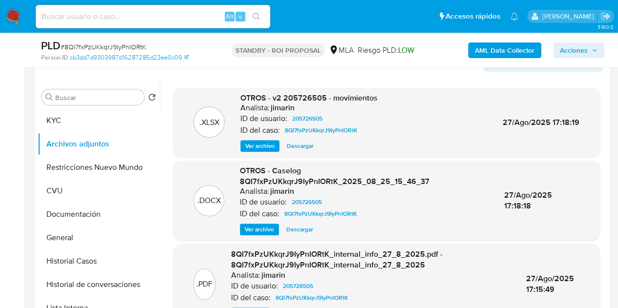
click at [258, 230] on span "Ver archivo" at bounding box center [259, 230] width 29 height 10
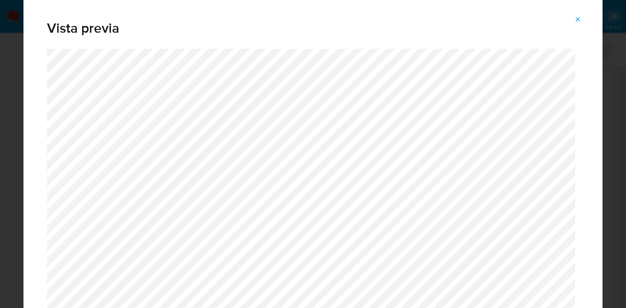
click at [583, 15] on button "Attachment preview" at bounding box center [578, 20] width 22 height 16
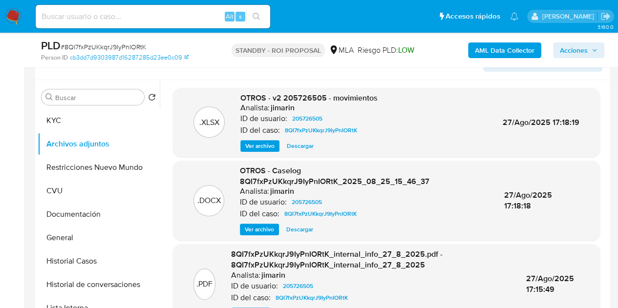
click at [299, 228] on span "Descargar" at bounding box center [299, 230] width 27 height 10
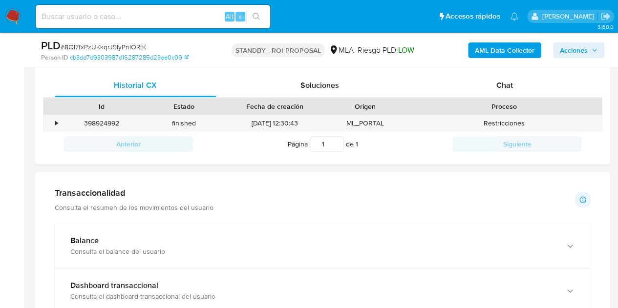
scroll to position [457, 0]
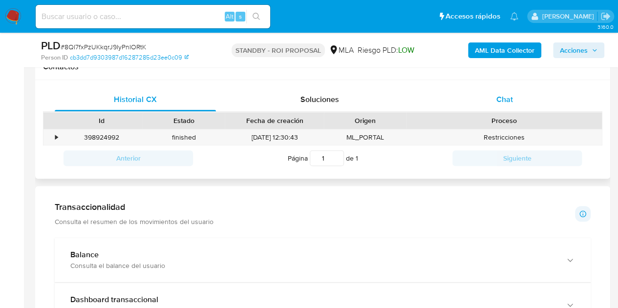
click at [494, 96] on div "Chat" at bounding box center [504, 99] width 161 height 23
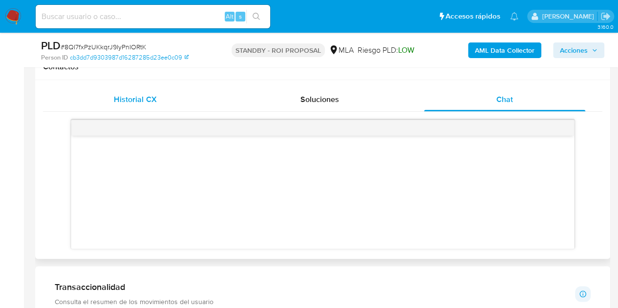
click at [137, 108] on div "Historial CX" at bounding box center [135, 99] width 161 height 23
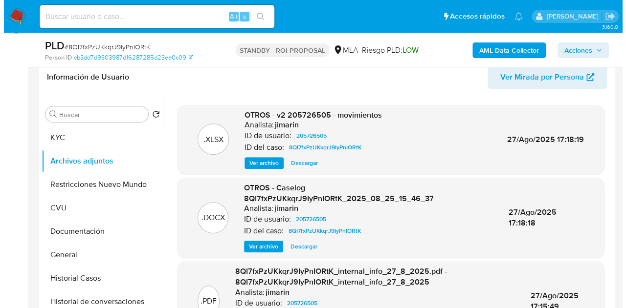
scroll to position [171, 0]
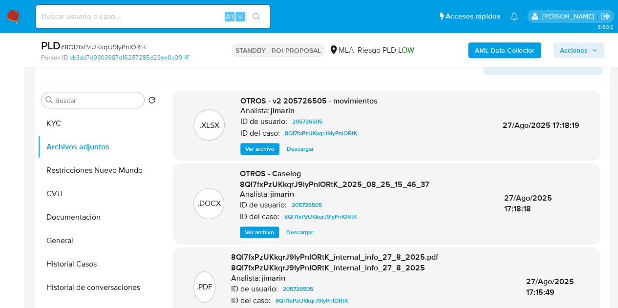
click at [254, 229] on span "Ver archivo" at bounding box center [259, 233] width 29 height 10
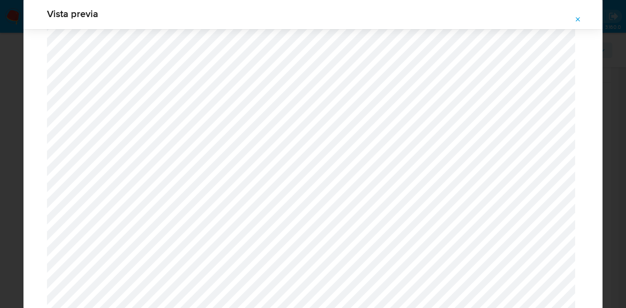
scroll to position [633, 0]
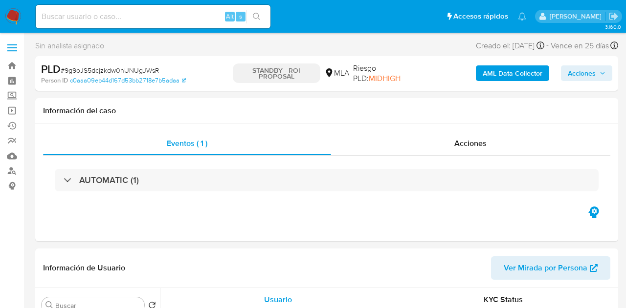
select select "10"
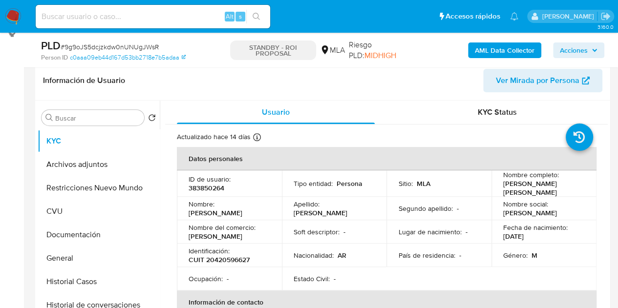
scroll to position [180, 0]
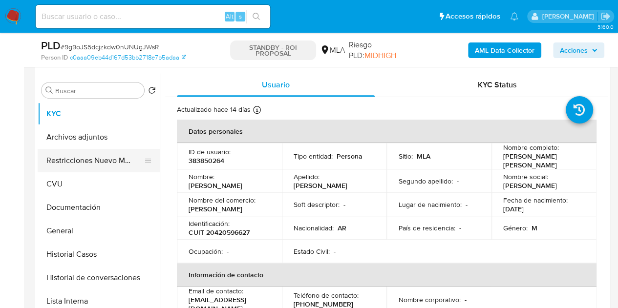
click at [92, 160] on button "Restricciones Nuevo Mundo" at bounding box center [95, 160] width 114 height 23
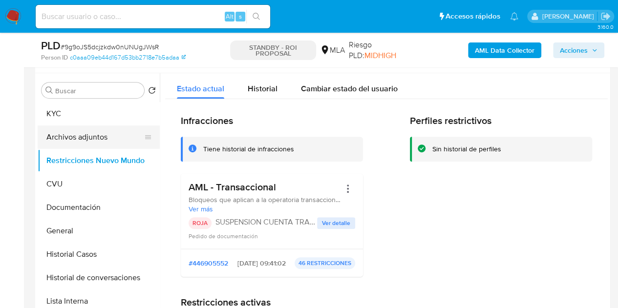
click at [67, 132] on button "Archivos adjuntos" at bounding box center [95, 137] width 114 height 23
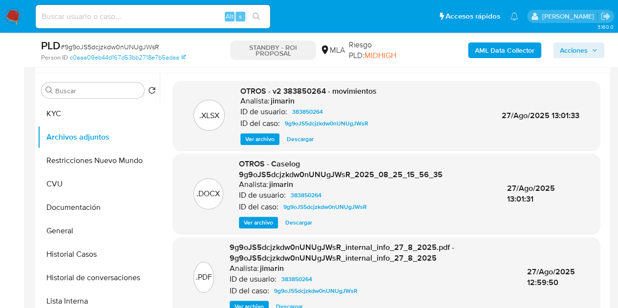
click at [302, 223] on span "Descargar" at bounding box center [298, 223] width 27 height 10
click at [66, 161] on button "Restricciones Nuevo Mundo" at bounding box center [95, 160] width 114 height 23
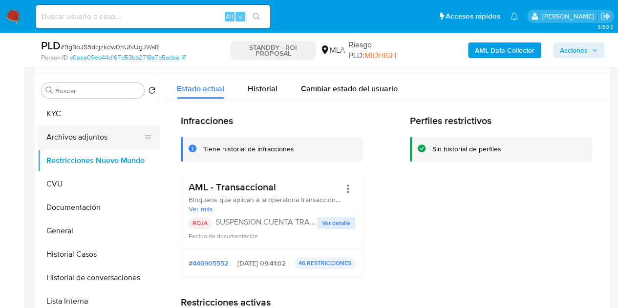
click at [68, 138] on button "Archivos adjuntos" at bounding box center [95, 137] width 114 height 23
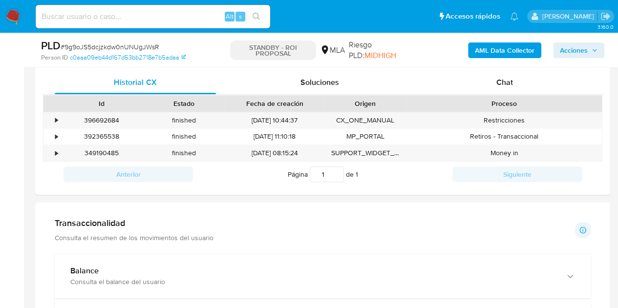
scroll to position [458, 0]
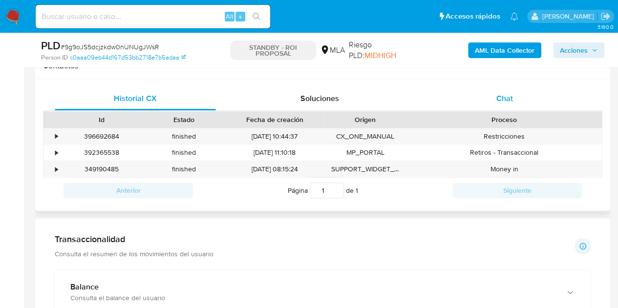
click at [508, 101] on span "Chat" at bounding box center [505, 98] width 17 height 11
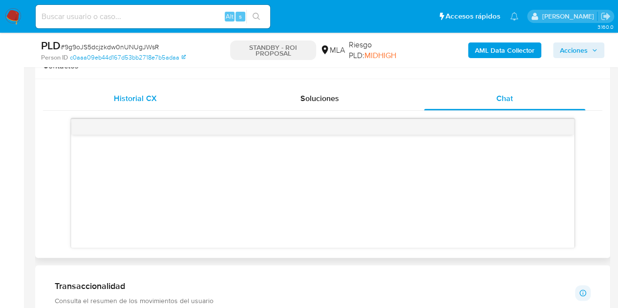
click at [154, 101] on span "Historial CX" at bounding box center [135, 98] width 43 height 11
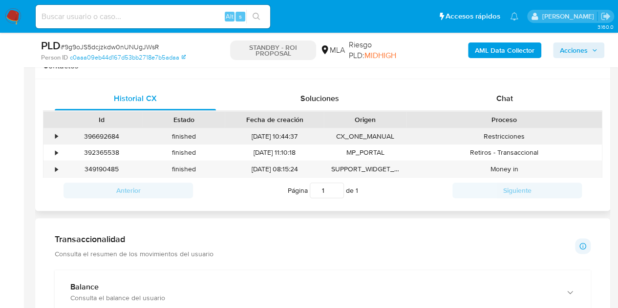
click at [89, 139] on div "396692684" at bounding box center [102, 137] width 82 height 16
copy div "396692684"
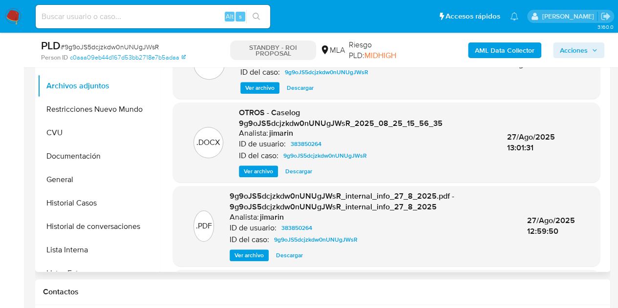
scroll to position [219, 0]
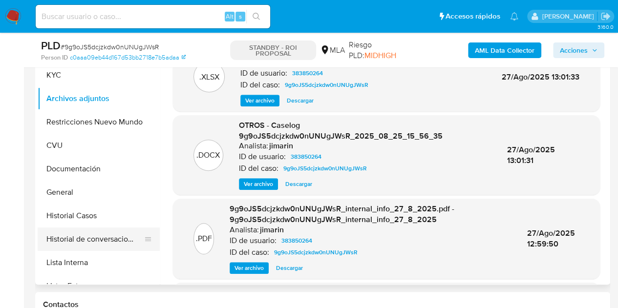
click at [89, 240] on button "Historial de conversaciones" at bounding box center [95, 239] width 114 height 23
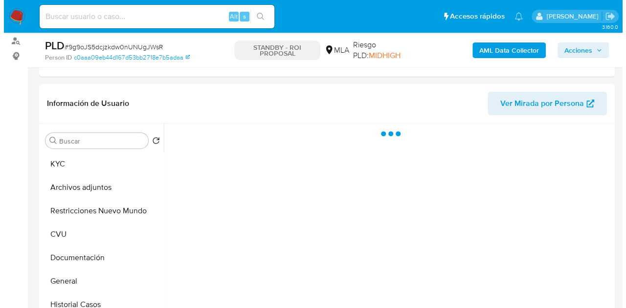
scroll to position [128, 0]
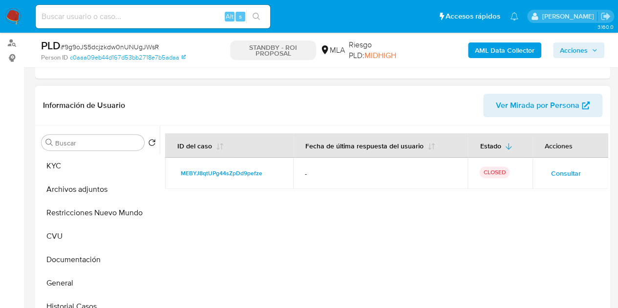
click at [565, 173] on span "Consultar" at bounding box center [566, 174] width 30 height 14
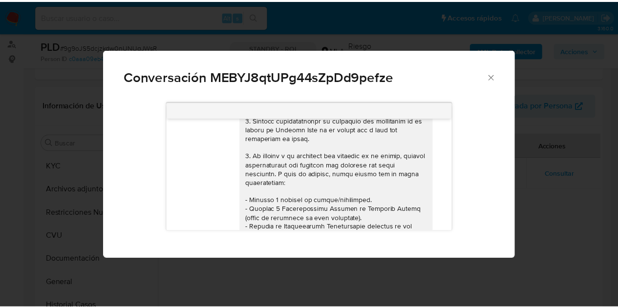
scroll to position [0, 0]
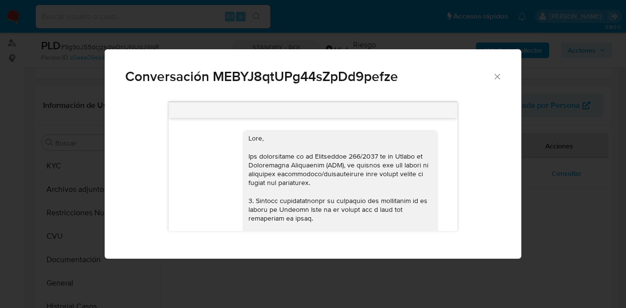
click at [500, 73] on icon "Cerrar" at bounding box center [497, 77] width 10 height 10
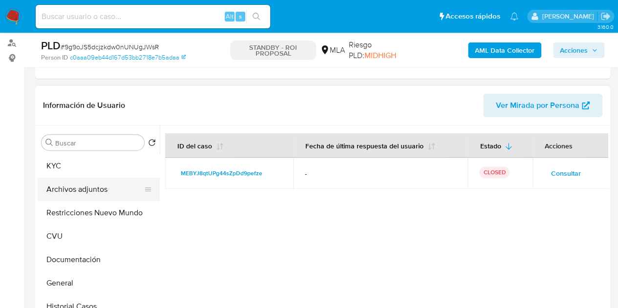
click at [73, 190] on button "Archivos adjuntos" at bounding box center [95, 189] width 114 height 23
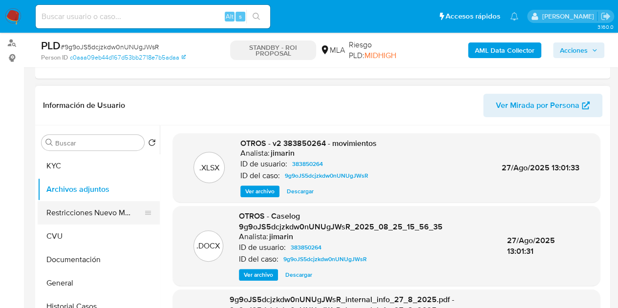
click at [72, 209] on button "Restricciones Nuevo Mundo" at bounding box center [95, 212] width 114 height 23
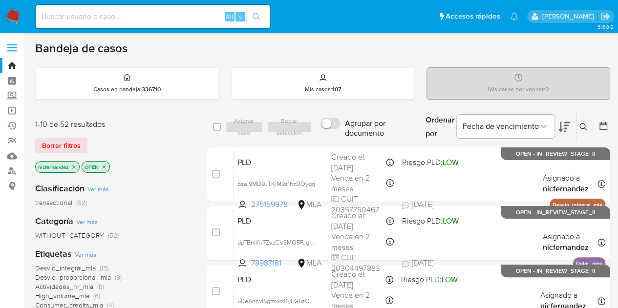
click at [579, 123] on button at bounding box center [585, 127] width 16 height 12
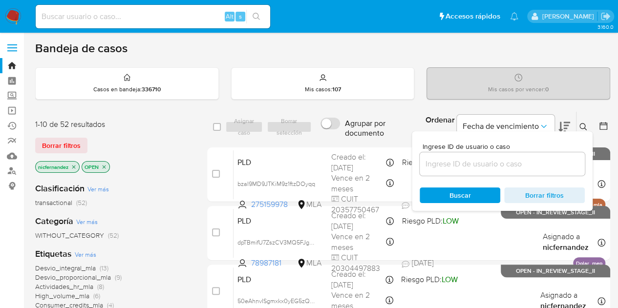
click at [489, 161] on input at bounding box center [502, 164] width 165 height 13
click at [76, 143] on span "Borrar filtros" at bounding box center [61, 146] width 39 height 14
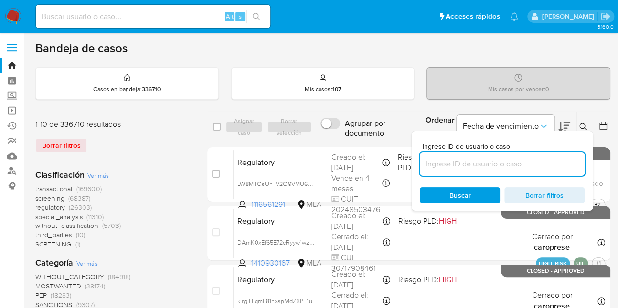
click at [462, 163] on input at bounding box center [502, 164] width 165 height 13
paste input "486519398"
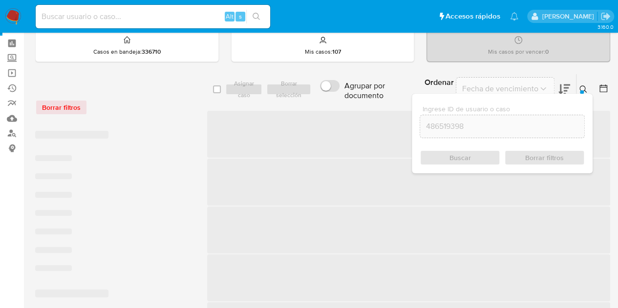
scroll to position [36, 0]
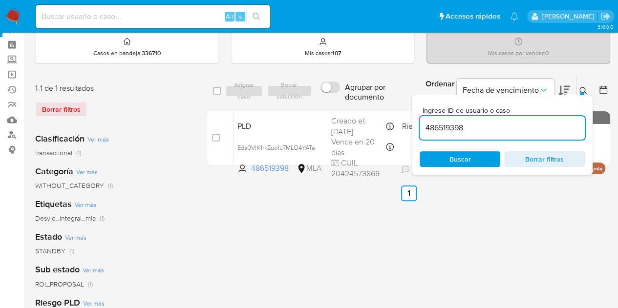
click at [580, 90] on icon at bounding box center [584, 91] width 8 height 8
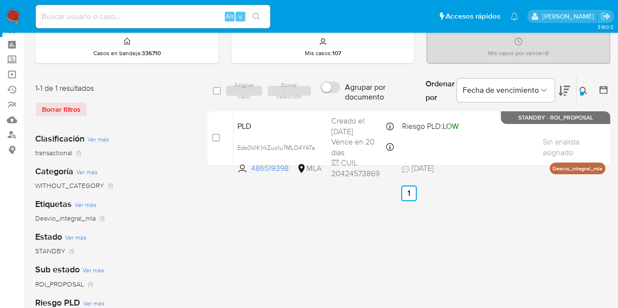
click at [580, 86] on button at bounding box center [585, 91] width 16 height 12
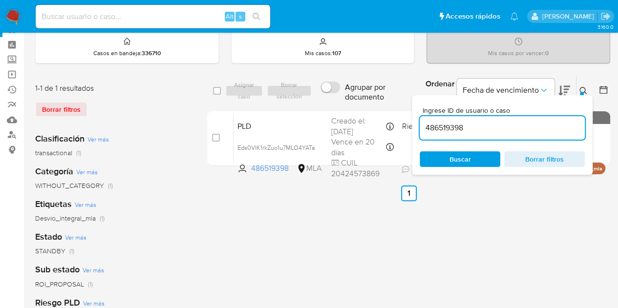
drag, startPoint x: 510, startPoint y: 125, endPoint x: 354, endPoint y: 107, distance: 157.4
click at [354, 107] on div "select-all-cases-checkbox Asignar caso Borrar selección Agrupar por documento O…" at bounding box center [408, 122] width 403 height 95
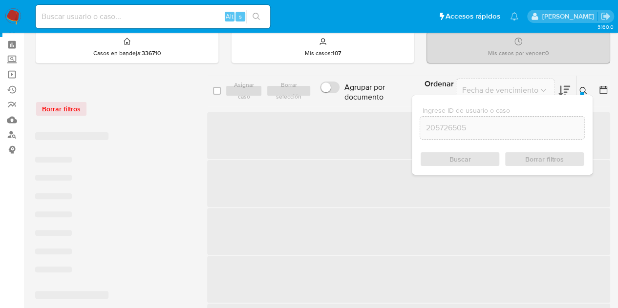
click at [584, 89] on icon at bounding box center [584, 91] width 8 height 8
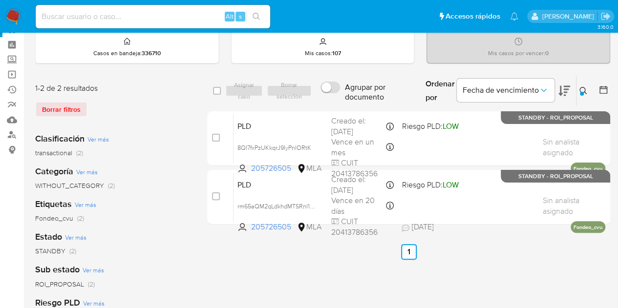
click at [578, 88] on button at bounding box center [585, 91] width 16 height 12
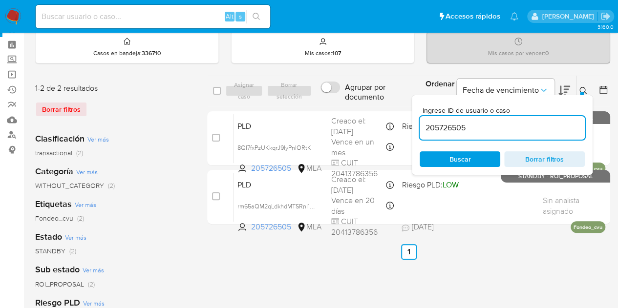
drag, startPoint x: 505, startPoint y: 125, endPoint x: 363, endPoint y: 107, distance: 143.5
click at [332, 106] on div "select-all-cases-checkbox Asignar caso Borrar selección Agrupar por documento O…" at bounding box center [408, 151] width 403 height 153
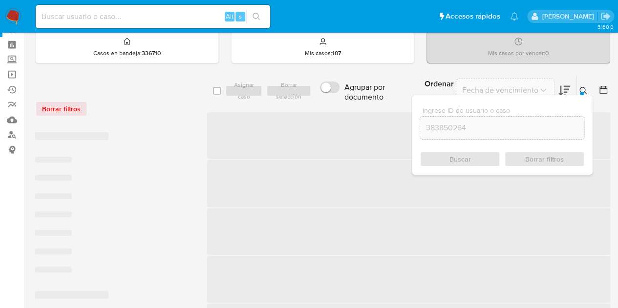
click at [584, 87] on icon at bounding box center [583, 90] width 7 height 7
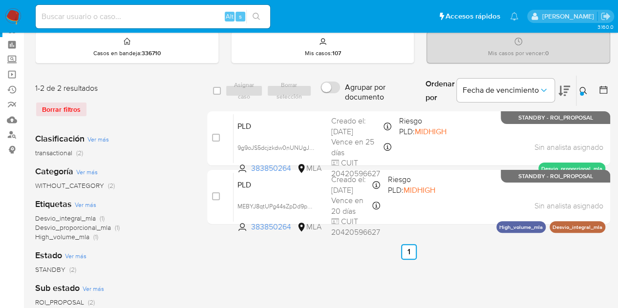
click at [578, 87] on button at bounding box center [585, 91] width 16 height 12
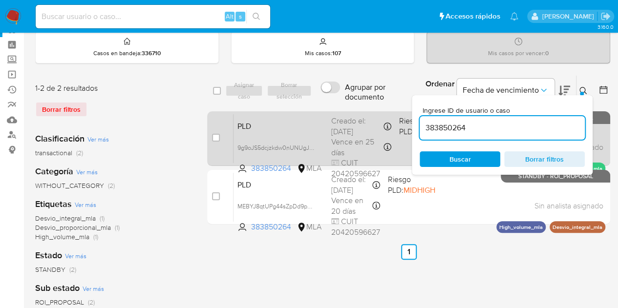
drag, startPoint x: 487, startPoint y: 129, endPoint x: 338, endPoint y: 115, distance: 149.7
click at [339, 115] on div "select-all-cases-checkbox Asignar caso Borrar selección Agrupar por documento O…" at bounding box center [408, 151] width 403 height 153
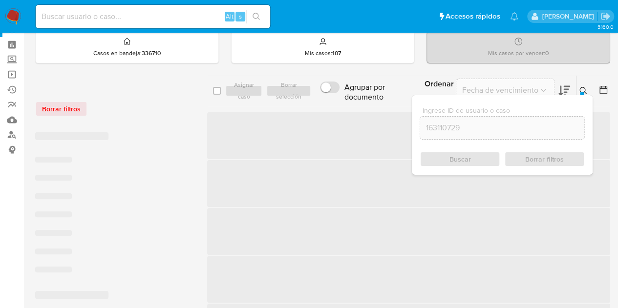
click at [582, 87] on icon at bounding box center [584, 91] width 8 height 8
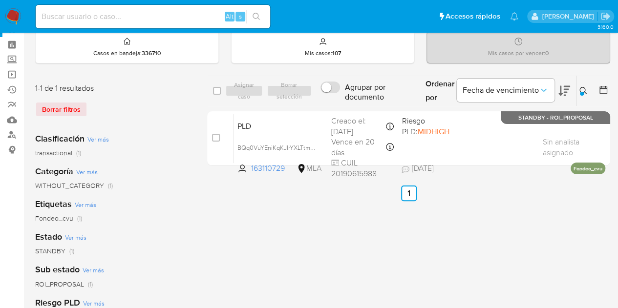
click at [579, 90] on button at bounding box center [585, 91] width 16 height 12
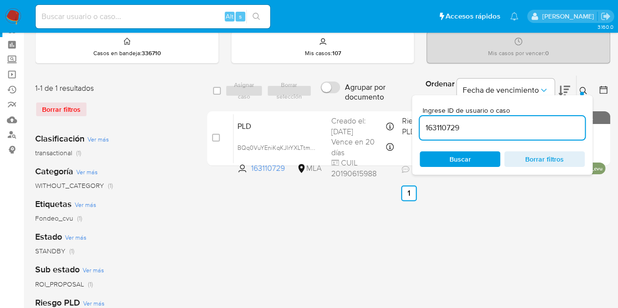
drag, startPoint x: 483, startPoint y: 126, endPoint x: 354, endPoint y: 106, distance: 130.6
click at [354, 106] on div "select-all-cases-checkbox Asignar caso Borrar selección Agrupar por documento O…" at bounding box center [408, 91] width 403 height 32
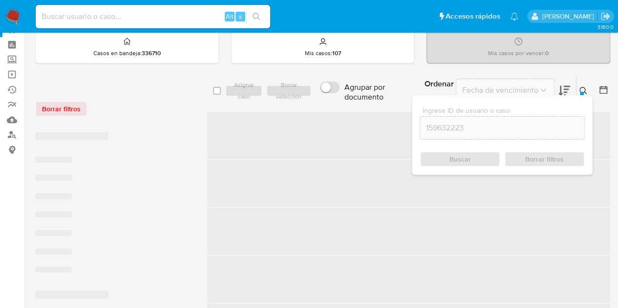
click at [582, 92] on div at bounding box center [582, 94] width 4 height 4
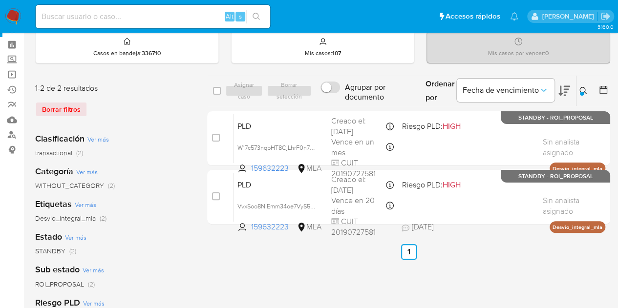
click at [582, 89] on icon at bounding box center [584, 91] width 8 height 8
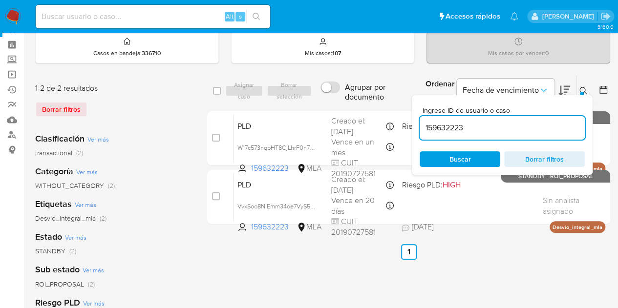
drag, startPoint x: 479, startPoint y: 121, endPoint x: 338, endPoint y: 109, distance: 141.3
click at [338, 109] on div "select-all-cases-checkbox Asignar caso Borrar selección Agrupar por documento O…" at bounding box center [408, 151] width 403 height 153
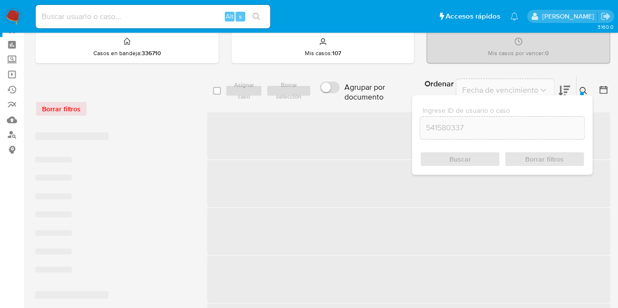
click at [587, 91] on icon at bounding box center [584, 91] width 8 height 8
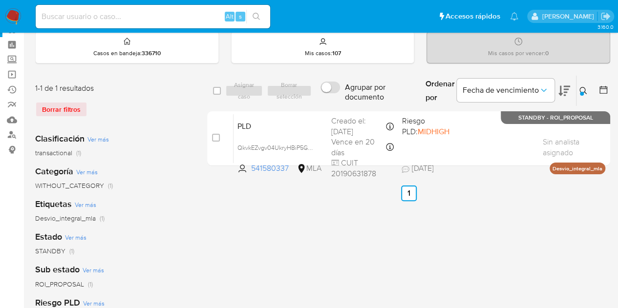
click at [587, 94] on button at bounding box center [585, 91] width 16 height 12
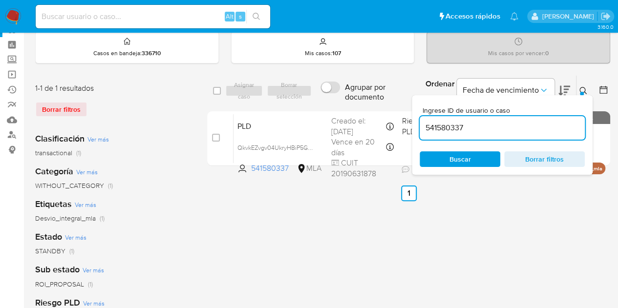
drag, startPoint x: 507, startPoint y: 129, endPoint x: 300, endPoint y: 99, distance: 209.4
click at [300, 99] on div "select-all-cases-checkbox Asignar caso Borrar selección Agrupar por documento O…" at bounding box center [408, 91] width 403 height 32
click at [581, 87] on icon at bounding box center [584, 91] width 8 height 8
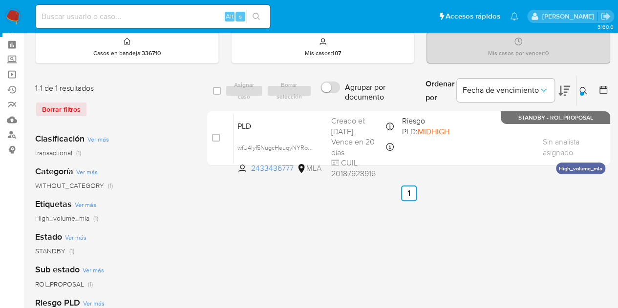
click at [582, 90] on icon at bounding box center [584, 91] width 8 height 8
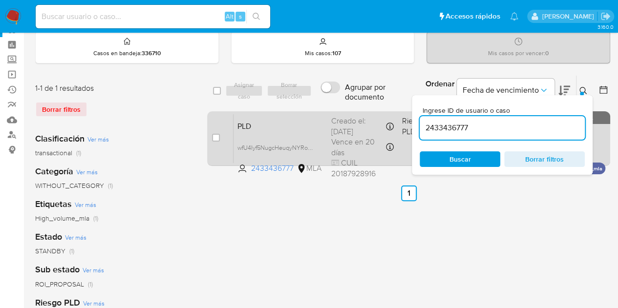
drag, startPoint x: 479, startPoint y: 126, endPoint x: 383, endPoint y: 113, distance: 96.6
click at [383, 113] on div "select-all-cases-checkbox Asignar caso Borrar selección Agrupar por documento O…" at bounding box center [408, 122] width 403 height 95
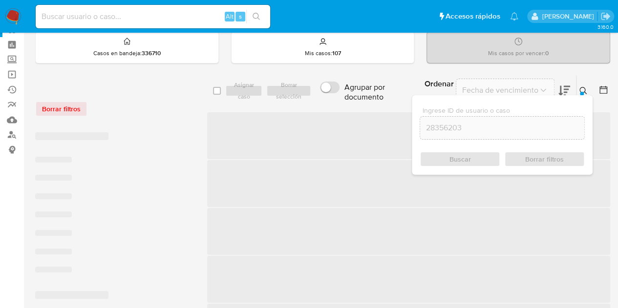
click at [585, 88] on icon at bounding box center [583, 90] width 7 height 7
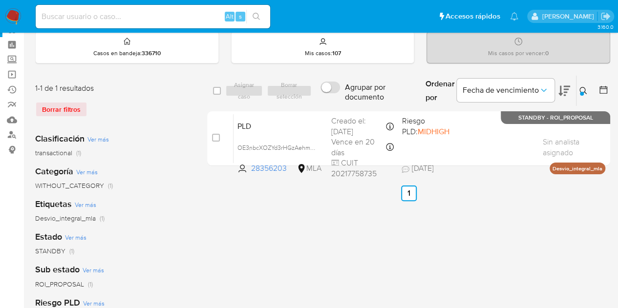
drag, startPoint x: 583, startPoint y: 92, endPoint x: 576, endPoint y: 96, distance: 8.1
click at [583, 92] on div at bounding box center [582, 94] width 4 height 4
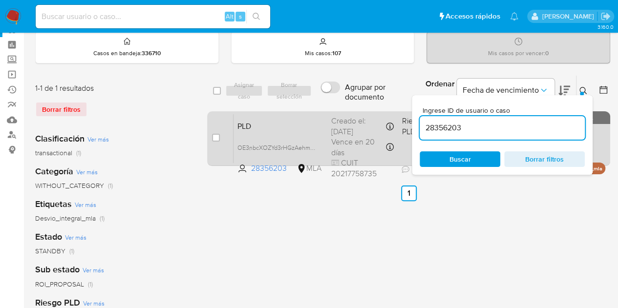
drag, startPoint x: 492, startPoint y: 131, endPoint x: 361, endPoint y: 111, distance: 132.6
click at [345, 110] on div "select-all-cases-checkbox Asignar caso Borrar selección Agrupar por documento O…" at bounding box center [408, 122] width 403 height 95
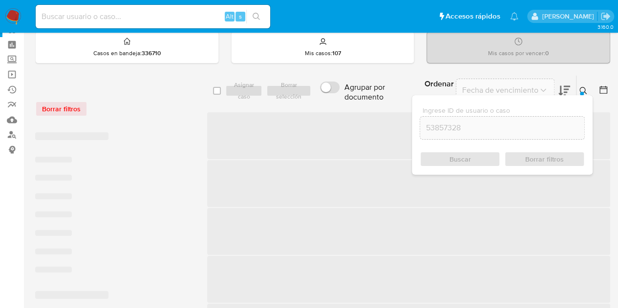
click at [585, 88] on icon at bounding box center [583, 90] width 7 height 7
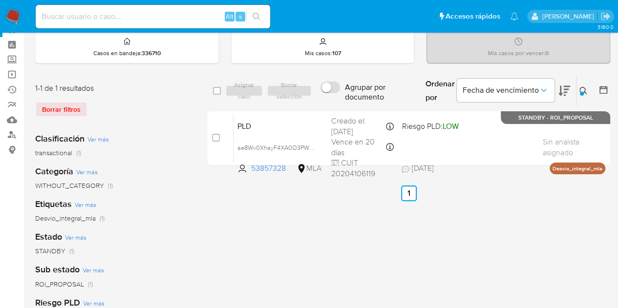
click at [583, 88] on icon at bounding box center [584, 91] width 8 height 8
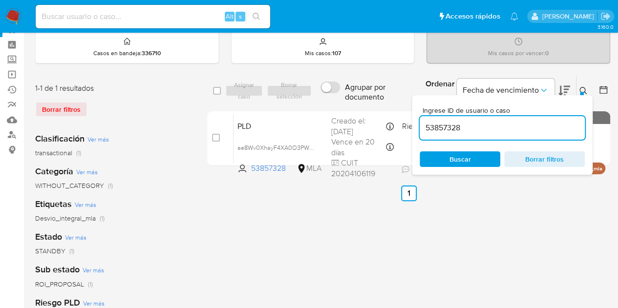
drag, startPoint x: 476, startPoint y: 127, endPoint x: 355, endPoint y: 109, distance: 122.1
click at [355, 109] on div "select-all-cases-checkbox Asignar caso Borrar selección Agrupar por documento O…" at bounding box center [408, 122] width 403 height 95
type input "2312280731"
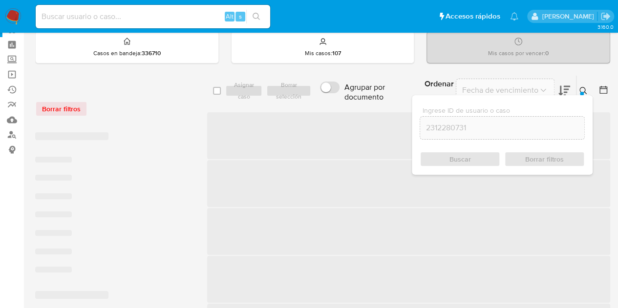
click at [587, 88] on icon at bounding box center [584, 91] width 8 height 8
